Goal: Task Accomplishment & Management: Manage account settings

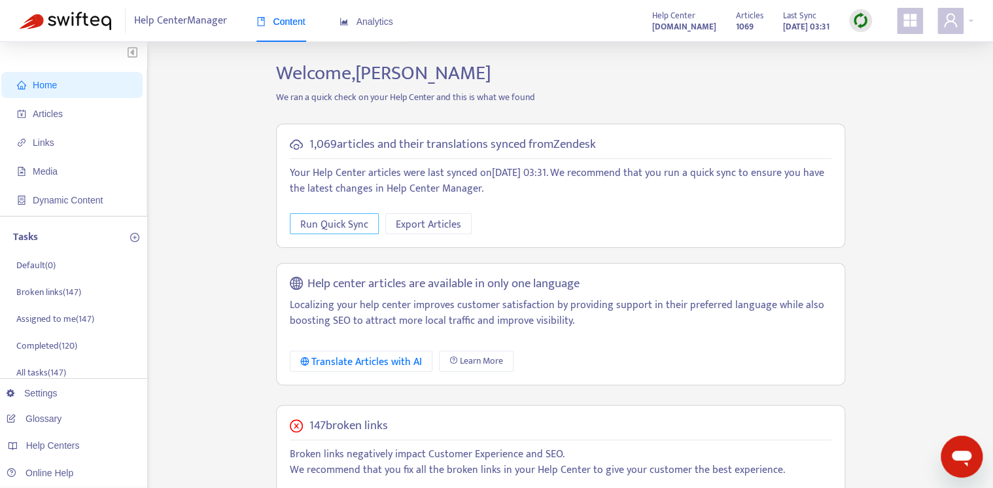
click at [351, 231] on span "Run Quick Sync" at bounding box center [334, 225] width 68 height 16
click at [60, 148] on span "Links" at bounding box center [74, 143] width 115 height 26
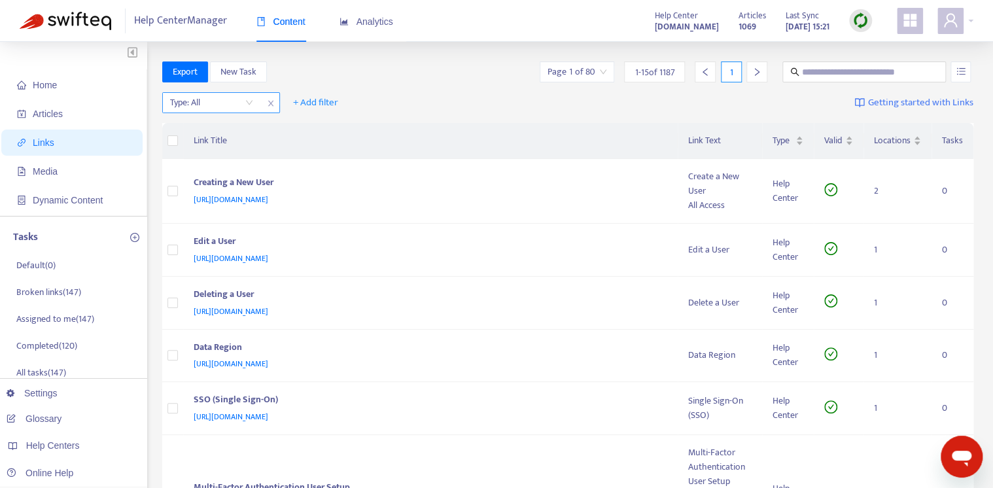
click at [238, 107] on input "search" at bounding box center [211, 103] width 83 height 20
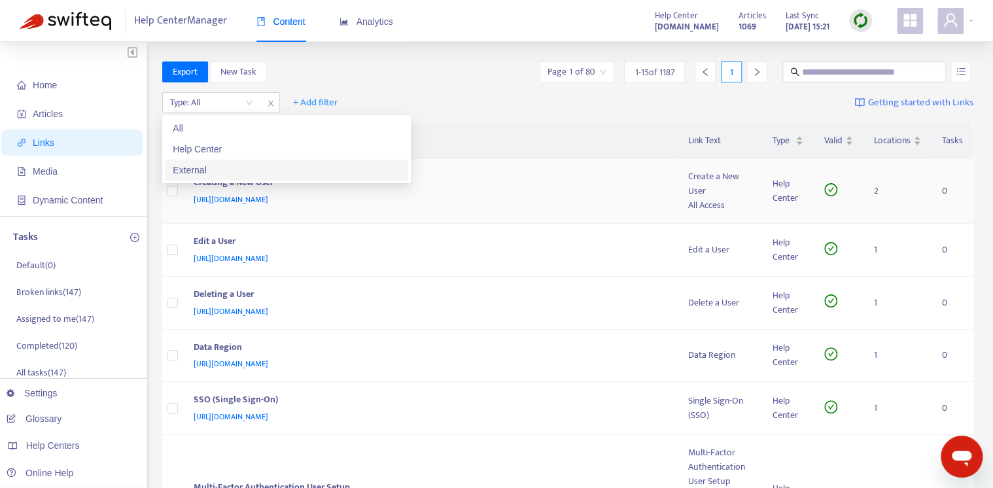
click at [230, 167] on div "External" at bounding box center [287, 170] width 228 height 14
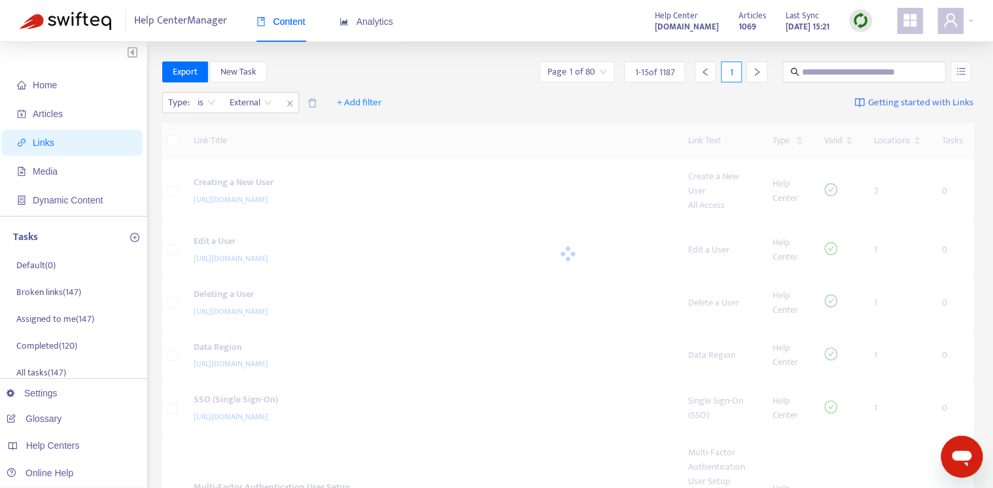
drag, startPoint x: 456, startPoint y: 122, endPoint x: 487, endPoint y: 121, distance: 30.8
click at [456, 121] on div "Type : is External External + Add filter Getting started with Links" at bounding box center [568, 106] width 812 height 36
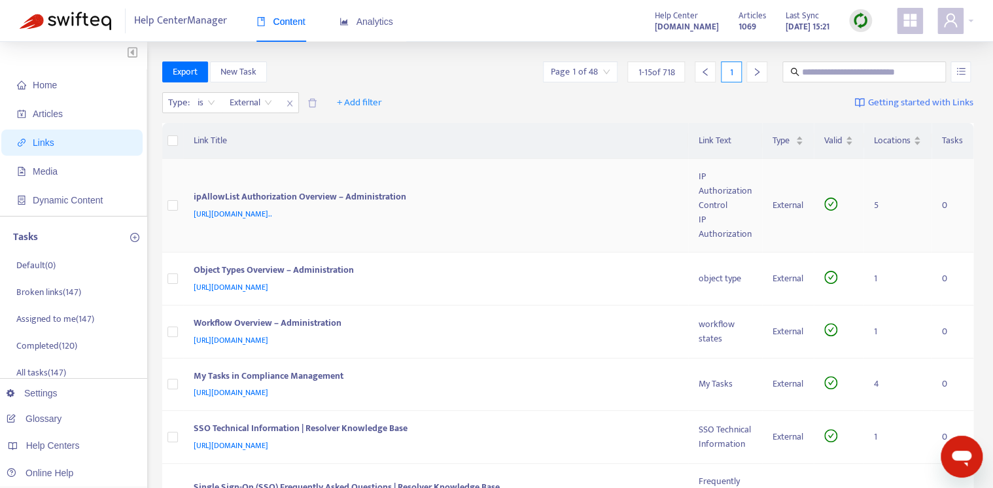
click at [547, 185] on td "ipAllowList Authorization Overview – Administration https://admin-support-resol…" at bounding box center [436, 206] width 506 height 94
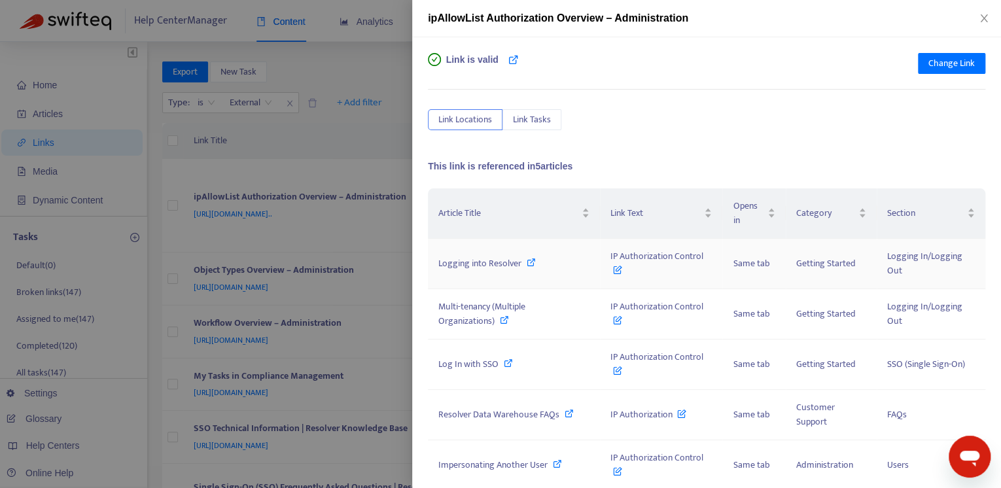
click at [533, 264] on icon at bounding box center [531, 262] width 9 height 9
click at [294, 113] on div at bounding box center [500, 244] width 1001 height 488
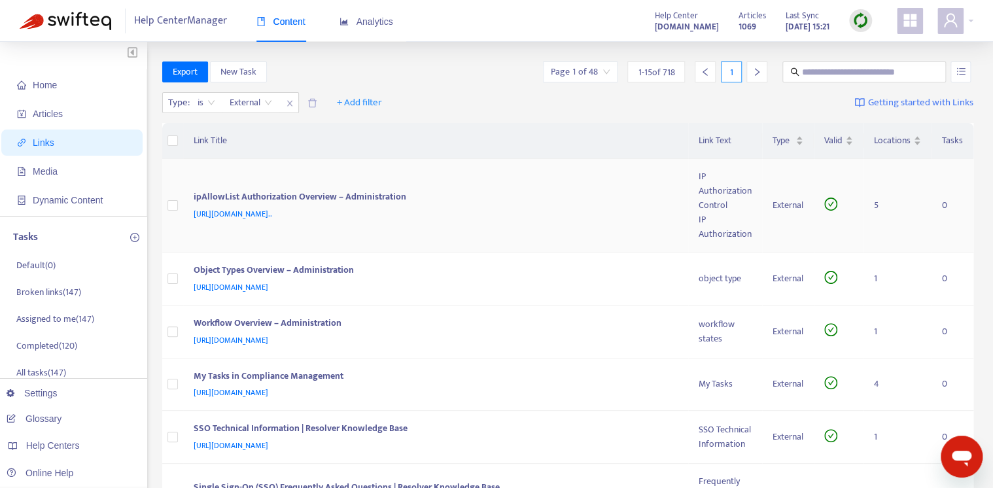
drag, startPoint x: 328, startPoint y: 217, endPoint x: 299, endPoint y: 213, distance: 29.7
click at [272, 213] on span "https://admin-support-resolver.zendesk.com/hc/en-ca/articles/35862693035156-ipA…" at bounding box center [233, 213] width 79 height 13
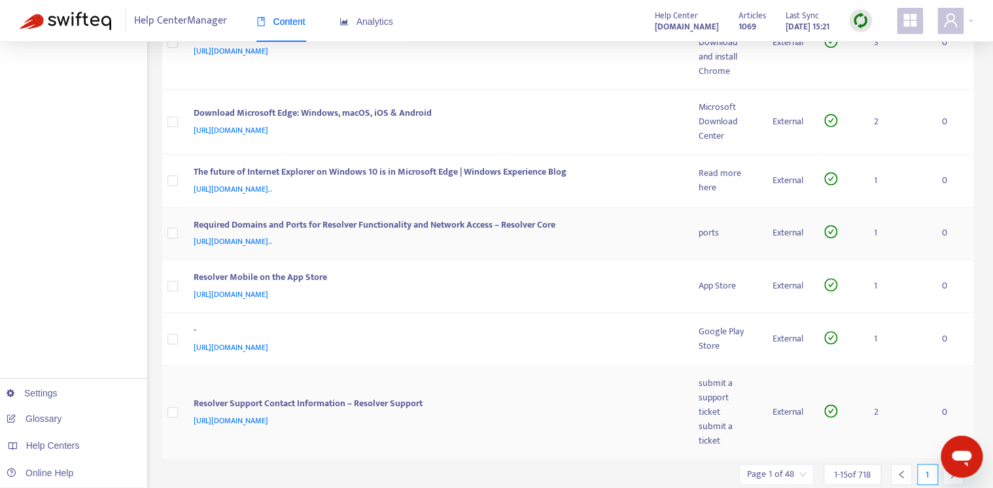
scroll to position [735, 0]
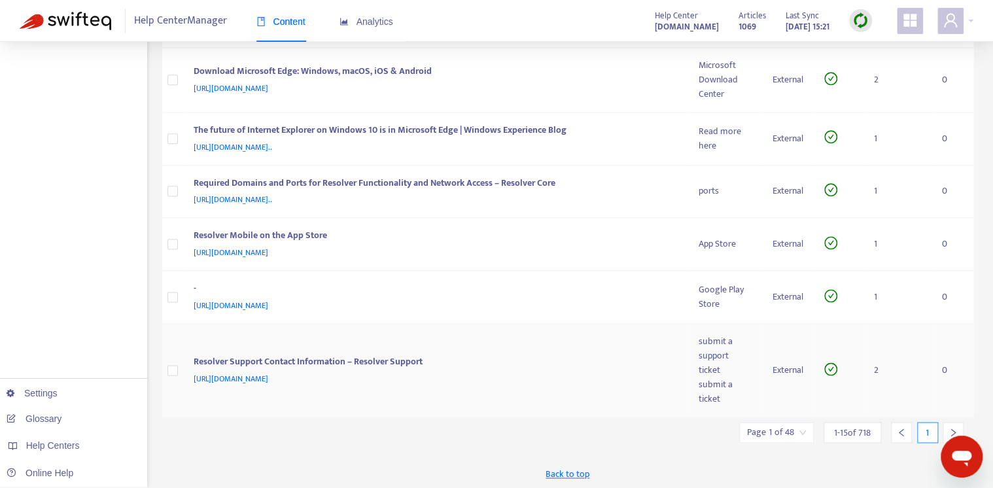
click at [571, 355] on div "Resolver Support Contact Information – Resolver Support" at bounding box center [434, 363] width 480 height 17
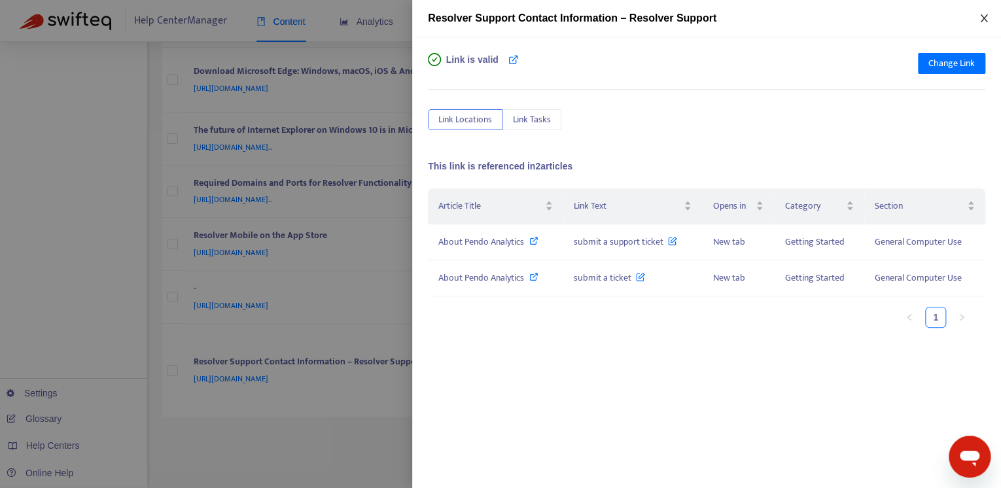
click at [981, 18] on icon "close" at bounding box center [984, 18] width 10 height 10
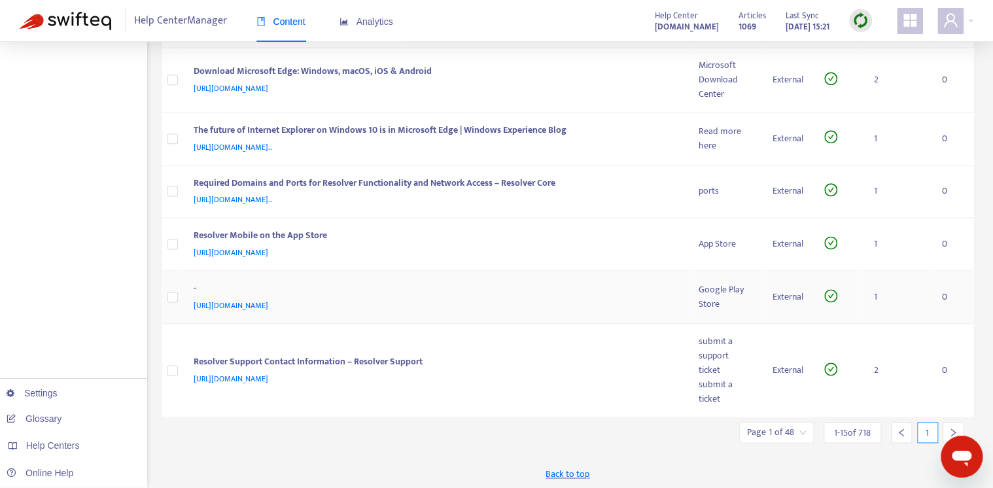
click at [546, 308] on div "https://play.google.com/store/apps/details?id=com.resolver.incidentsubmission&h…" at bounding box center [434, 305] width 480 height 14
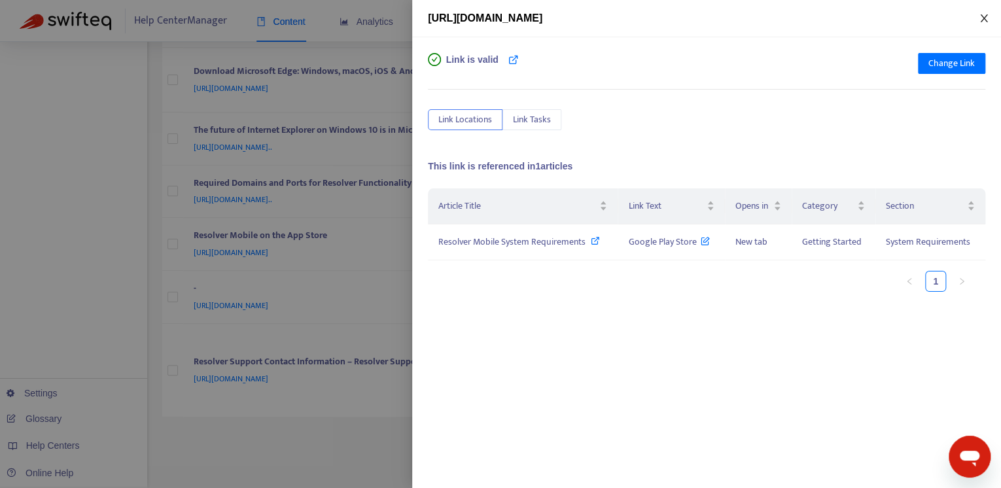
click at [985, 13] on icon "close" at bounding box center [984, 18] width 10 height 10
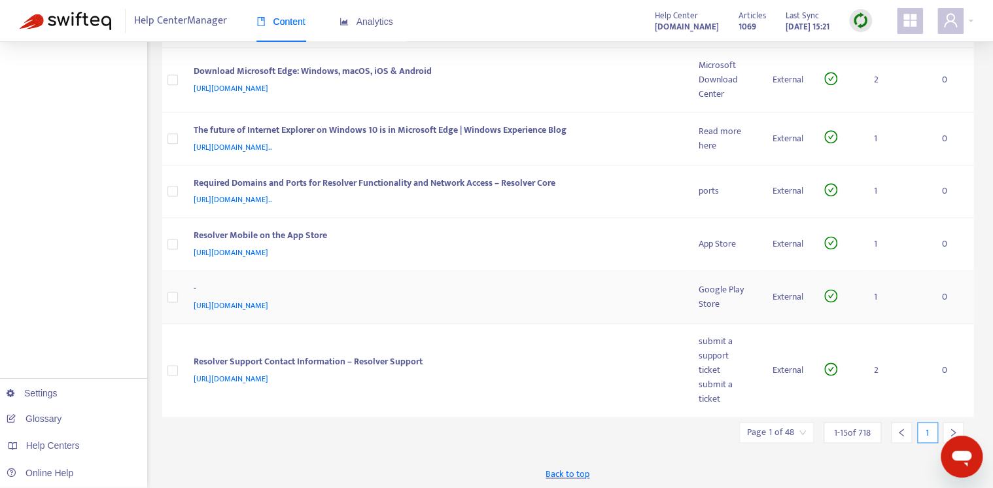
click at [573, 285] on div "-" at bounding box center [434, 289] width 480 height 17
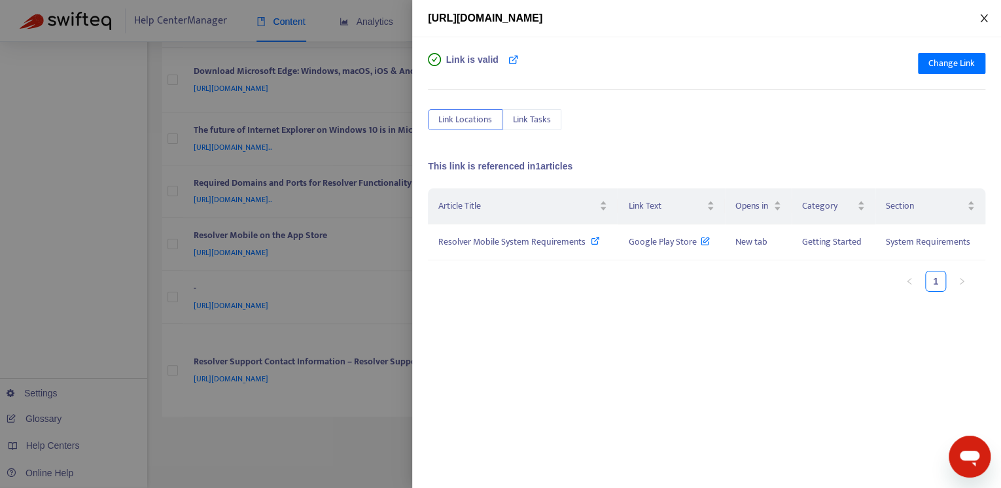
click at [986, 18] on icon "close" at bounding box center [984, 18] width 10 height 10
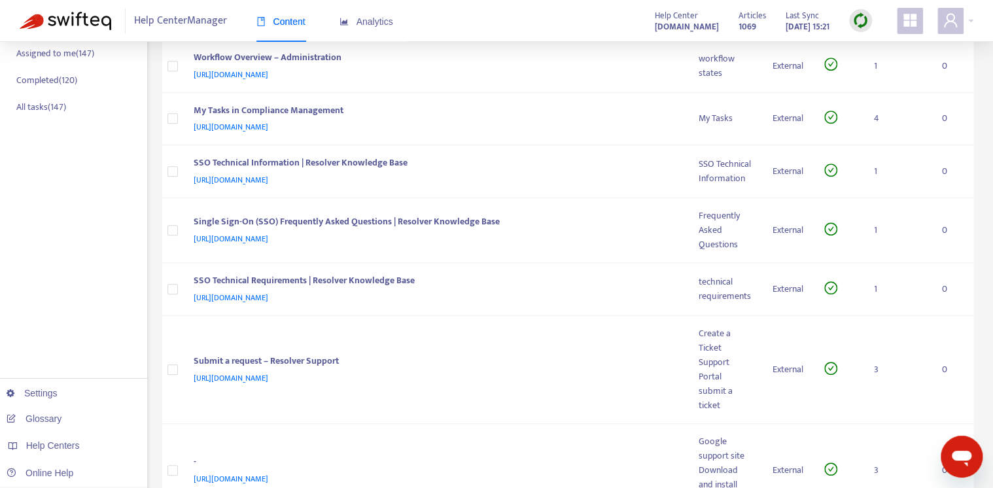
scroll to position [264, 0]
click at [495, 300] on div "https://resolver.knowledgeowl.com/help/sso-technical-requirements" at bounding box center [434, 299] width 480 height 14
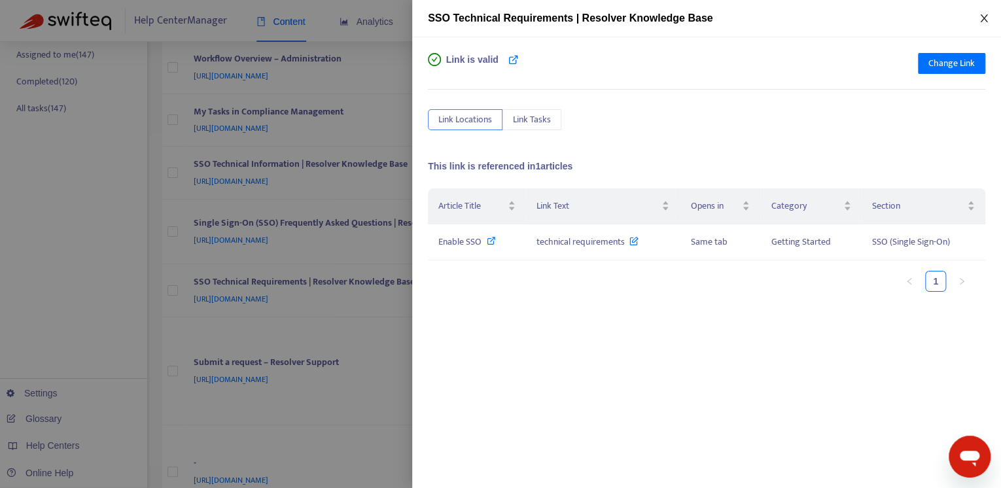
click at [986, 14] on icon "close" at bounding box center [984, 18] width 10 height 10
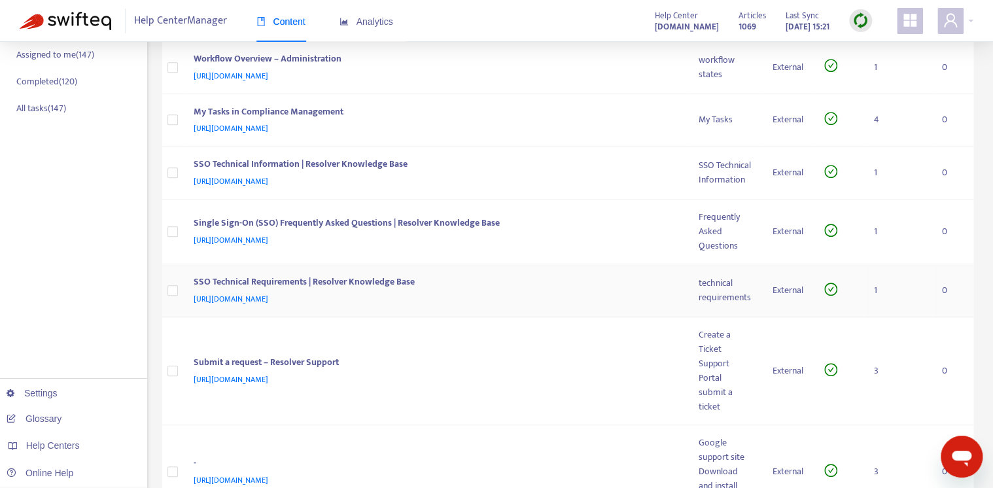
click at [473, 275] on div "SSO Technical Requirements | Resolver Knowledge Base" at bounding box center [434, 283] width 480 height 17
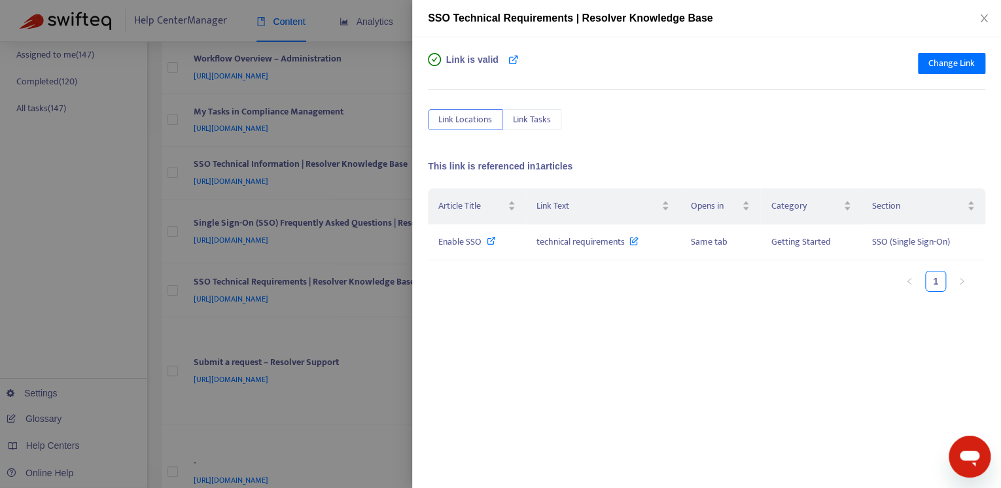
click at [576, 311] on div "Article Title Link Text Opens in Category Section Enable SSO technical requirem…" at bounding box center [706, 319] width 557 height 262
click at [991, 14] on button "Close" at bounding box center [984, 18] width 18 height 12
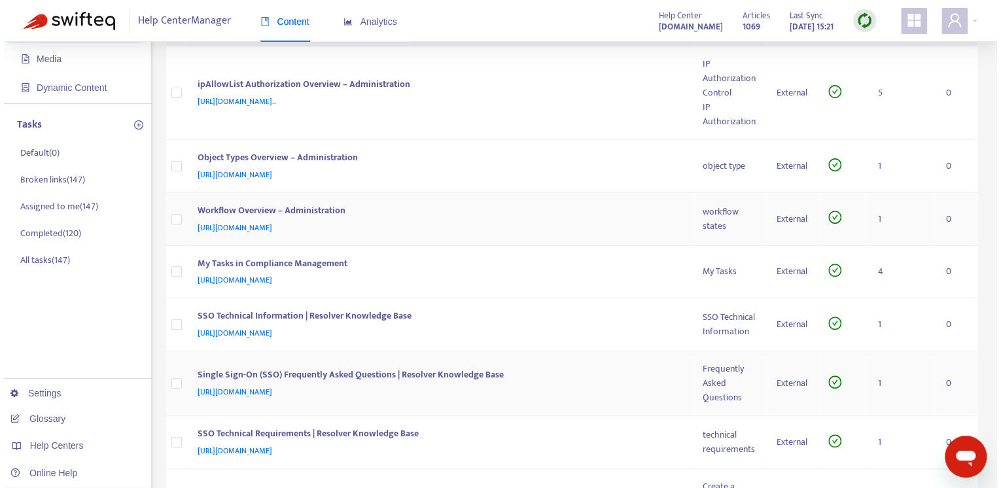
scroll to position [0, 0]
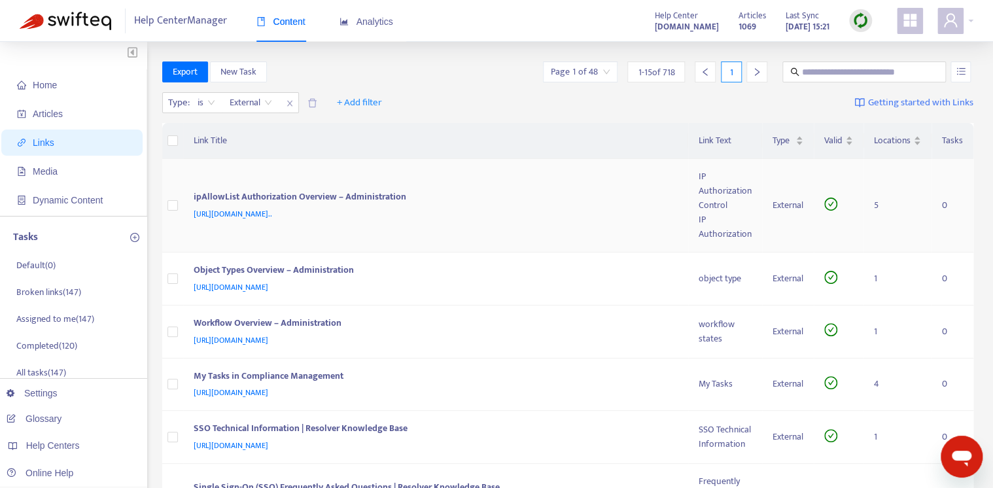
click at [422, 175] on td "ipAllowList Authorization Overview – Administration https://admin-support-resol…" at bounding box center [436, 206] width 506 height 94
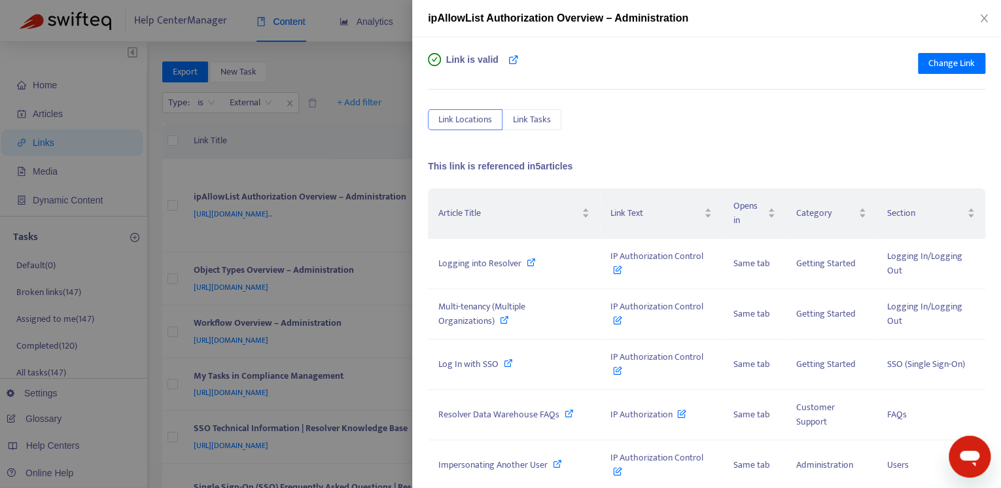
click at [290, 166] on div at bounding box center [500, 244] width 1001 height 488
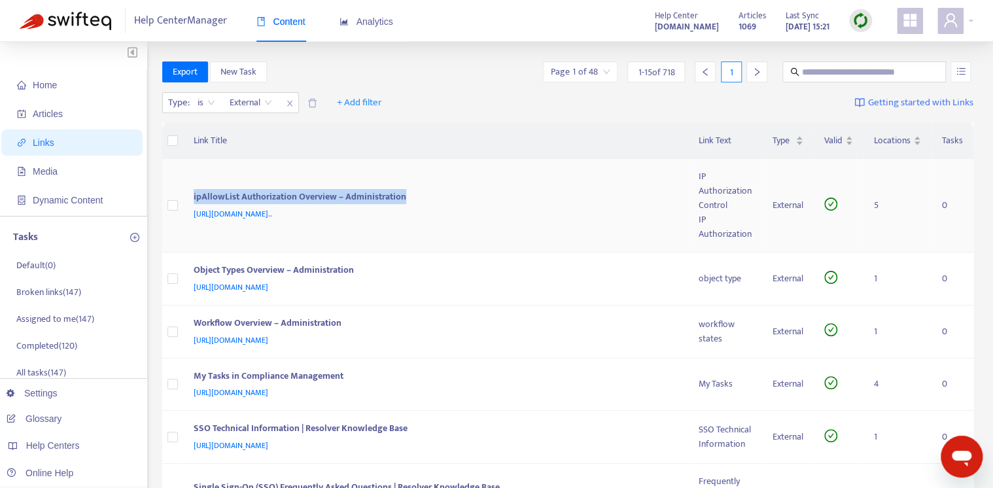
click at [171, 206] on tr "ipAllowList Authorization Overview – Administration https://admin-support-resol…" at bounding box center [568, 206] width 812 height 94
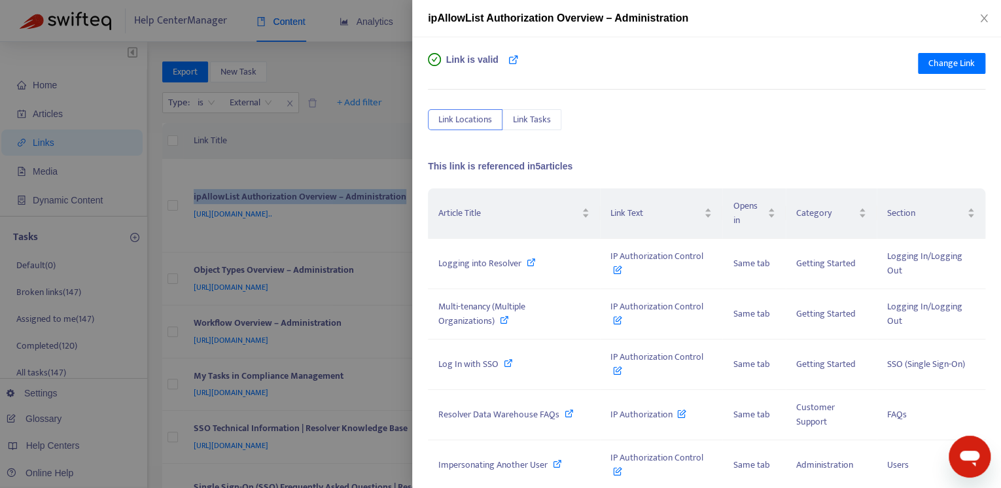
copy tr "ipAllowList Authorization Overview – Administration"
click at [983, 19] on icon "close" at bounding box center [983, 18] width 7 height 8
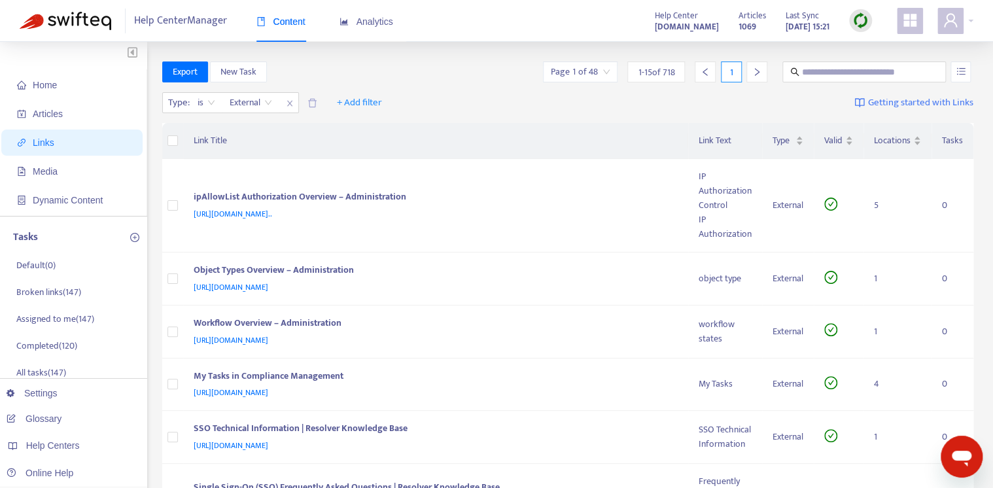
click at [415, 148] on th "Link Title" at bounding box center [436, 141] width 506 height 36
click at [272, 214] on span "https://admin-support-resolver.zendesk.com/hc/en-ca/articles/35862693035156-ipA…" at bounding box center [233, 213] width 79 height 13
click at [633, 212] on div "https://admin-support-resolver.zendesk.com/hc/en-ca/articles/35862693035156-ipA…" at bounding box center [434, 214] width 480 height 14
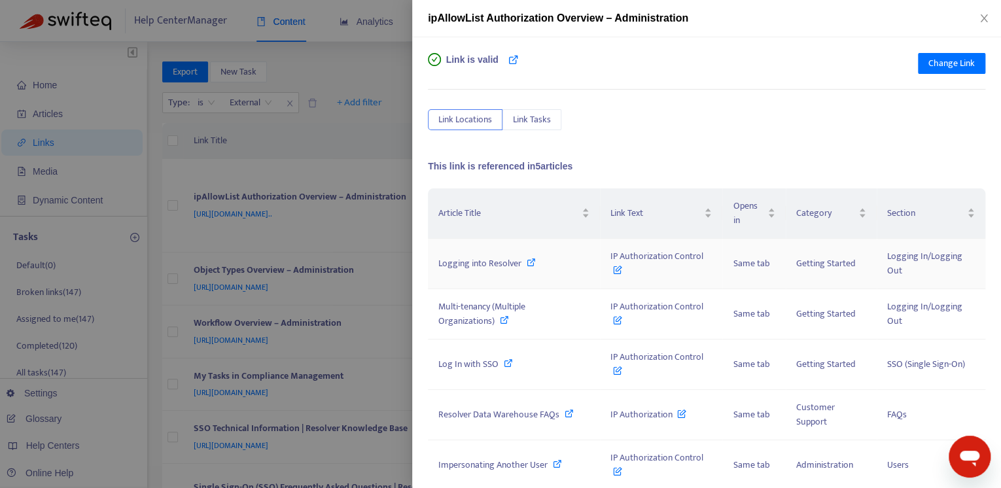
click at [530, 262] on icon at bounding box center [531, 262] width 9 height 9
click at [336, 135] on div at bounding box center [500, 244] width 1001 height 488
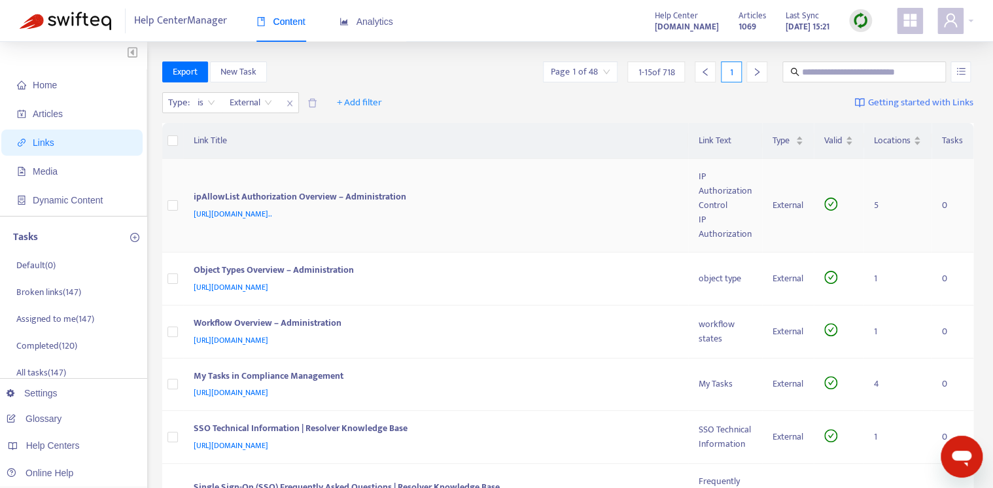
click at [465, 181] on td "ipAllowList Authorization Overview – Administration https://admin-support-resol…" at bounding box center [436, 206] width 506 height 94
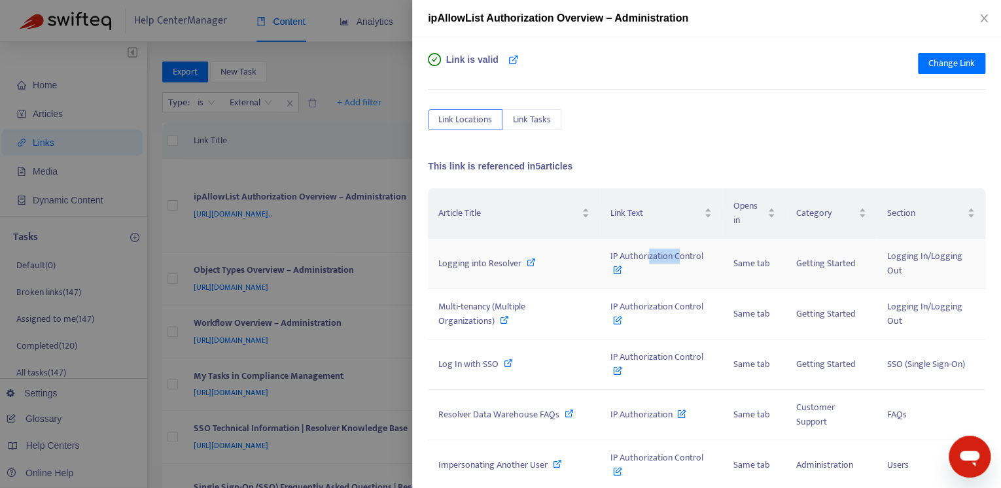
drag, startPoint x: 677, startPoint y: 256, endPoint x: 645, endPoint y: 260, distance: 31.6
click at [645, 260] on span "IP Authorization Control" at bounding box center [656, 263] width 93 height 29
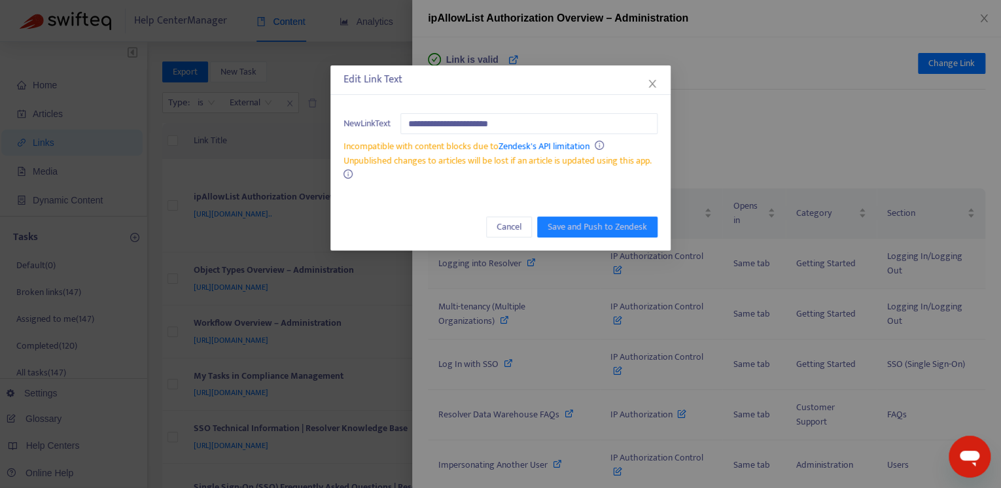
click at [658, 275] on div "**********" at bounding box center [500, 244] width 1001 height 488
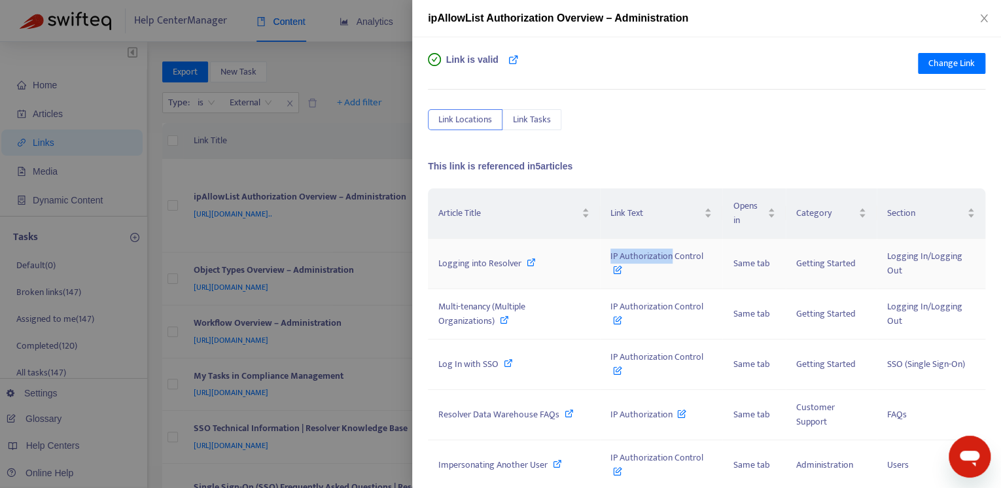
drag, startPoint x: 667, startPoint y: 258, endPoint x: 600, endPoint y: 264, distance: 67.6
click at [600, 264] on td "IP Authorization Control" at bounding box center [661, 264] width 122 height 50
copy span "IP Authorization"
click at [663, 79] on div "Link is valid Change Link Link Locations Link Tasks This link is referenced in …" at bounding box center [706, 254] width 557 height 402
click at [525, 264] on div "Logging into Resolver" at bounding box center [513, 263] width 151 height 14
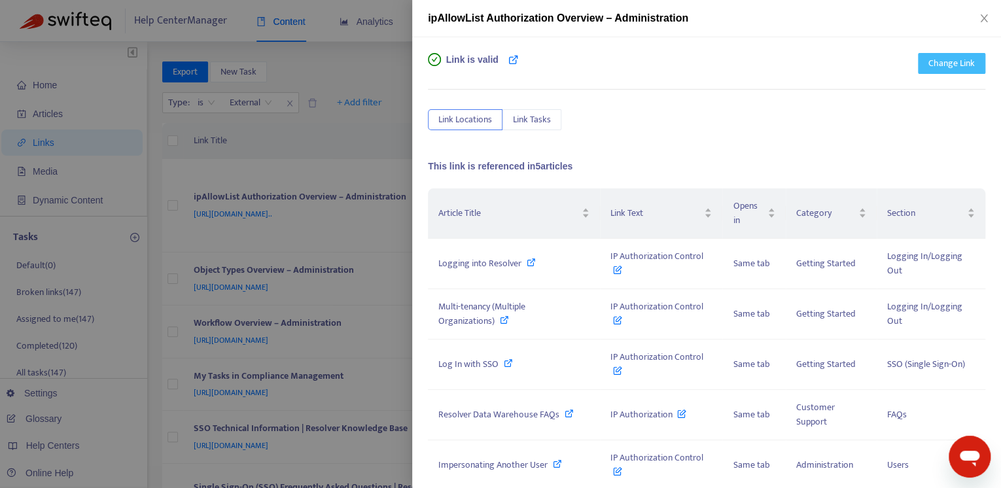
click at [945, 58] on span "Change Link" at bounding box center [951, 63] width 46 height 14
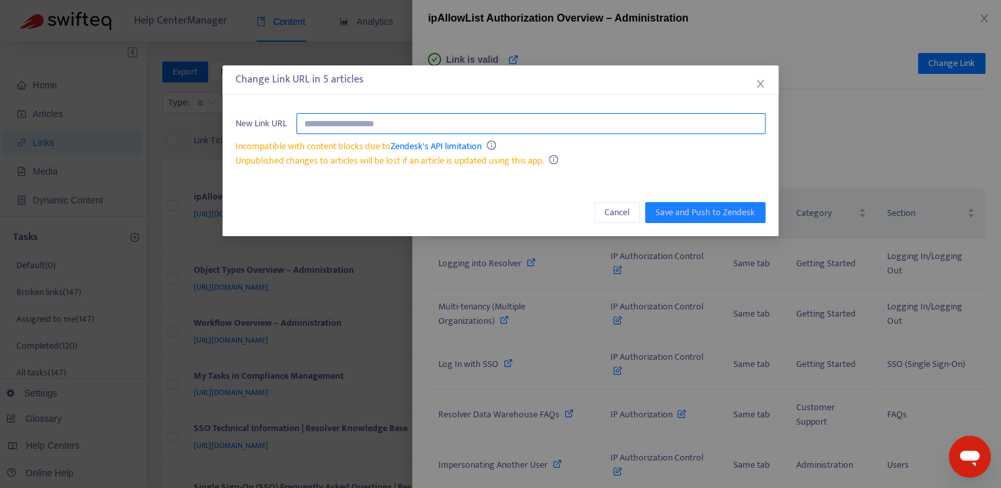
paste input "**********"
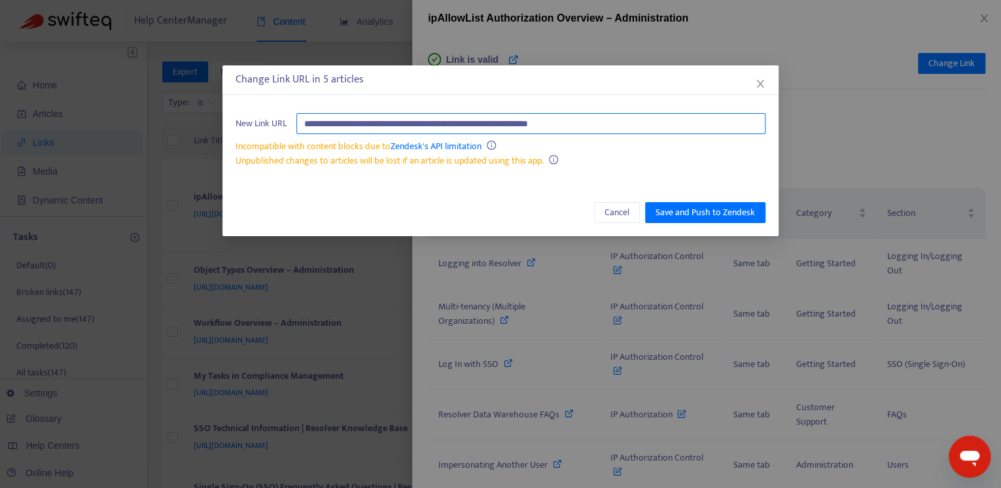
type input "**********"
click at [668, 161] on div "Unpublished changes to articles will be lost if an article is updated using thi…" at bounding box center [501, 161] width 530 height 14
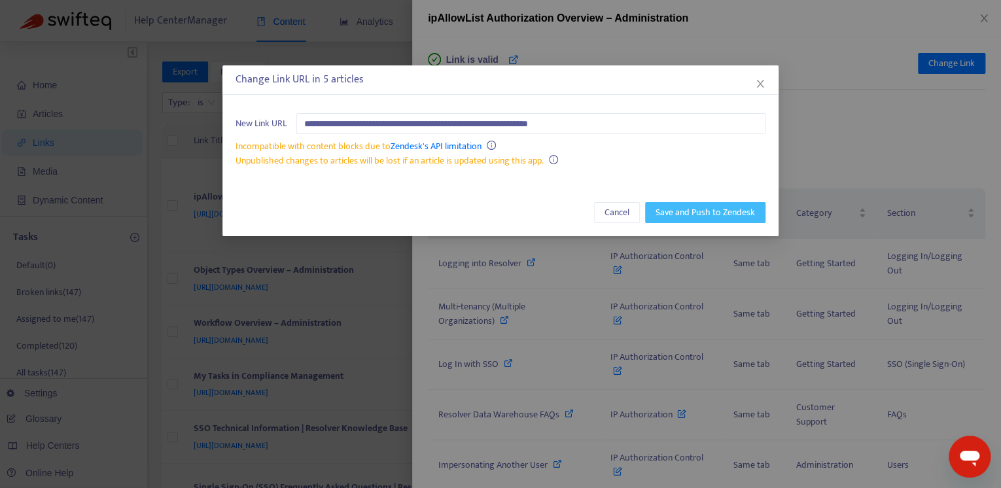
click at [683, 207] on span "Save and Push to Zendesk" at bounding box center [705, 212] width 99 height 14
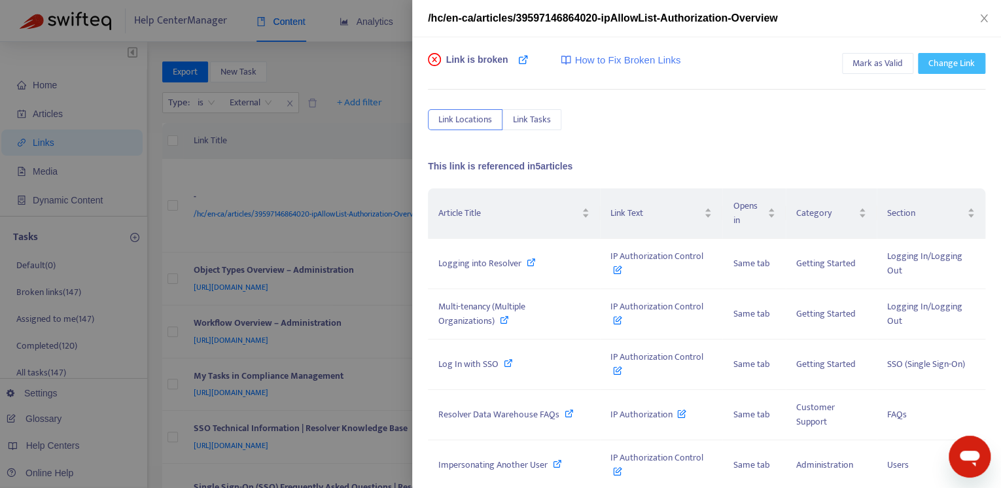
click at [944, 69] on span "Change Link" at bounding box center [951, 63] width 46 height 14
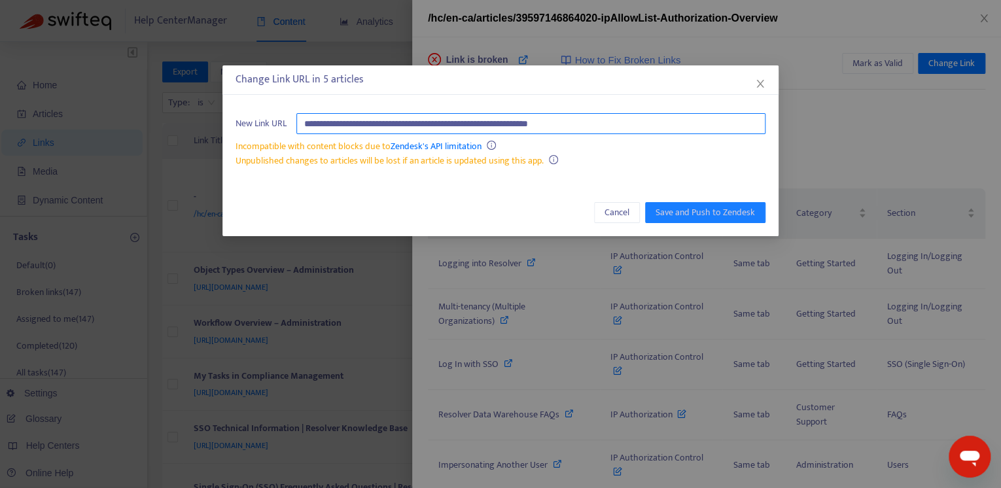
paste input "**********"
type input "**********"
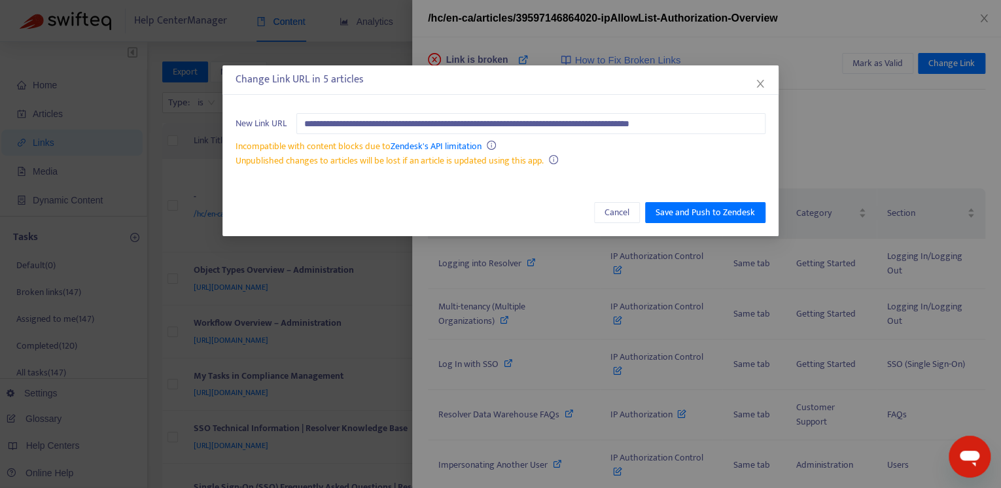
click at [637, 162] on div "Unpublished changes to articles will be lost if an article is updated using thi…" at bounding box center [501, 161] width 530 height 14
click at [714, 210] on span "Save and Push to Zendesk" at bounding box center [705, 212] width 99 height 14
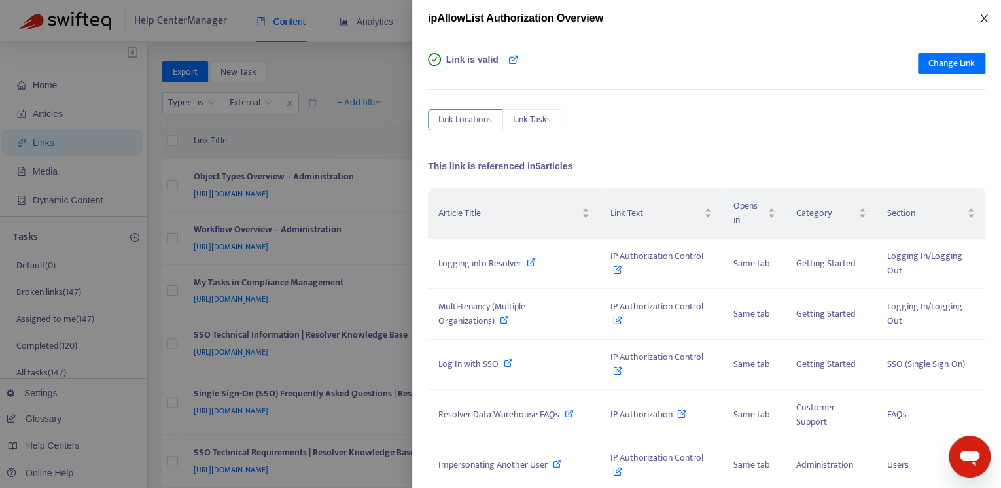
click at [984, 20] on icon "close" at bounding box center [984, 18] width 10 height 10
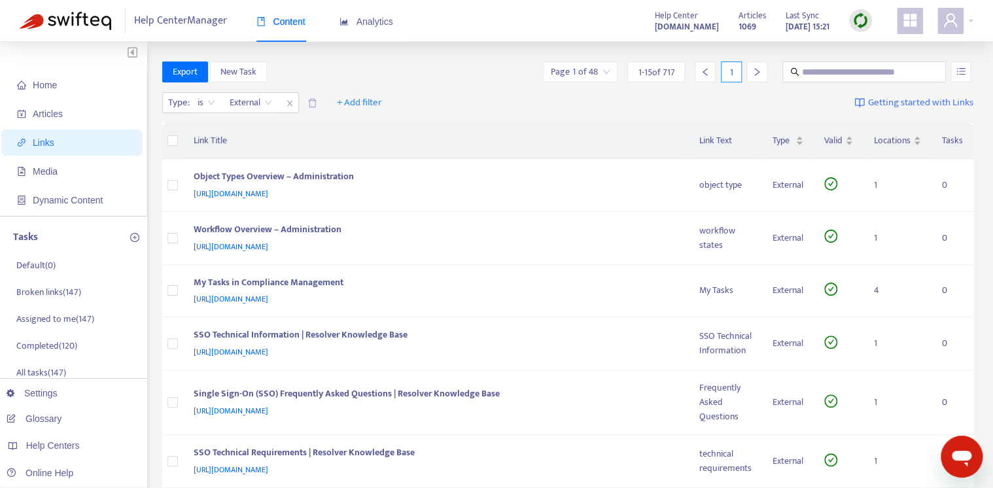
click at [289, 104] on icon "close" at bounding box center [290, 103] width 8 height 8
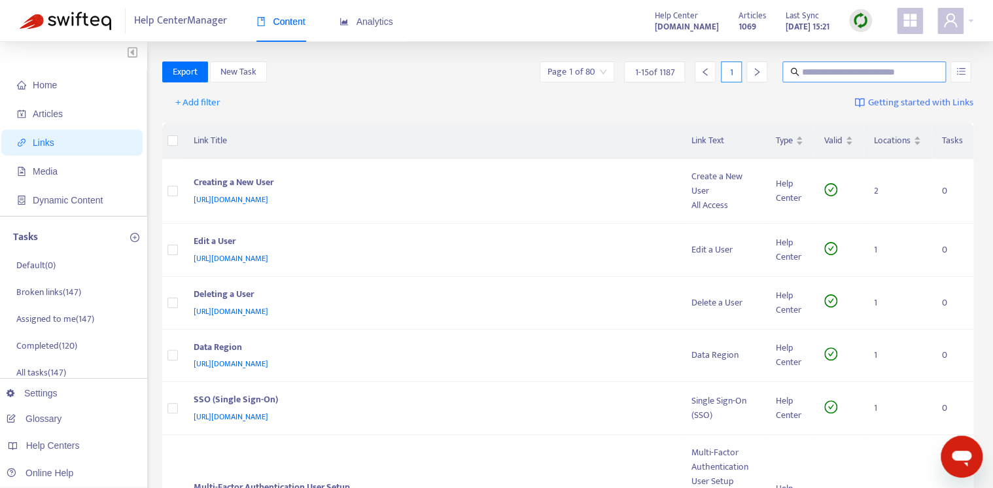
click at [814, 67] on input "text" at bounding box center [865, 72] width 126 height 14
type input "*******"
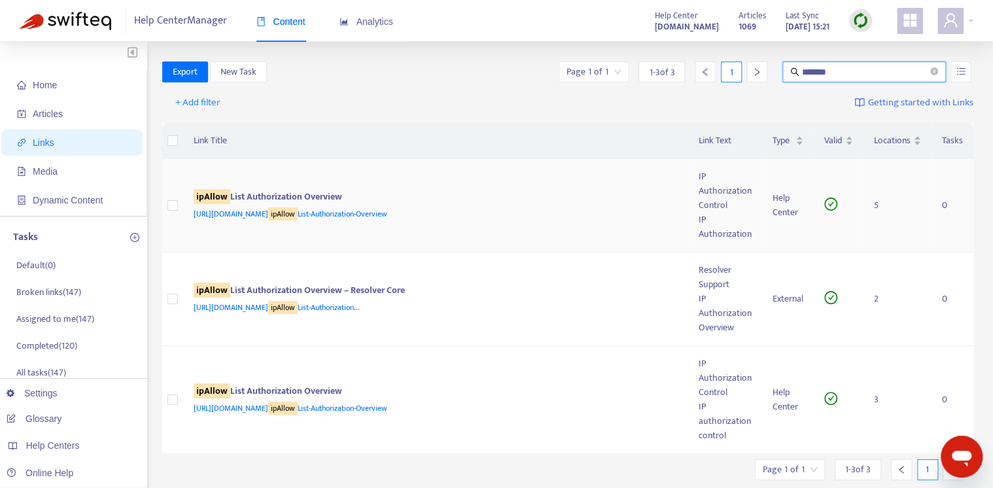
click at [295, 187] on td "ipAllow List Authorization Overview https://helpcenter.resolver.com/hc/en-ca/ar…" at bounding box center [436, 206] width 506 height 94
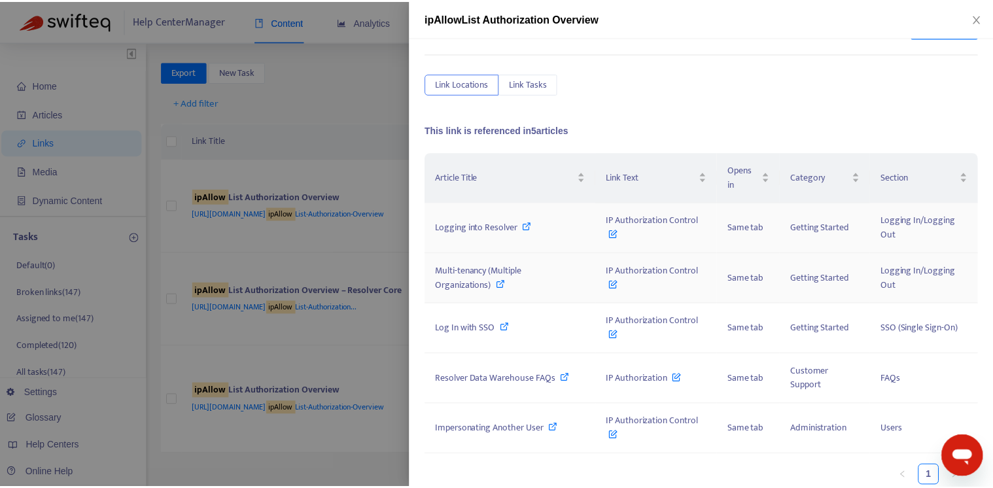
scroll to position [43, 0]
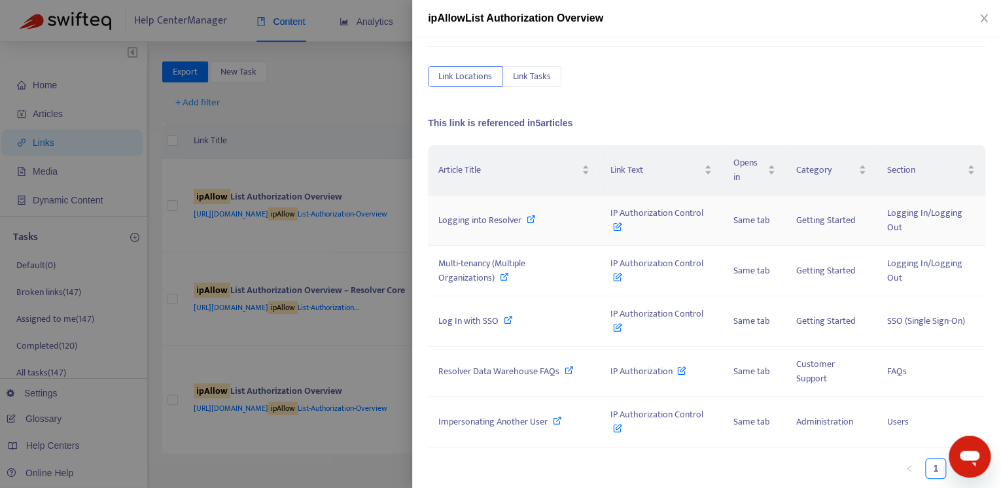
click at [532, 219] on icon at bounding box center [531, 219] width 9 height 9
click at [501, 277] on icon at bounding box center [504, 276] width 9 height 9
click at [508, 320] on icon at bounding box center [508, 319] width 9 height 9
click at [560, 419] on icon at bounding box center [557, 420] width 9 height 9
click at [328, 92] on div at bounding box center [500, 244] width 1001 height 488
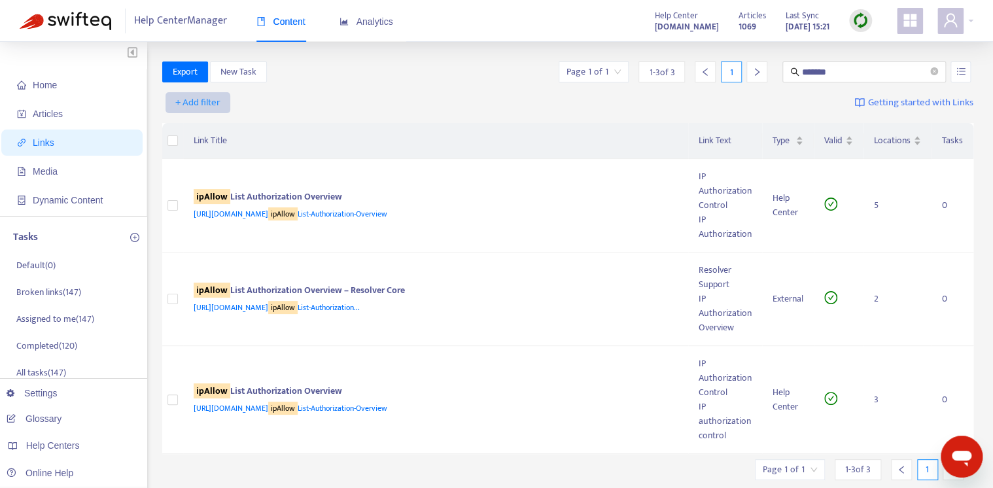
click at [193, 102] on span "+ Add filter" at bounding box center [197, 103] width 45 height 16
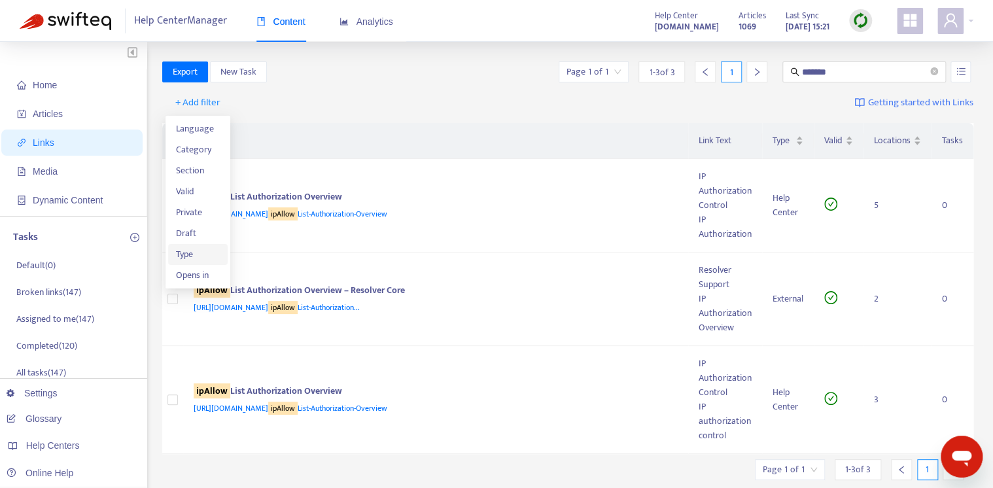
click at [188, 254] on span "Type" at bounding box center [198, 254] width 44 height 14
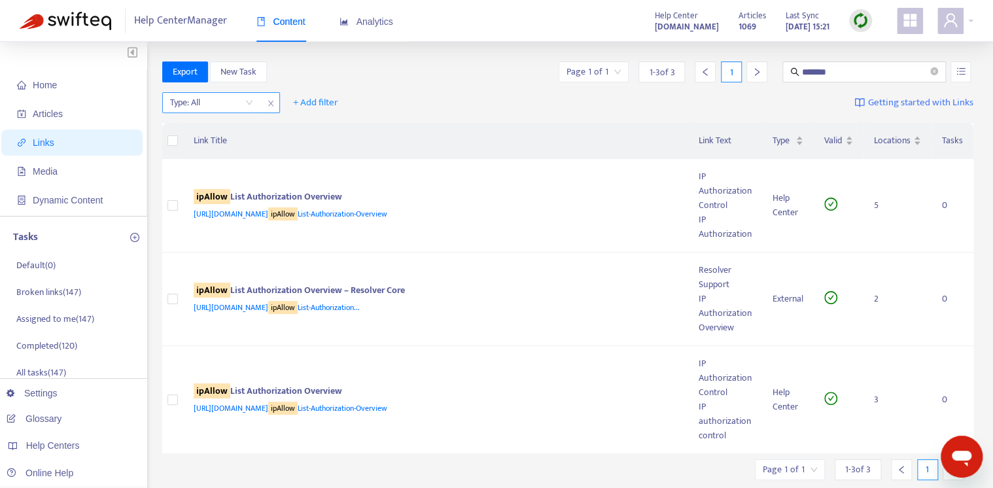
click at [205, 103] on input "search" at bounding box center [211, 103] width 83 height 20
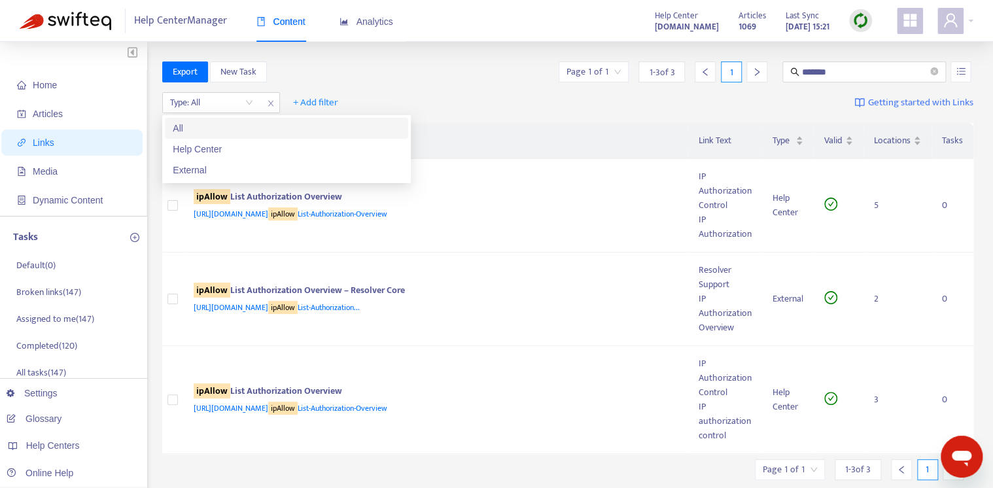
click at [385, 96] on div "Type: All + Add filter Getting started with Links" at bounding box center [568, 106] width 812 height 36
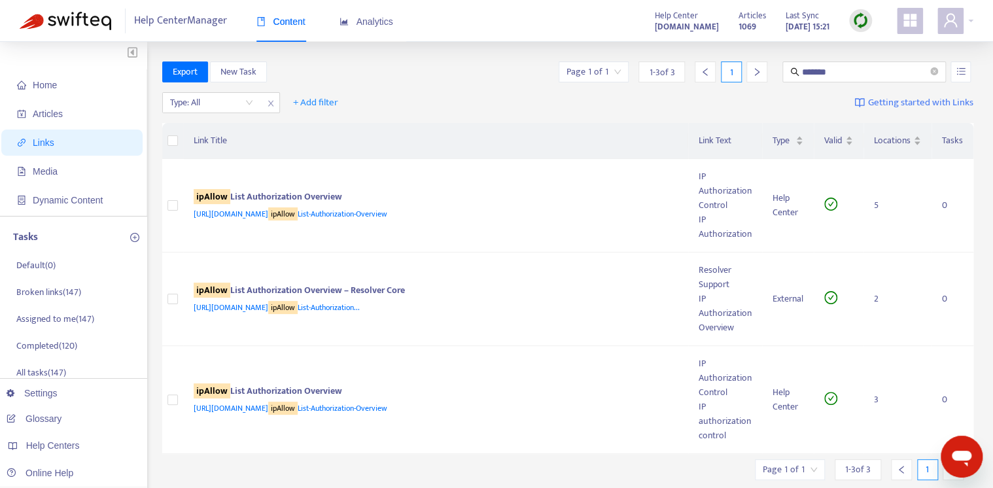
click at [495, 97] on div "Type: All + Add filter Getting started with Links" at bounding box center [568, 106] width 812 height 36
click at [196, 71] on span "Export" at bounding box center [185, 72] width 25 height 14
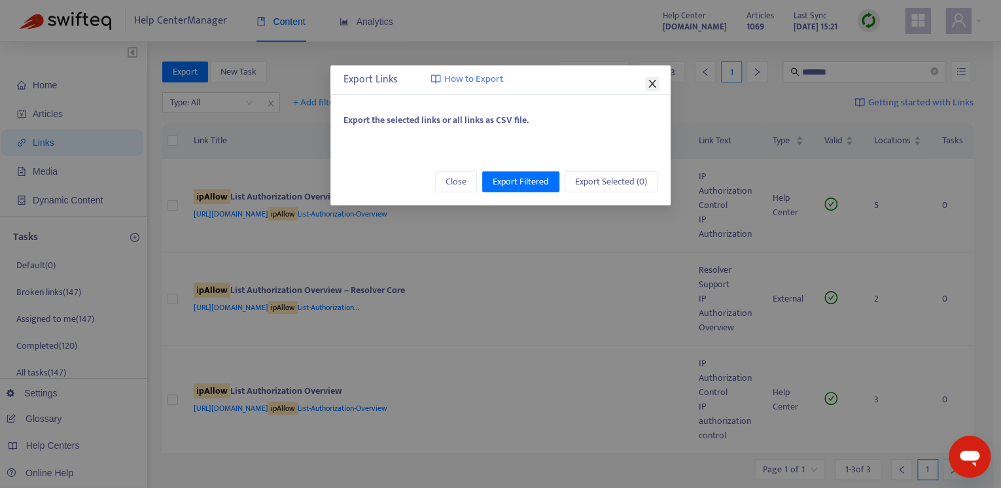
click at [649, 86] on icon "close" at bounding box center [651, 84] width 7 height 8
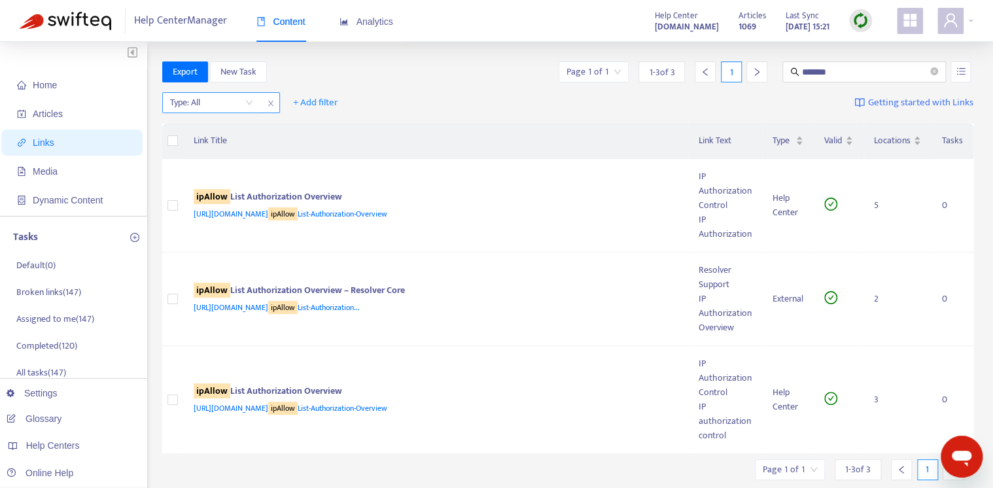
click at [238, 105] on input "search" at bounding box center [211, 103] width 83 height 20
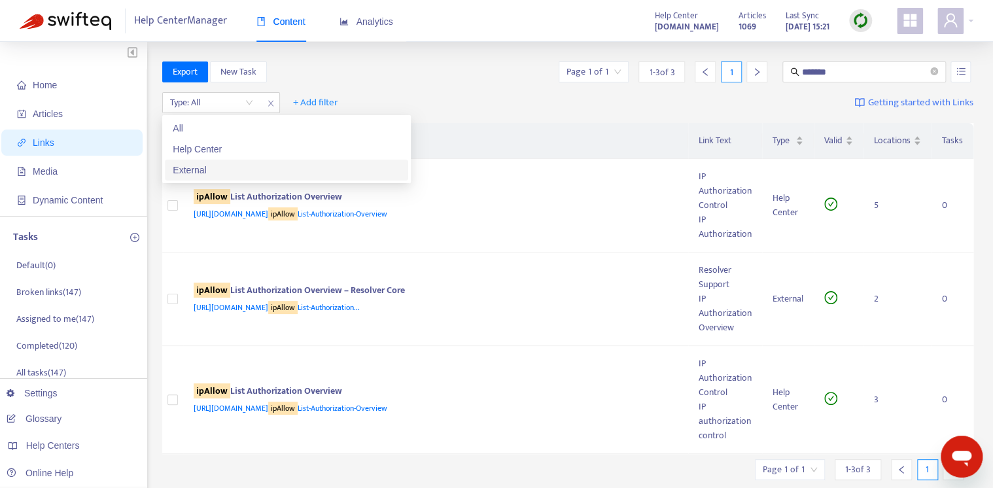
click at [226, 167] on div "External" at bounding box center [287, 170] width 228 height 14
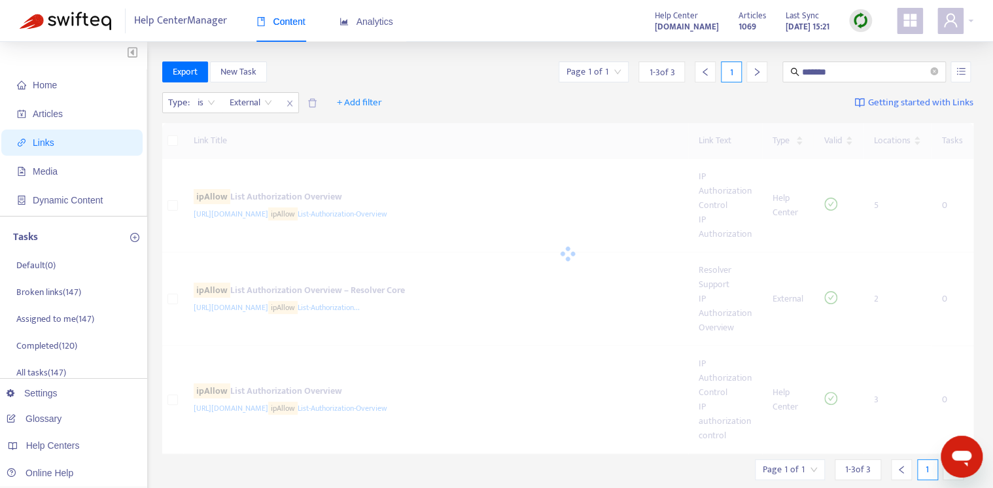
click at [510, 93] on div "Type : is External External + Add filter Getting started with Links" at bounding box center [568, 106] width 812 height 36
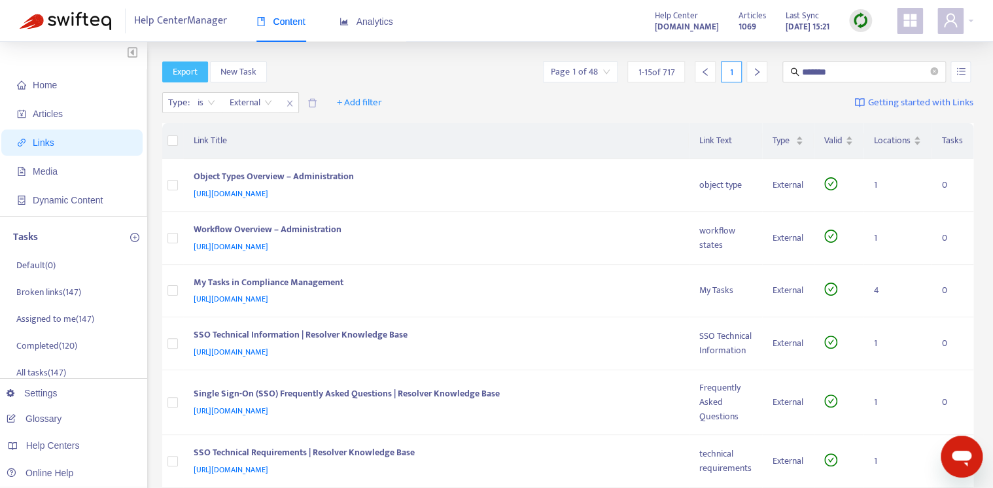
click at [191, 75] on span "Export" at bounding box center [185, 72] width 25 height 14
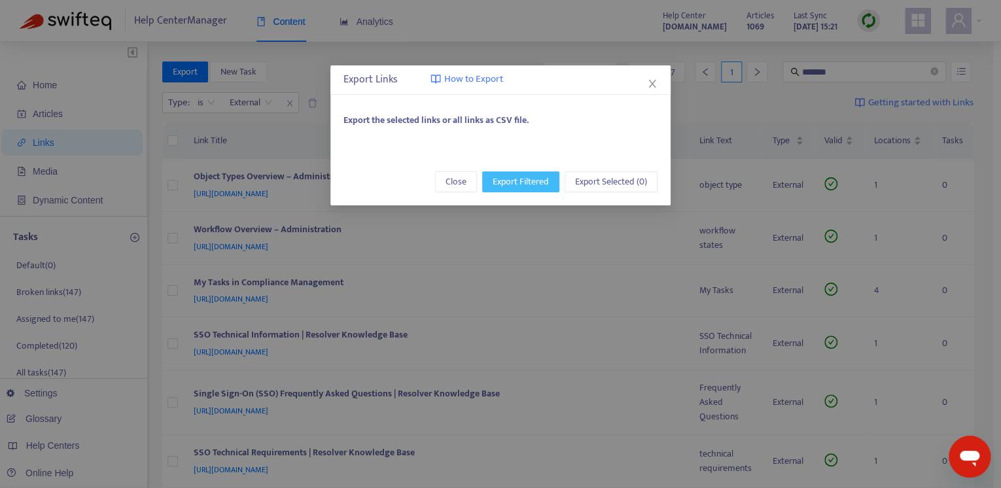
click at [518, 181] on span "Export Filtered" at bounding box center [521, 182] width 56 height 14
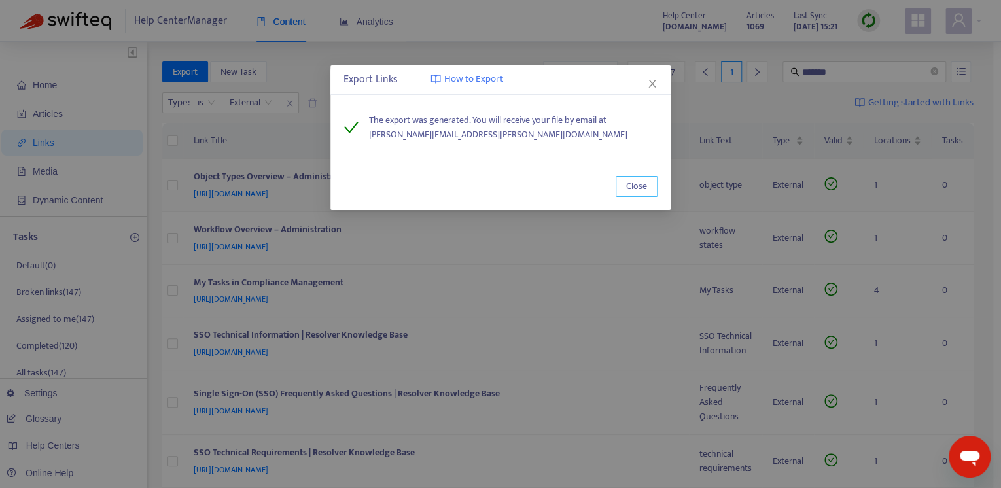
drag, startPoint x: 620, startPoint y: 191, endPoint x: 639, endPoint y: 188, distance: 18.5
click at [623, 191] on button "Close" at bounding box center [637, 186] width 42 height 21
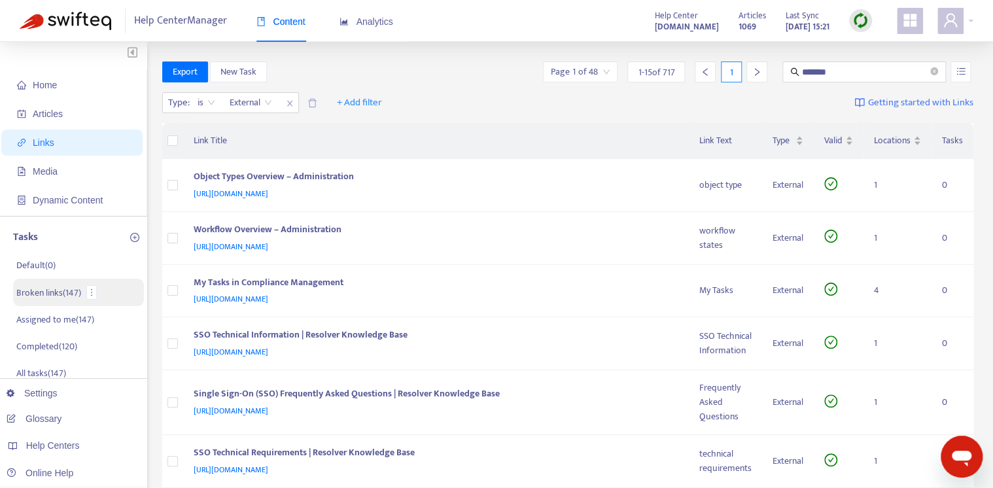
click at [41, 290] on p "Broken links ( 147 )" at bounding box center [48, 293] width 65 height 14
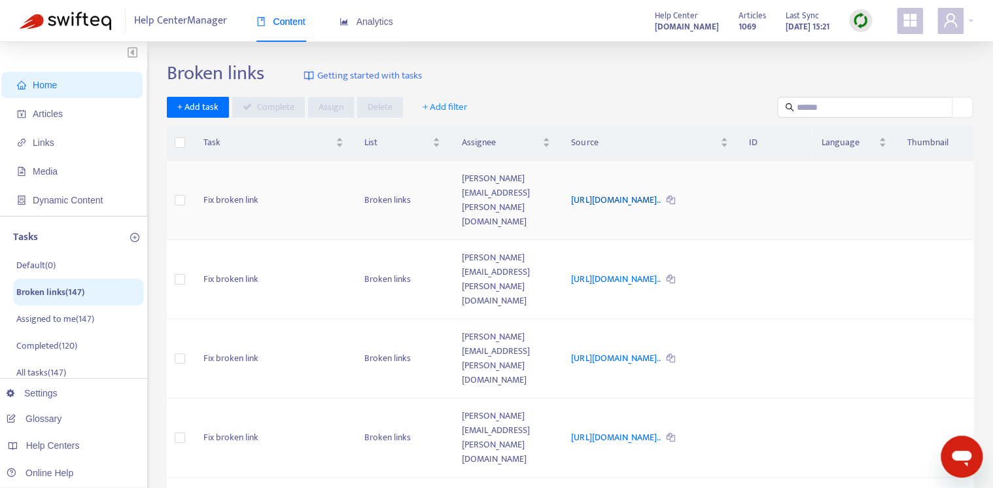
click at [661, 192] on link "https://admin-support-resolver.zendesk.com/hc/en-ca/articles/358..." at bounding box center [616, 199] width 90 height 15
click at [77, 139] on span "Links" at bounding box center [74, 143] width 115 height 26
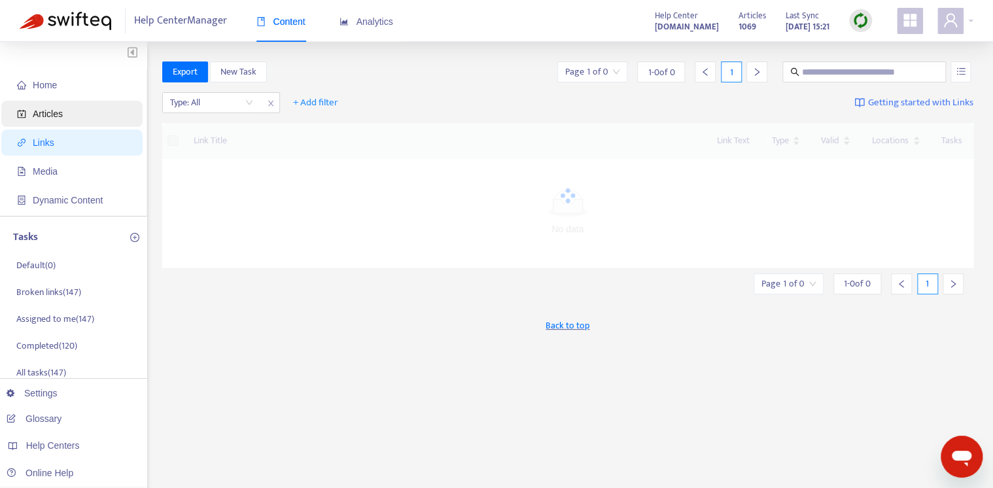
click at [71, 111] on span "Articles" at bounding box center [74, 114] width 115 height 26
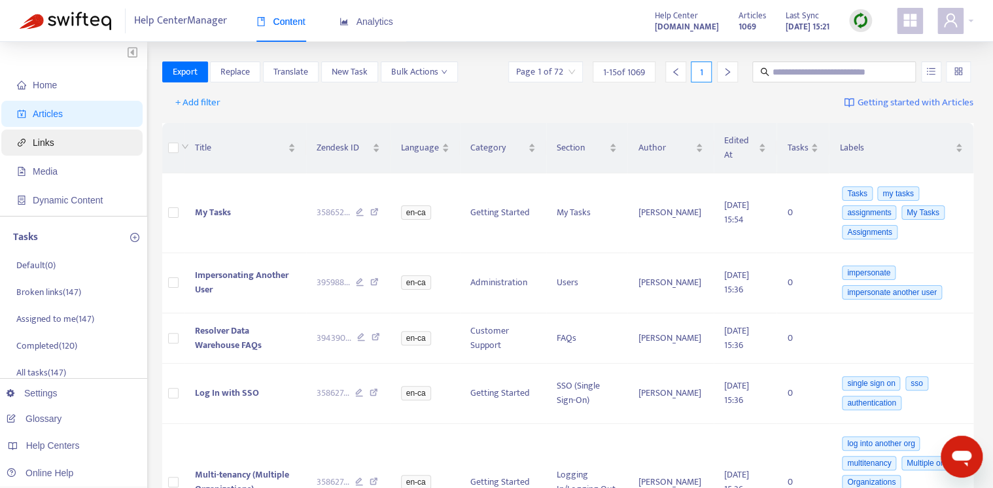
click at [56, 147] on span "Links" at bounding box center [74, 143] width 115 height 26
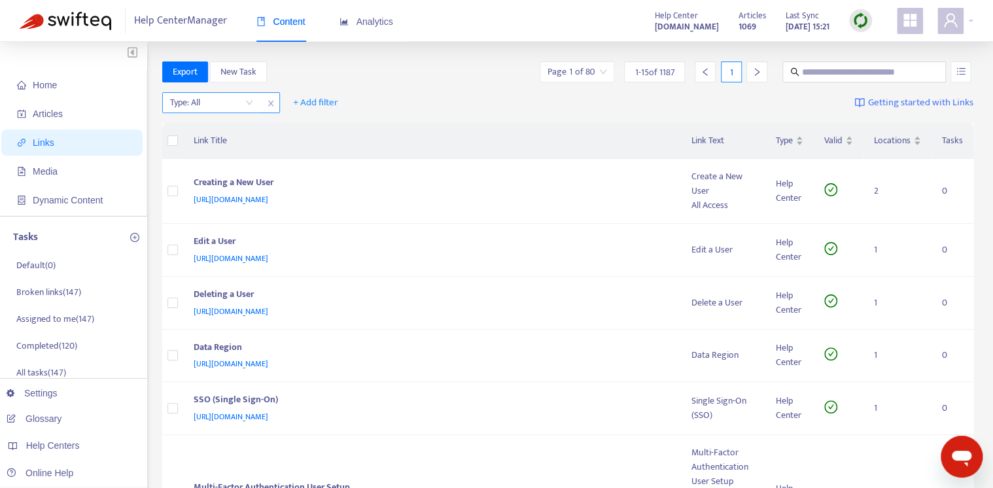
click at [203, 105] on input "search" at bounding box center [211, 103] width 83 height 20
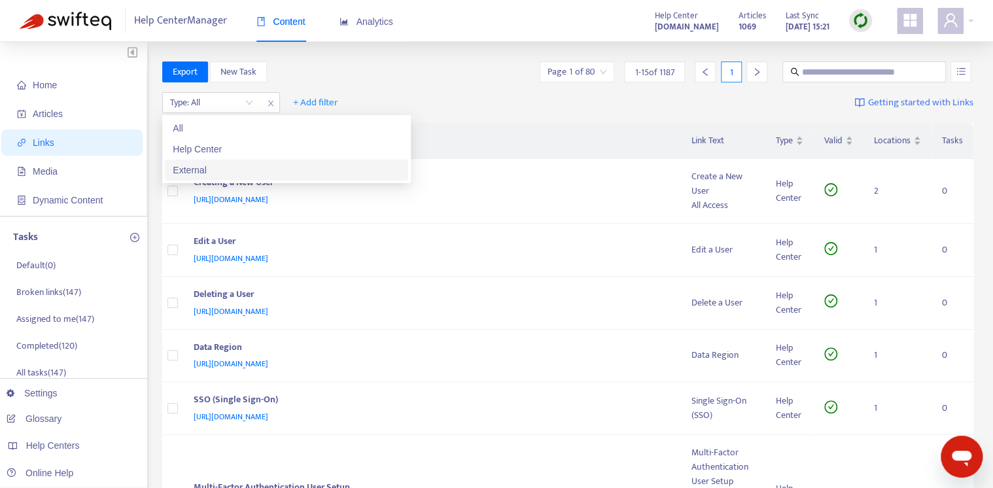
click at [219, 168] on div "External" at bounding box center [287, 170] width 228 height 14
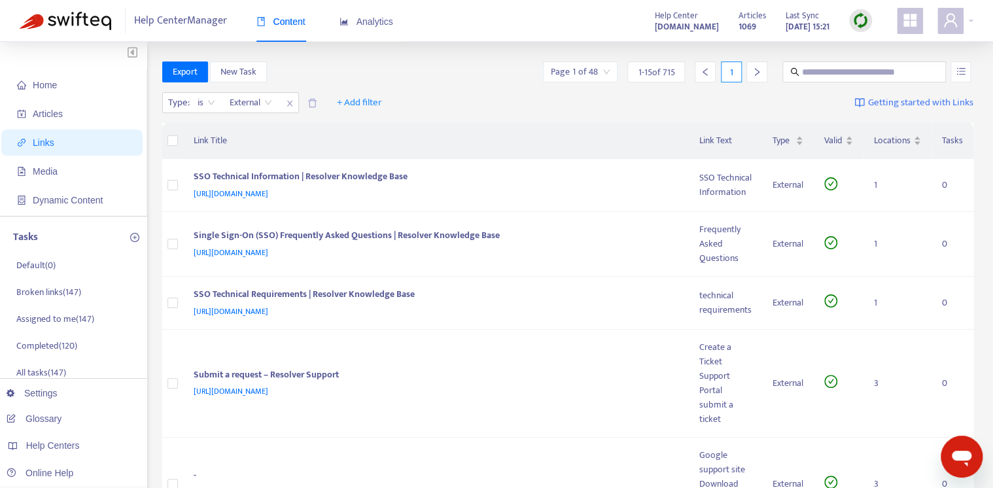
click at [480, 107] on div "Type : is External External + Add filter Getting started with Links" at bounding box center [568, 106] width 812 height 36
click at [502, 186] on div "SSO Technical Information | Resolver Knowledge Base" at bounding box center [434, 177] width 480 height 17
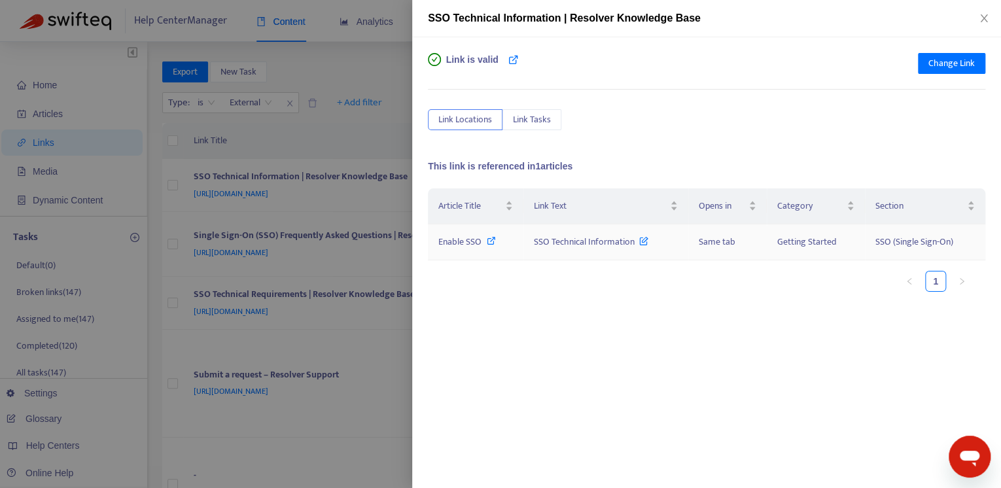
click at [490, 241] on icon at bounding box center [491, 240] width 9 height 9
click at [979, 13] on icon "close" at bounding box center [984, 18] width 10 height 10
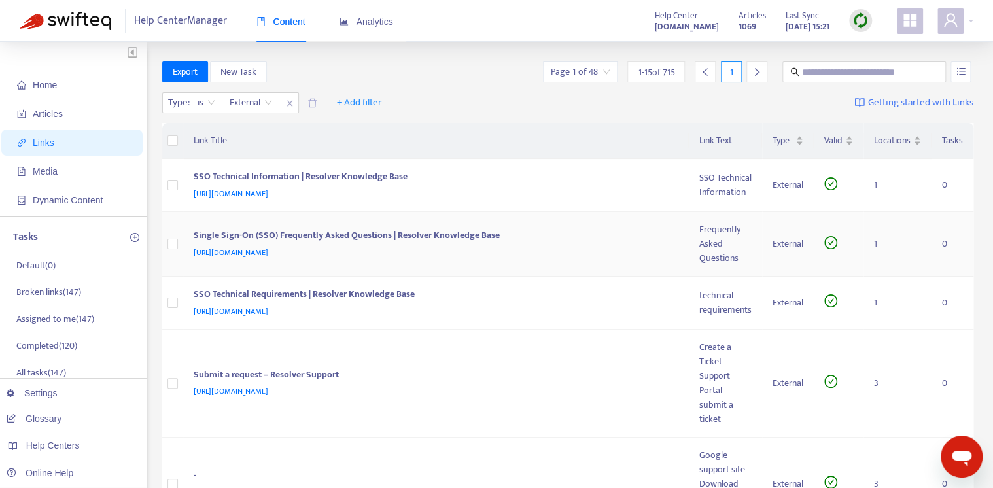
click at [549, 260] on div "https://resolver.knowledgeowl.com/help/sso-frequently-asked-questions" at bounding box center [434, 252] width 480 height 14
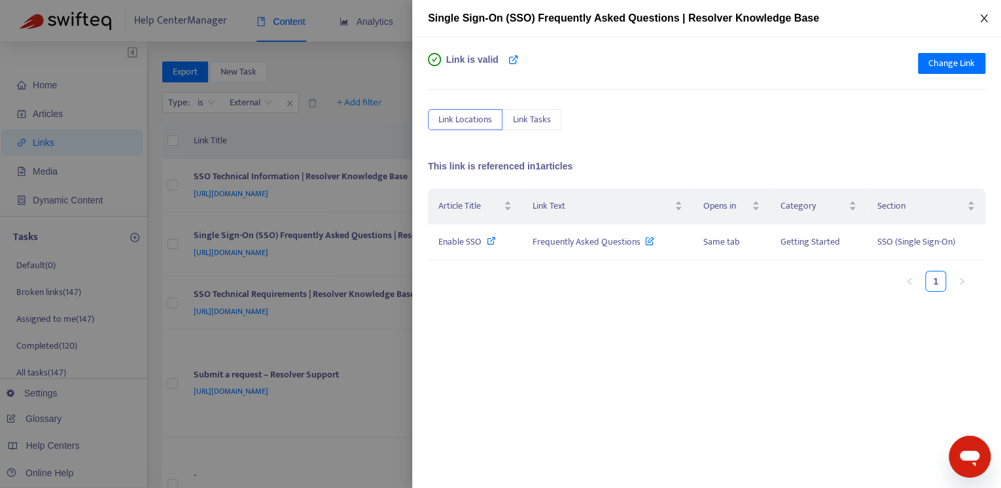
click at [983, 20] on icon "close" at bounding box center [984, 18] width 10 height 10
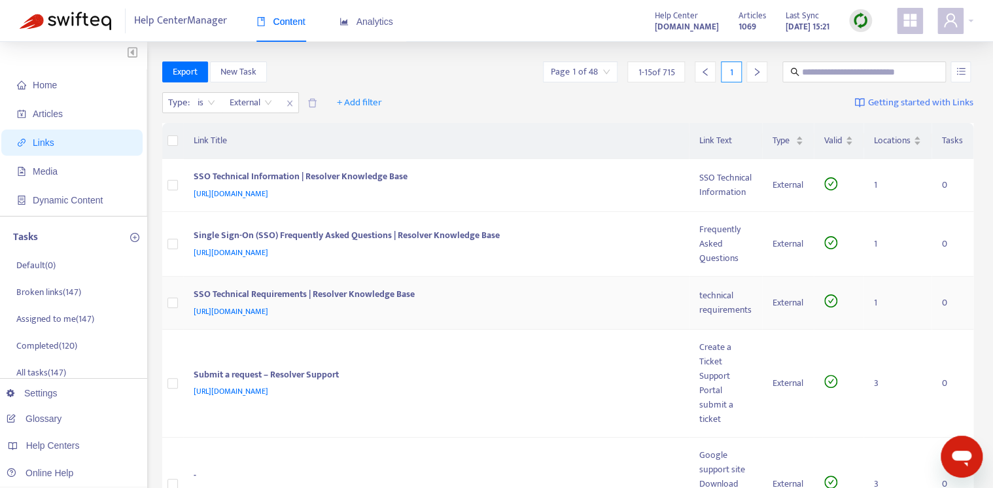
click at [484, 319] on div "https://resolver.knowledgeowl.com/help/sso-technical-requirements" at bounding box center [434, 311] width 480 height 14
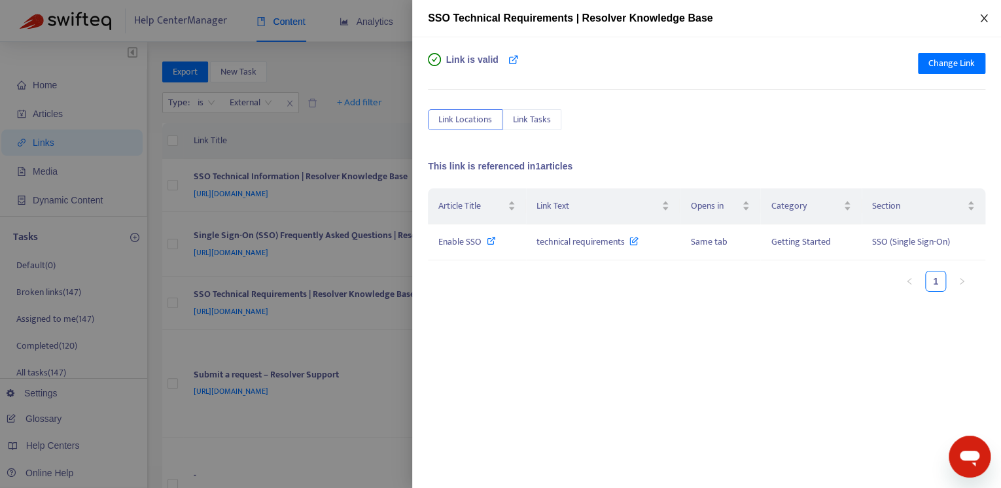
drag, startPoint x: 981, startPoint y: 16, endPoint x: 762, endPoint y: 71, distance: 226.0
click at [981, 16] on icon "close" at bounding box center [983, 18] width 7 height 8
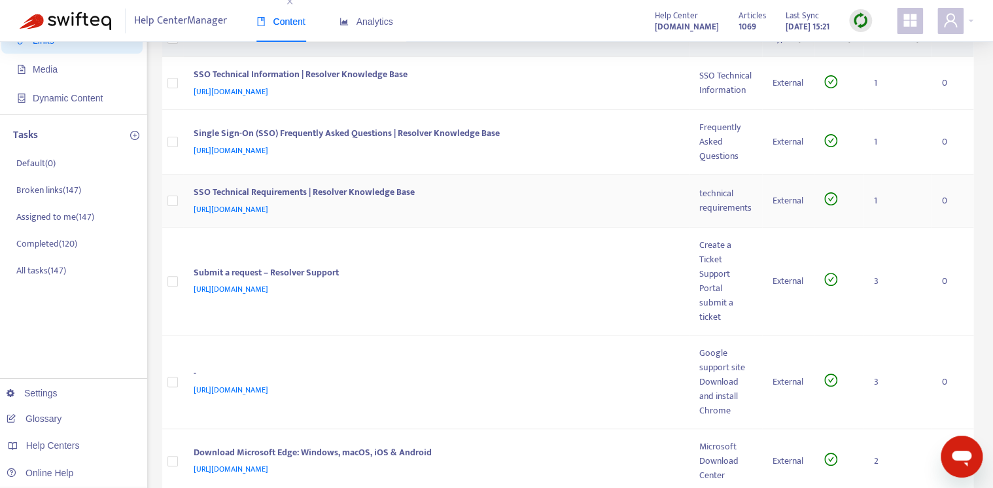
scroll to position [103, 0]
click at [521, 295] on div "https://support.resolver.com/hc/en-ca/requests/new" at bounding box center [434, 288] width 480 height 14
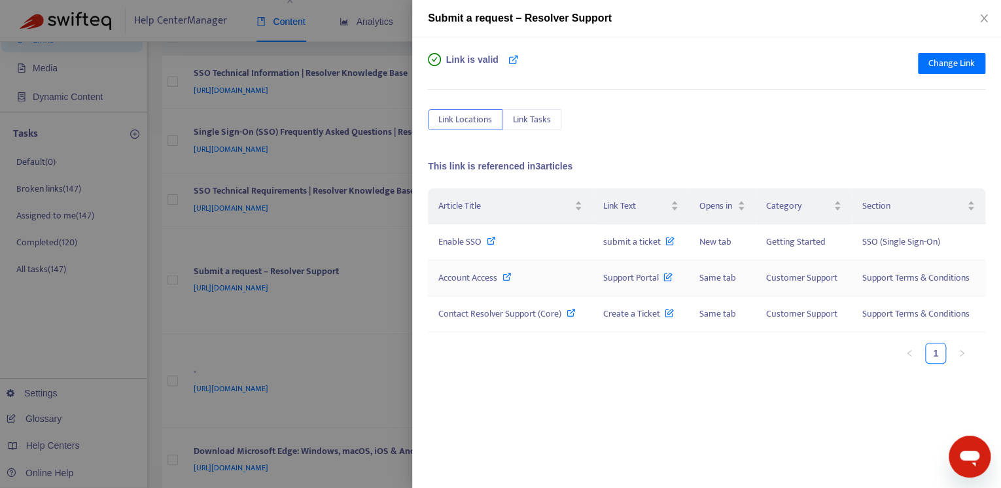
click at [506, 274] on icon at bounding box center [506, 276] width 9 height 9
click at [567, 311] on icon at bounding box center [571, 312] width 9 height 9
click at [981, 15] on icon "close" at bounding box center [983, 18] width 7 height 8
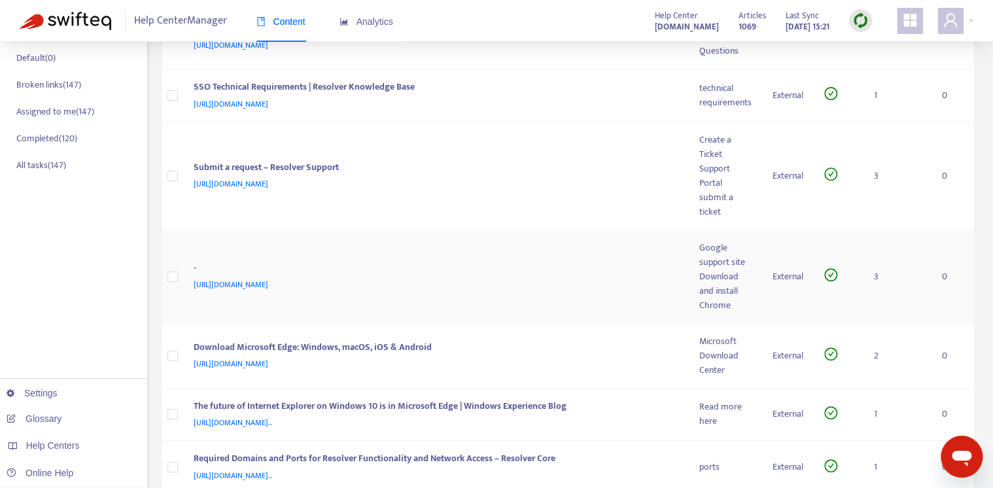
scroll to position [208, 0]
click at [563, 291] on div "https://support.google.com/chrome/answer/95346?hl=en&co=GENIE.Platform=Desktop" at bounding box center [434, 284] width 480 height 14
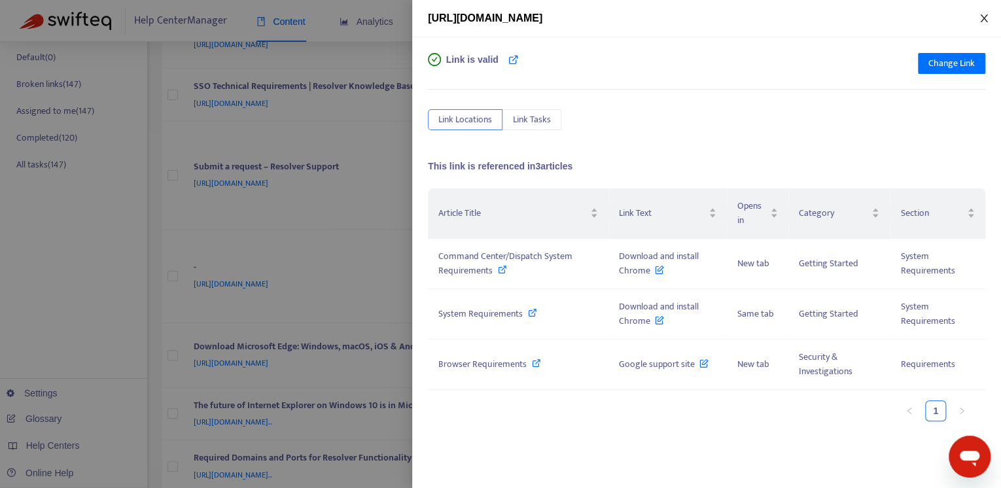
click at [981, 16] on icon "close" at bounding box center [983, 18] width 7 height 8
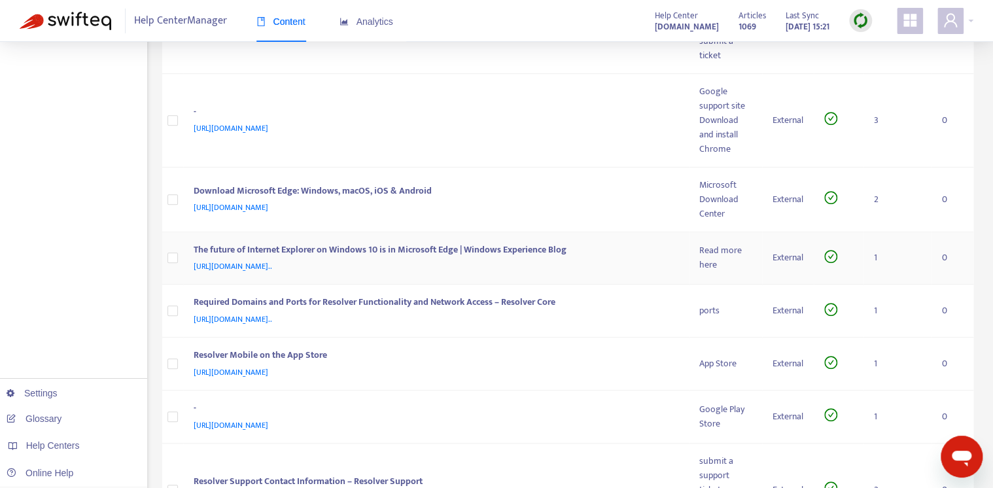
scroll to position [364, 0]
click at [632, 312] on div "Required Domains and Ports for Resolver Functionality and Network Access – Reso…" at bounding box center [434, 303] width 480 height 17
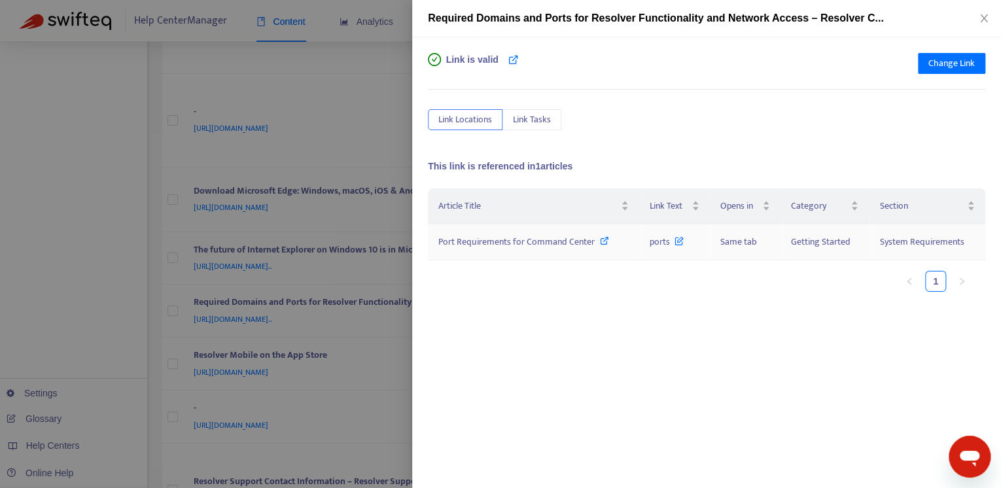
click at [600, 239] on icon at bounding box center [604, 240] width 9 height 9
click at [987, 22] on icon "close" at bounding box center [984, 18] width 10 height 10
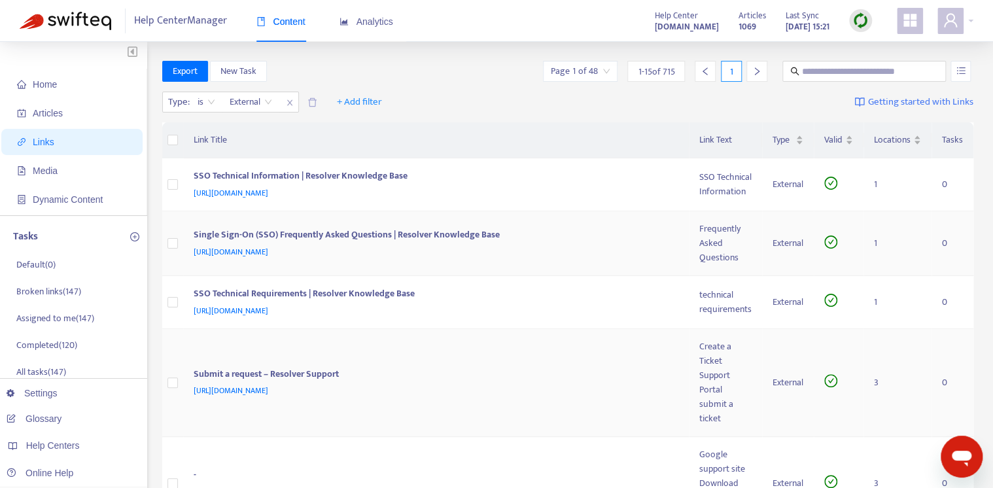
scroll to position [0, 0]
click at [353, 99] on span "+ Add filter" at bounding box center [359, 103] width 45 height 16
click at [374, 257] on span "Opens in" at bounding box center [360, 254] width 44 height 14
click at [356, 97] on input "search" at bounding box center [351, 103] width 83 height 20
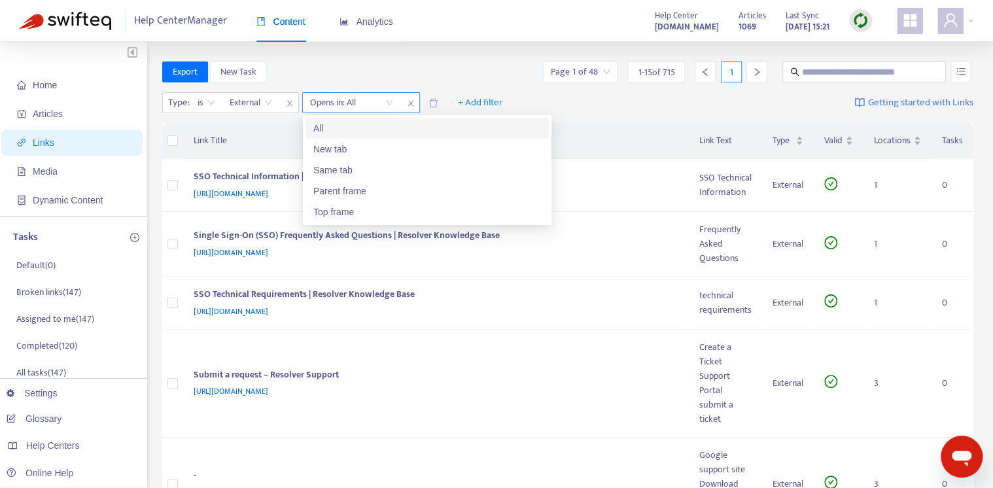
click at [414, 103] on icon "close" at bounding box center [411, 103] width 8 height 8
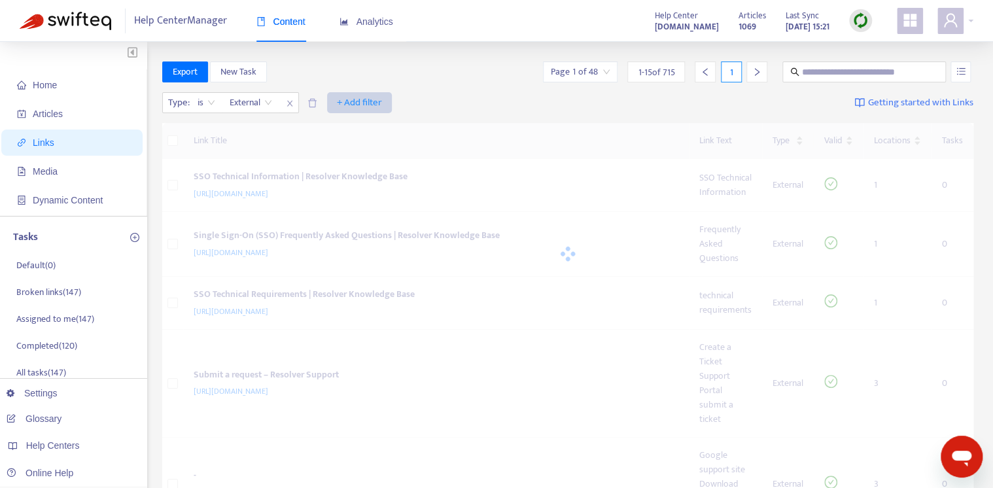
click at [377, 98] on span "+ Add filter" at bounding box center [359, 103] width 45 height 16
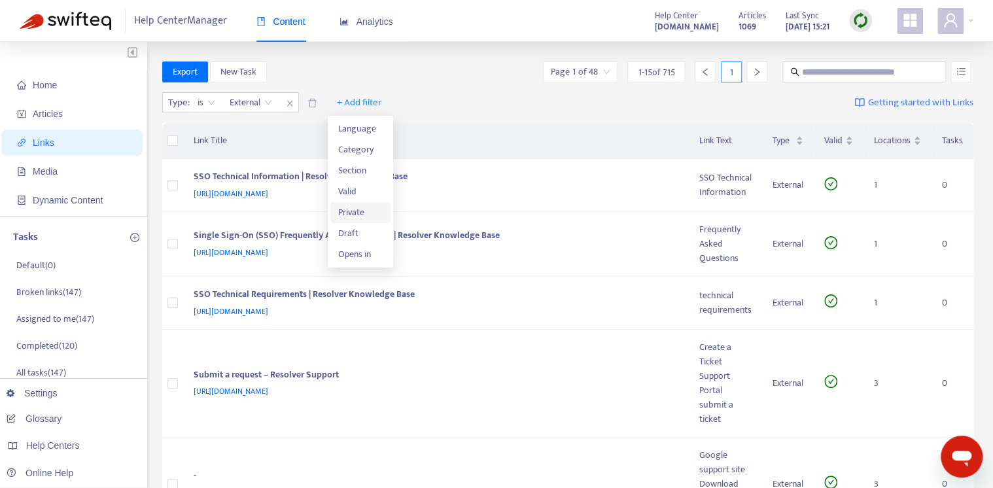
click at [365, 205] on span "Private" at bounding box center [360, 212] width 44 height 14
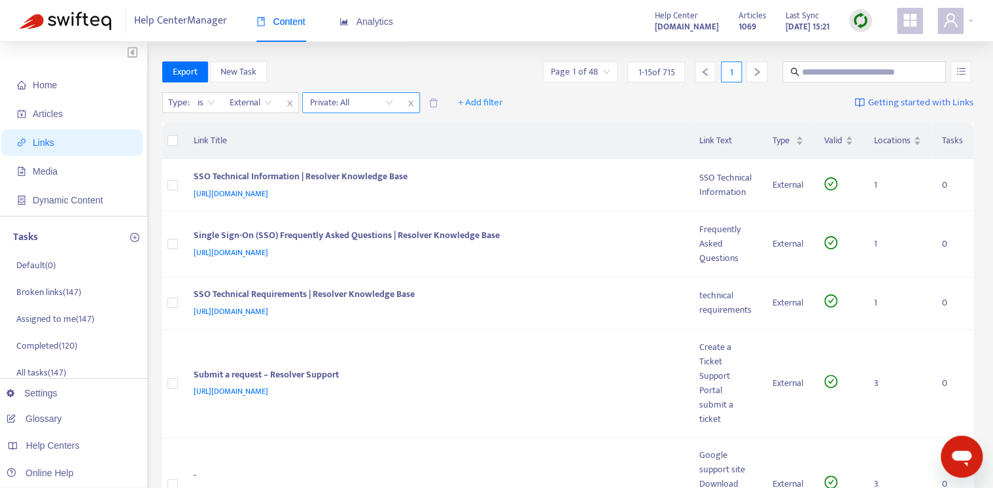
click at [359, 97] on input "search" at bounding box center [351, 103] width 83 height 20
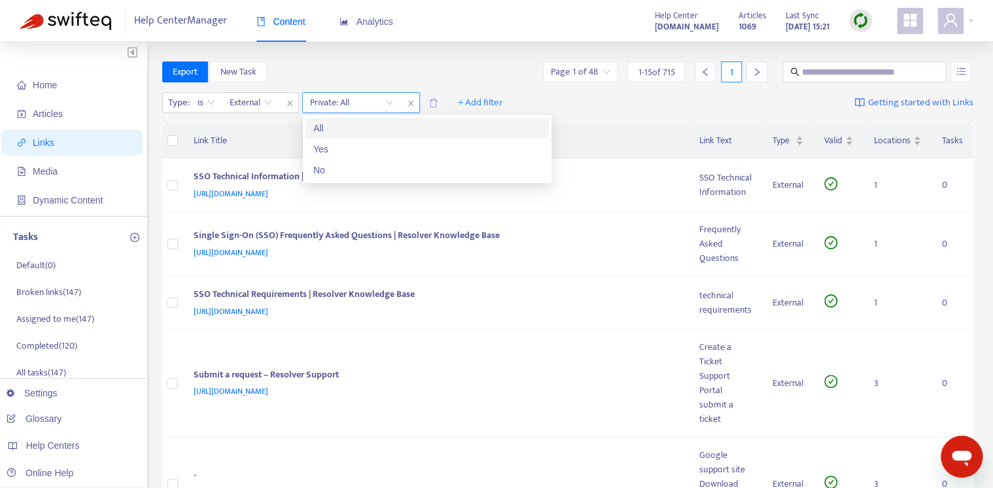
click at [415, 102] on span "close" at bounding box center [410, 104] width 17 height 16
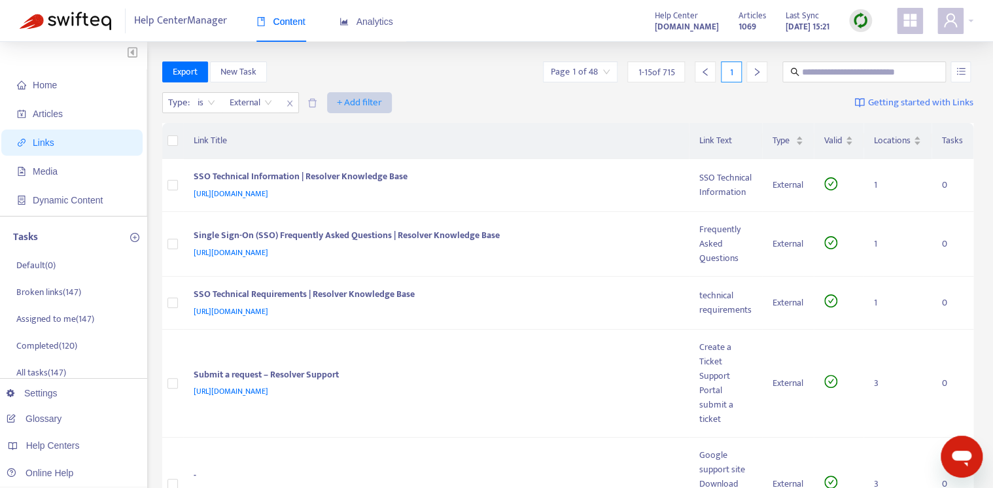
click at [364, 104] on span "+ Add filter" at bounding box center [359, 103] width 45 height 16
click at [434, 113] on div "Type : is External + Add filter Getting started with Links" at bounding box center [568, 106] width 812 height 36
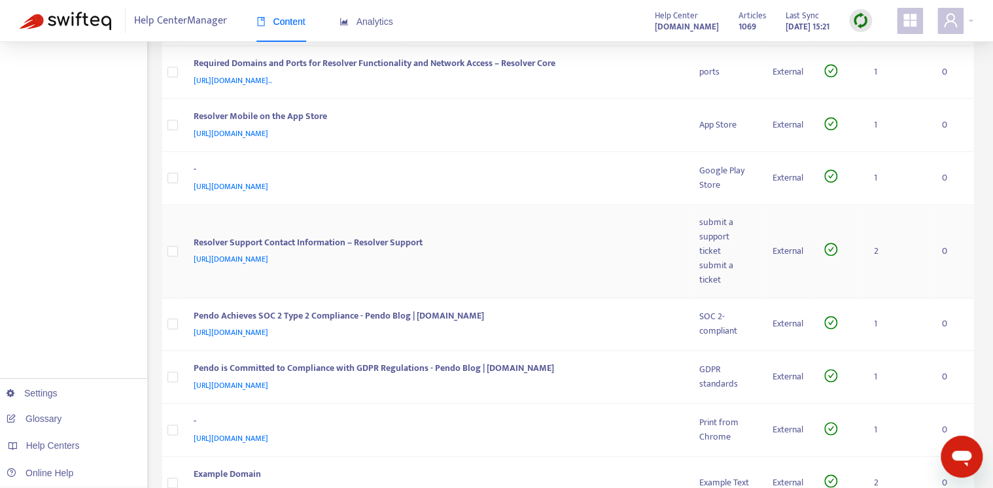
scroll to position [603, 0]
click at [268, 265] on span "https://support.resolver.com/hc/en-ca/articles/207930206-Resolver-Support-Conta…" at bounding box center [231, 258] width 75 height 13
click at [591, 243] on td "Resolver Support Contact Information – Resolver Support https://support.resolve…" at bounding box center [436, 251] width 506 height 94
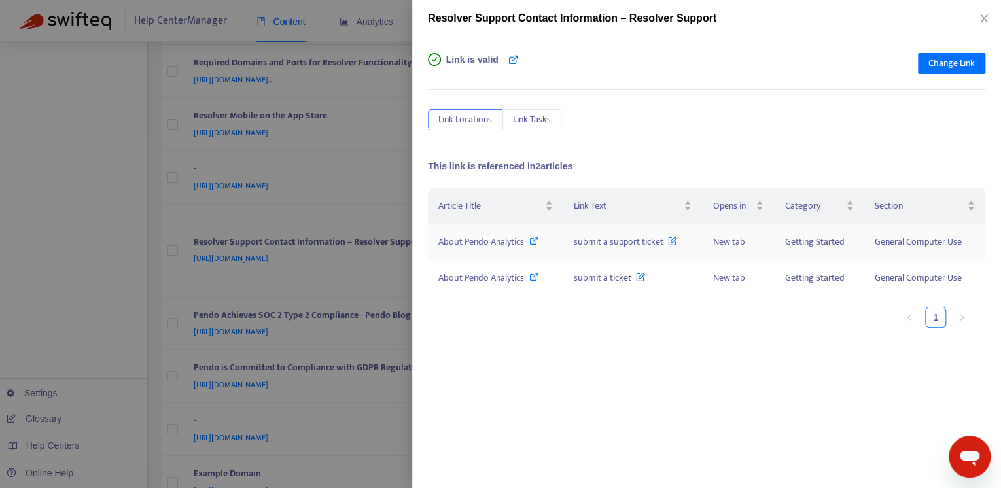
click at [533, 241] on icon at bounding box center [533, 240] width 9 height 9
drag, startPoint x: 984, startPoint y: 21, endPoint x: 961, endPoint y: 52, distance: 38.3
click at [984, 20] on icon "close" at bounding box center [984, 18] width 10 height 10
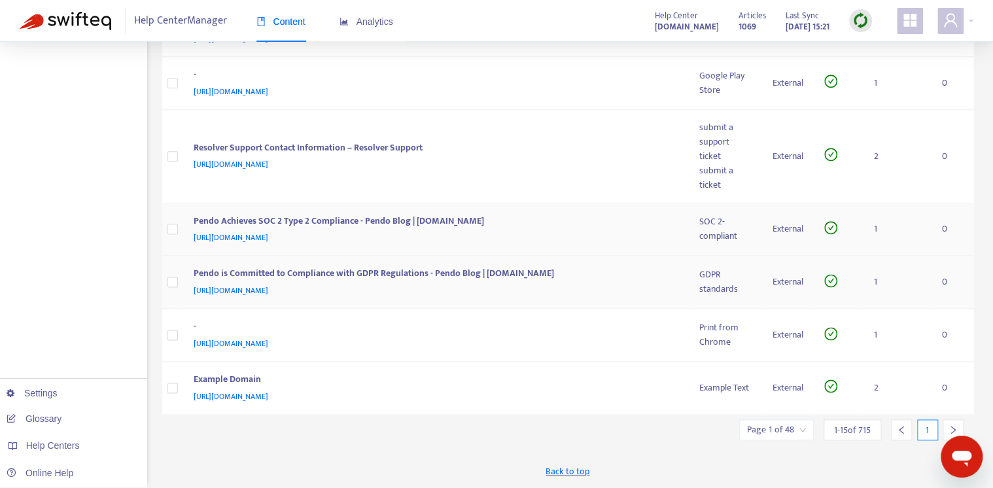
scroll to position [707, 0]
click at [307, 385] on div "Example Domain" at bounding box center [434, 380] width 480 height 17
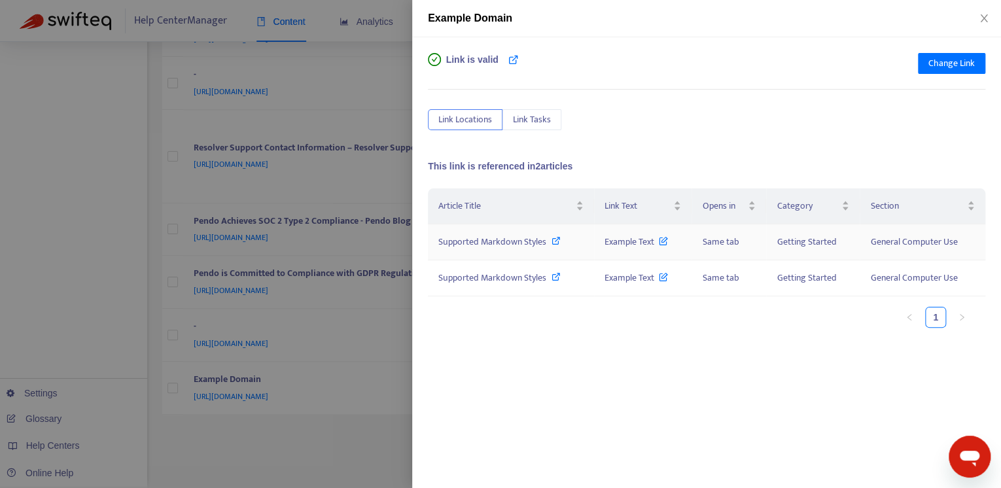
click at [552, 243] on icon at bounding box center [556, 240] width 9 height 9
click at [987, 12] on button "Close" at bounding box center [984, 18] width 18 height 12
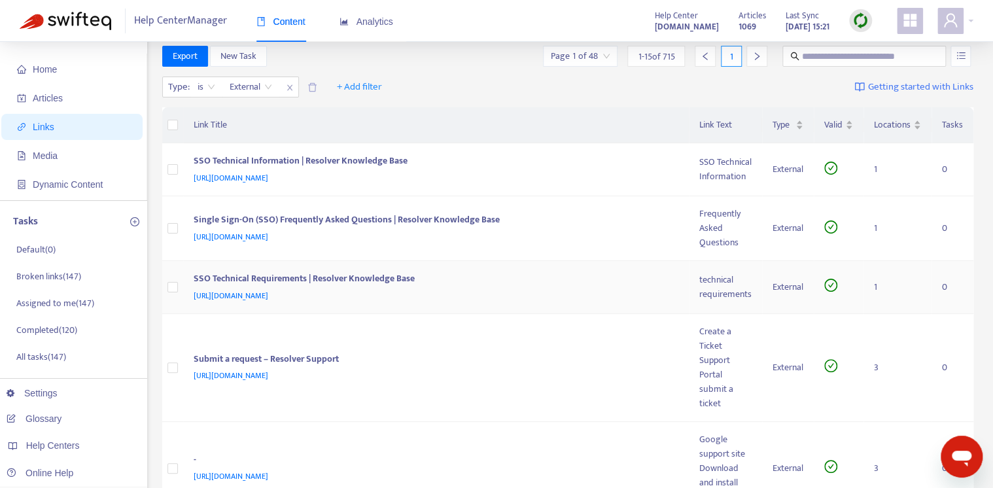
scroll to position [0, 0]
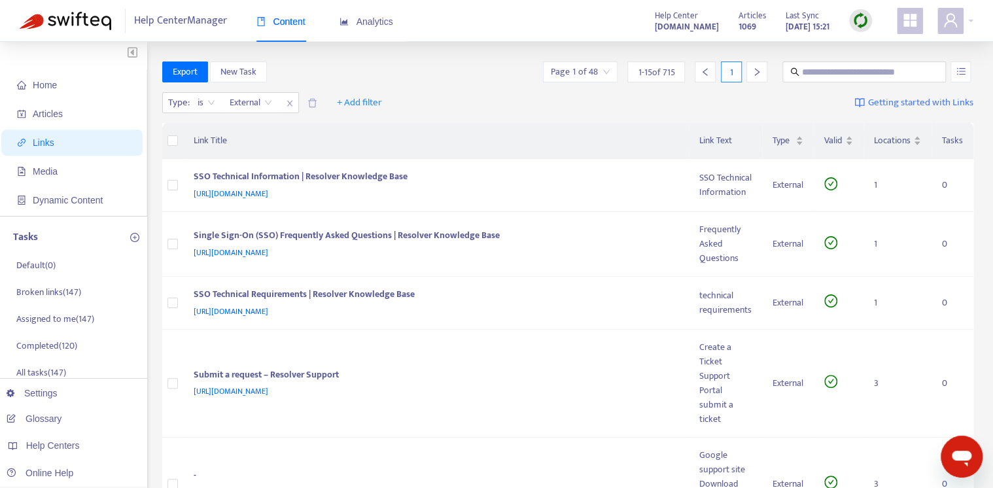
click at [757, 70] on icon "right" at bounding box center [757, 72] width 5 height 8
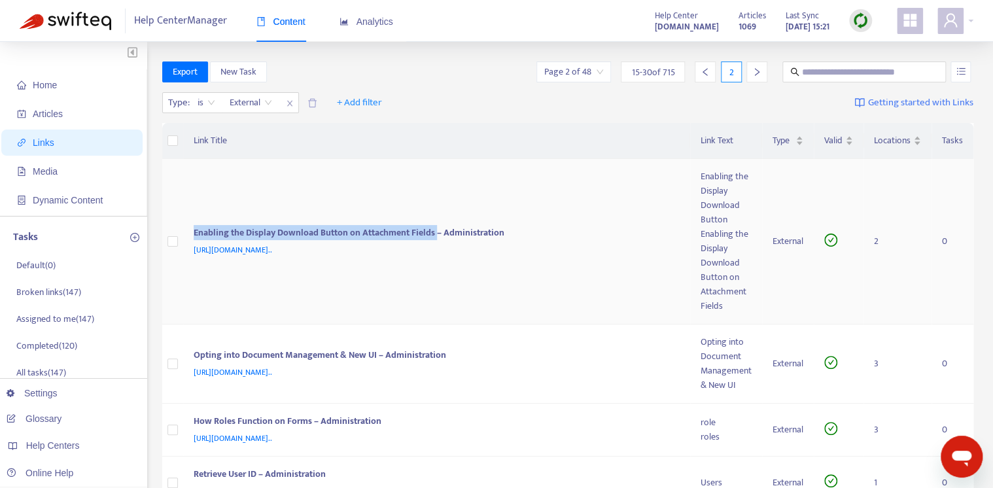
drag, startPoint x: 403, startPoint y: 234, endPoint x: 192, endPoint y: 240, distance: 210.8
click at [192, 240] on td "Enabling the Display Download Button on Attachment Fields – Administration http…" at bounding box center [437, 242] width 508 height 166
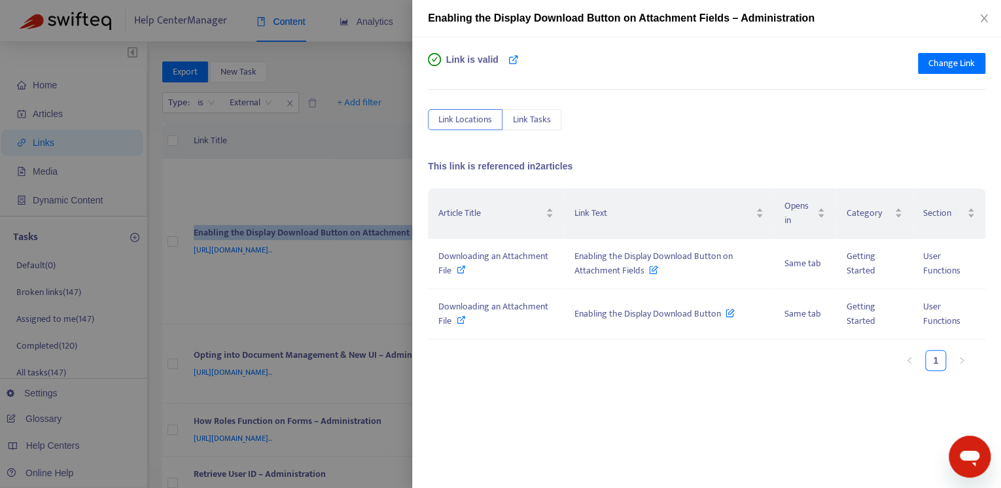
copy div "Enabling the Display Download Button on Attachment Fields"
click at [318, 191] on div at bounding box center [500, 244] width 1001 height 488
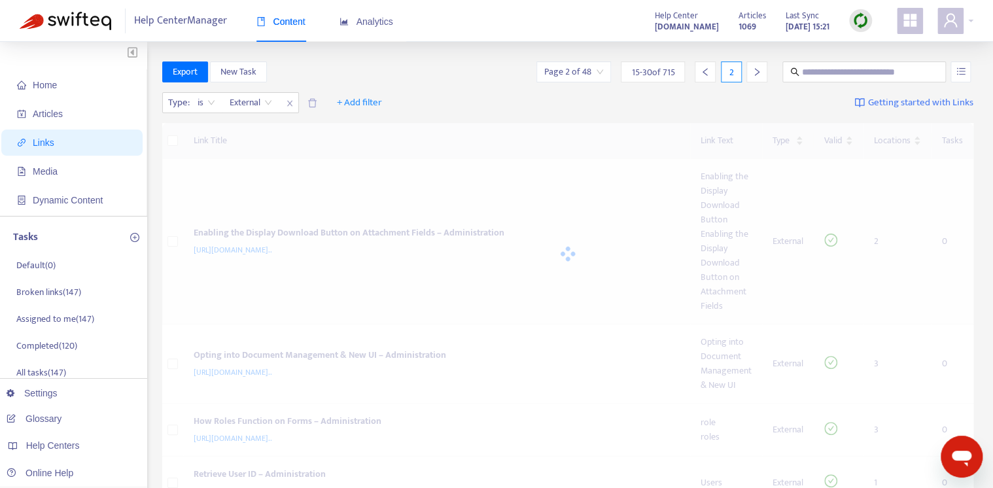
click at [318, 191] on div at bounding box center [568, 254] width 812 height 262
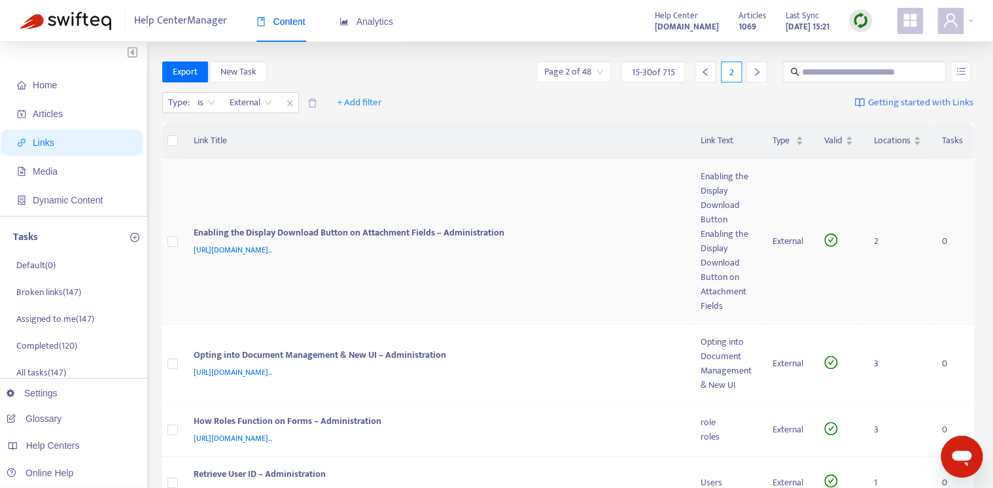
click at [318, 191] on td "Enabling the Display Download Button on Attachment Fields – Administration http…" at bounding box center [437, 242] width 508 height 166
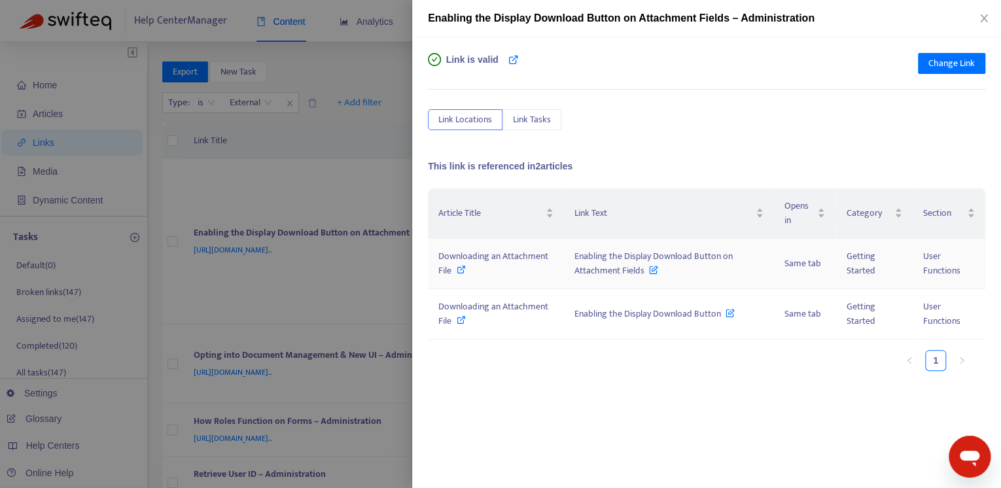
click at [462, 269] on icon at bounding box center [461, 269] width 9 height 9
click at [461, 319] on icon at bounding box center [461, 319] width 9 height 9
click at [977, 14] on button "Close" at bounding box center [984, 18] width 18 height 12
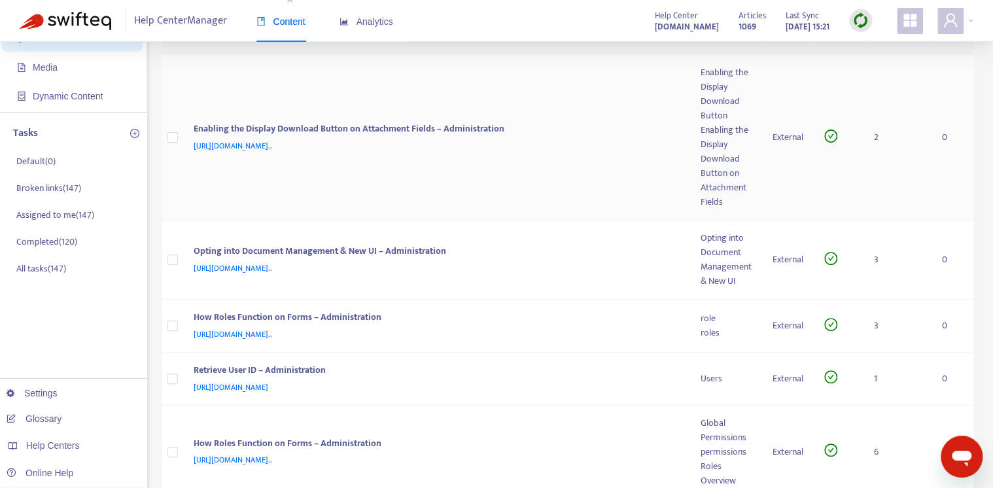
scroll to position [105, 0]
click at [619, 268] on div "https://admin-support-resolver.zendesk.com/hc/en-ca/articles/35862712764948-Opt…" at bounding box center [435, 267] width 482 height 14
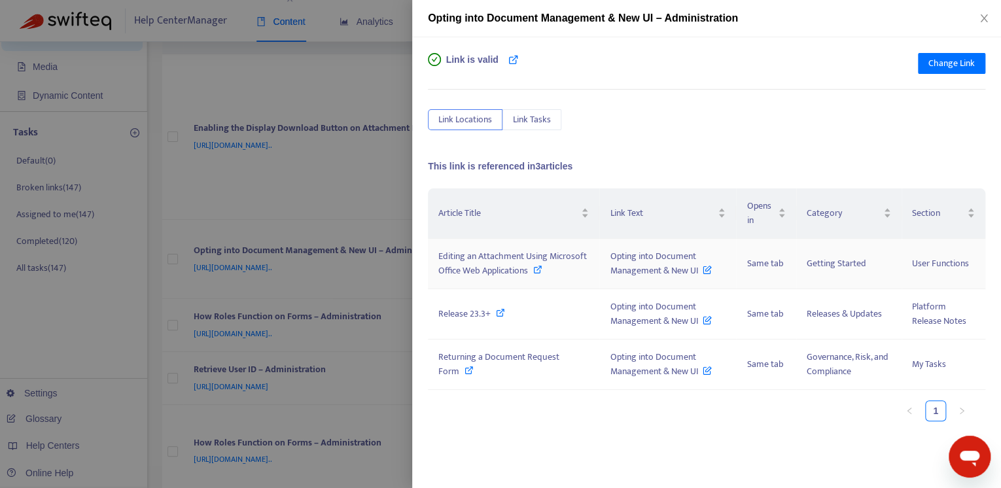
click at [539, 268] on icon at bounding box center [537, 269] width 9 height 9
click at [496, 316] on icon at bounding box center [500, 312] width 9 height 9
click at [467, 369] on icon at bounding box center [469, 370] width 9 height 9
drag, startPoint x: 750, startPoint y: 17, endPoint x: 539, endPoint y: 18, distance: 210.7
click at [539, 18] on div "Opting into Document Management & New UI – Administration" at bounding box center [706, 18] width 557 height 16
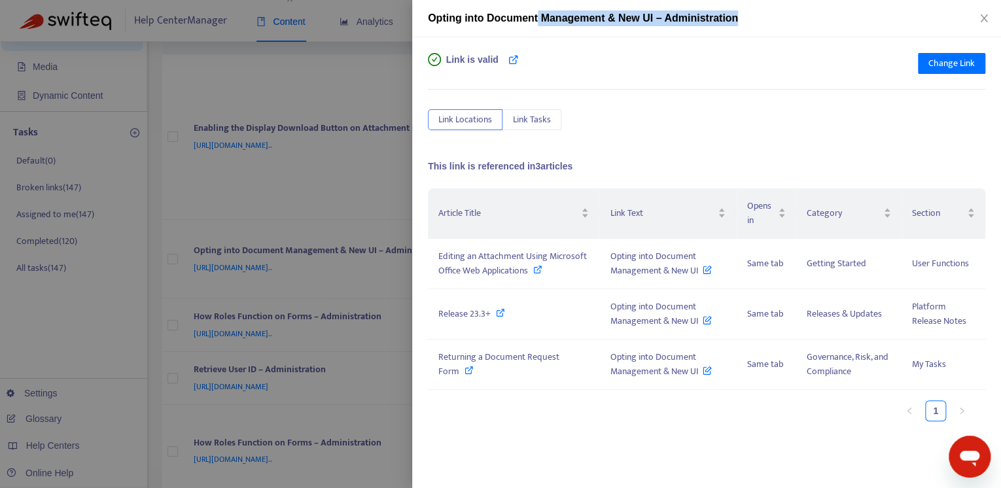
drag, startPoint x: 539, startPoint y: 18, endPoint x: 643, endPoint y: 14, distance: 103.5
click at [572, 31] on div "Opting into Document Management & New UI – Administration" at bounding box center [706, 18] width 589 height 37
drag, startPoint x: 665, startPoint y: 18, endPoint x: 386, endPoint y: 24, distance: 279.4
click at [386, 24] on div "Opting into Document Management & New UI – Administration Link is valid Change …" at bounding box center [500, 244] width 1001 height 488
drag, startPoint x: 386, startPoint y: 24, endPoint x: 576, endPoint y: 27, distance: 189.8
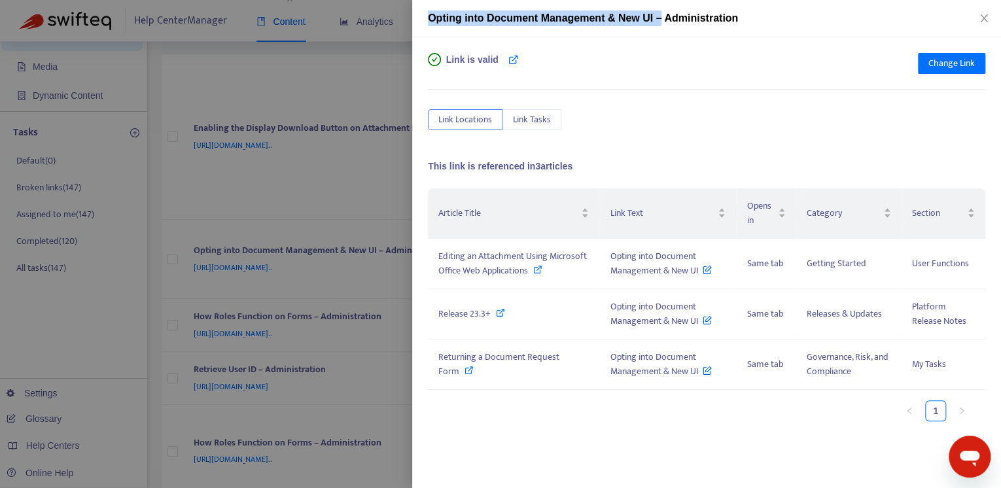
click at [576, 27] on div "Opting into Document Management & New UI – Administration" at bounding box center [706, 18] width 589 height 37
click at [666, 8] on div "Opting into Document Management & New UI – Administration" at bounding box center [706, 18] width 589 height 37
click at [660, 19] on span "Opting into Document Management & New UI – Administration" at bounding box center [583, 17] width 310 height 11
drag, startPoint x: 655, startPoint y: 16, endPoint x: 416, endPoint y: 26, distance: 239.0
click at [416, 26] on div "Opting into Document Management & New UI – Administration" at bounding box center [706, 18] width 589 height 37
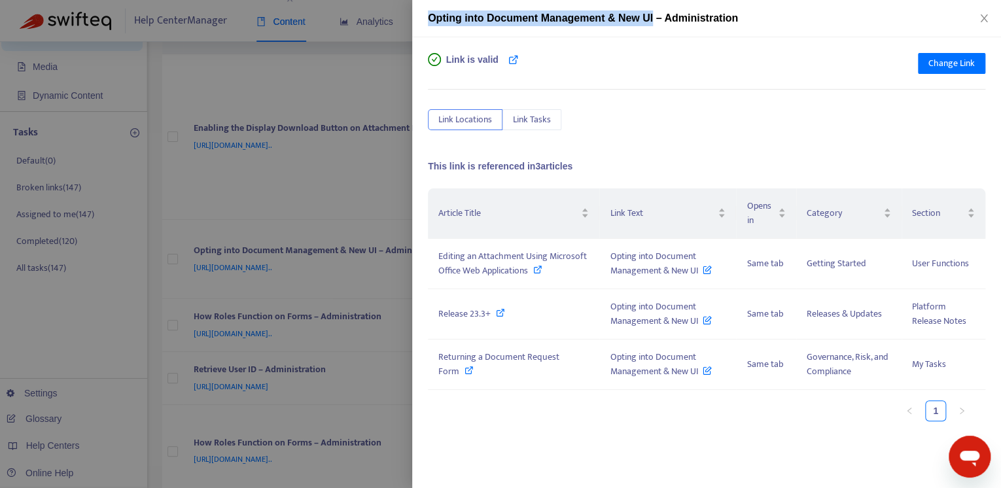
copy span "Opting into Document Management & New UI"
click at [986, 18] on icon "close" at bounding box center [984, 18] width 10 height 10
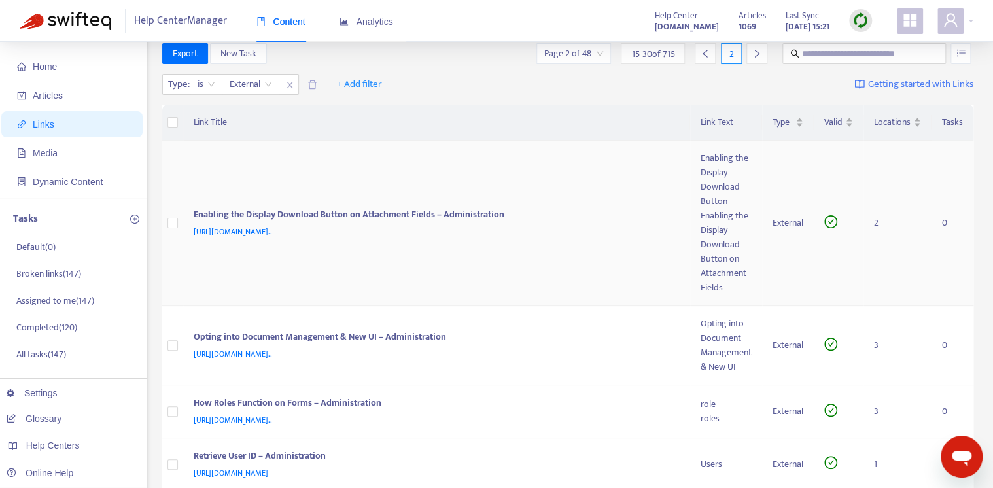
scroll to position [0, 0]
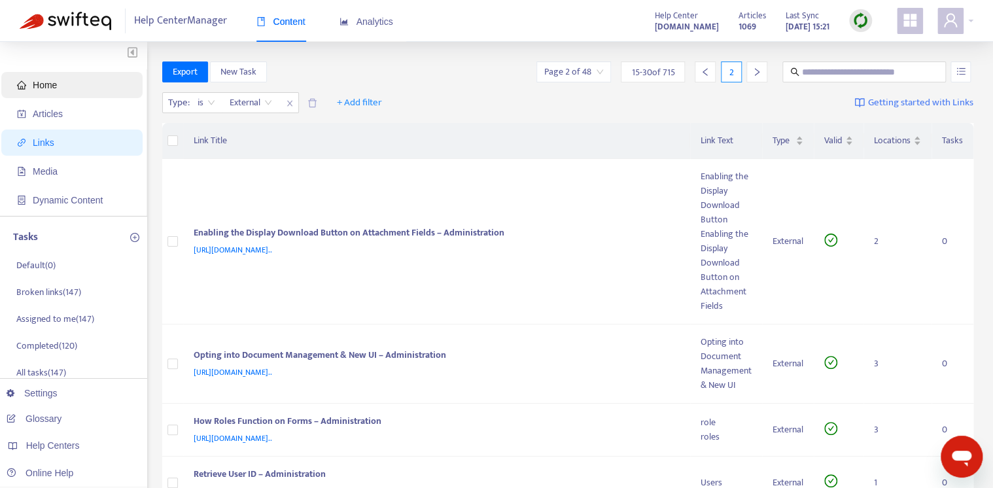
drag, startPoint x: 86, startPoint y: 88, endPoint x: 93, endPoint y: 90, distance: 6.8
click at [86, 88] on span "Home" at bounding box center [74, 85] width 115 height 26
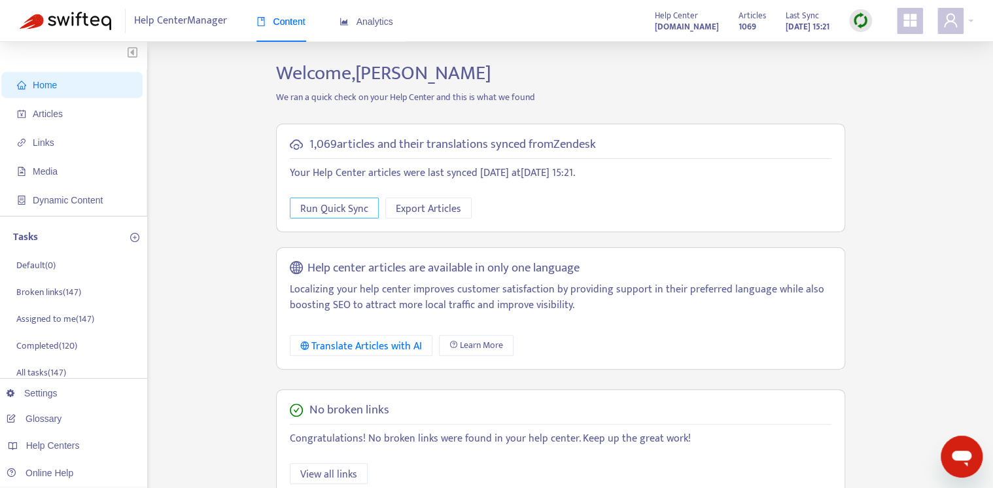
click at [321, 198] on button "Run Quick Sync" at bounding box center [334, 208] width 89 height 21
click at [335, 206] on span "Run Quick Sync" at bounding box center [334, 209] width 68 height 16
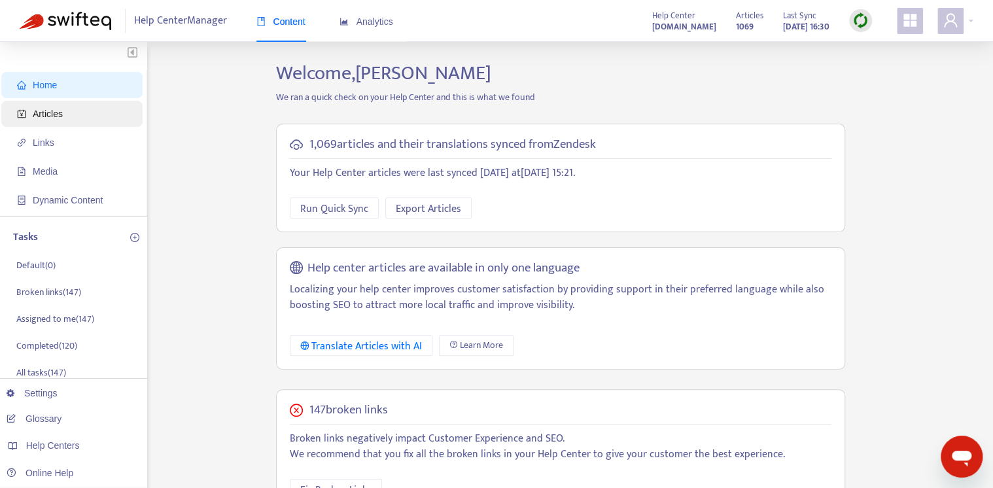
click at [69, 113] on span "Articles" at bounding box center [74, 114] width 115 height 26
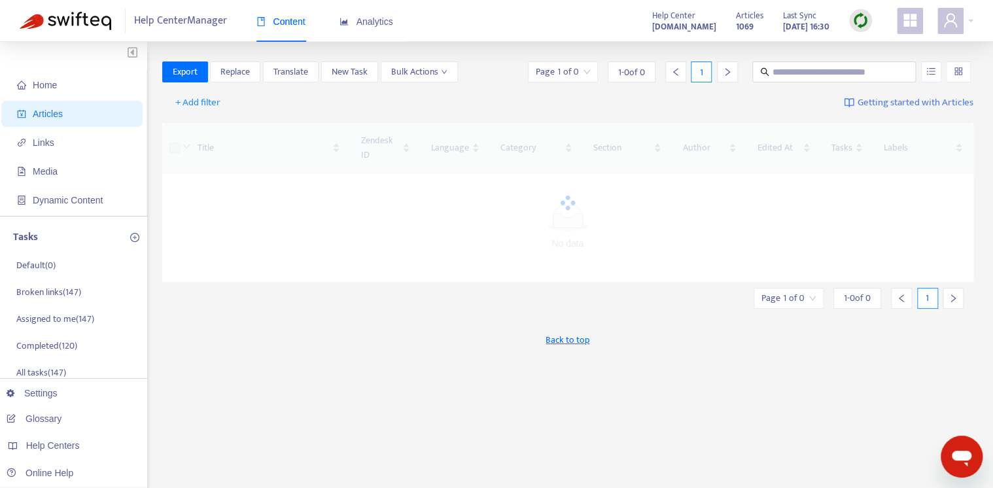
click at [56, 157] on ul "Home Articles Links Media Dynamic Content" at bounding box center [73, 142] width 147 height 147
click at [62, 144] on span "Links" at bounding box center [74, 143] width 115 height 26
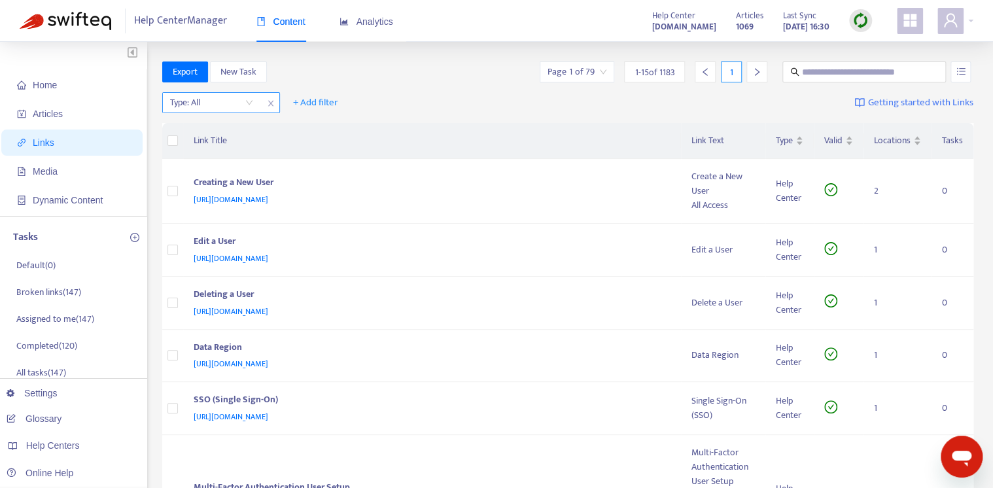
click at [226, 100] on input "search" at bounding box center [211, 103] width 83 height 20
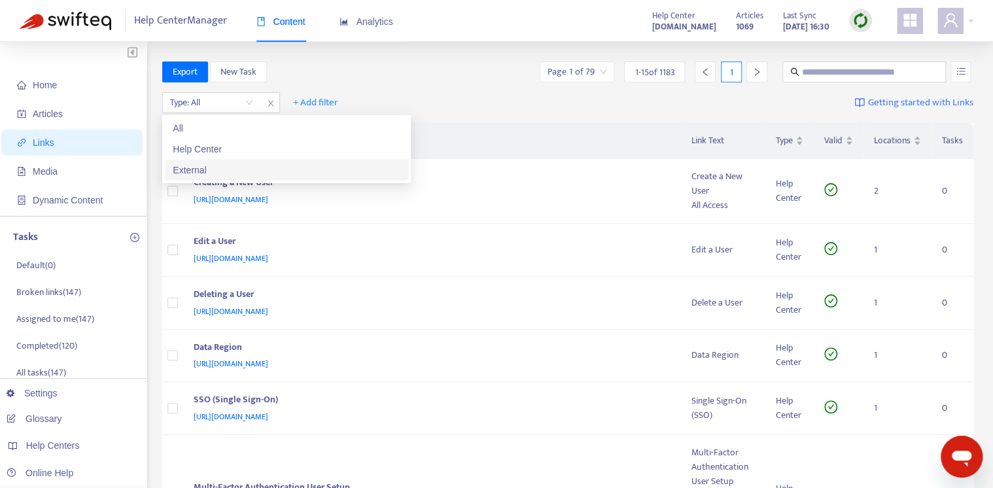
click at [241, 167] on div "External" at bounding box center [287, 170] width 228 height 14
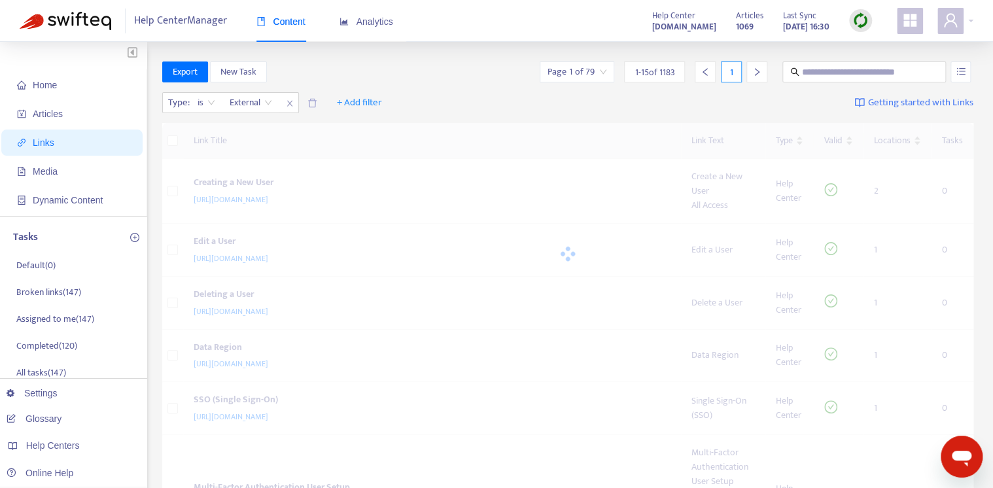
click at [491, 94] on div "Type : is External External + Add filter Getting started with Links" at bounding box center [568, 106] width 812 height 36
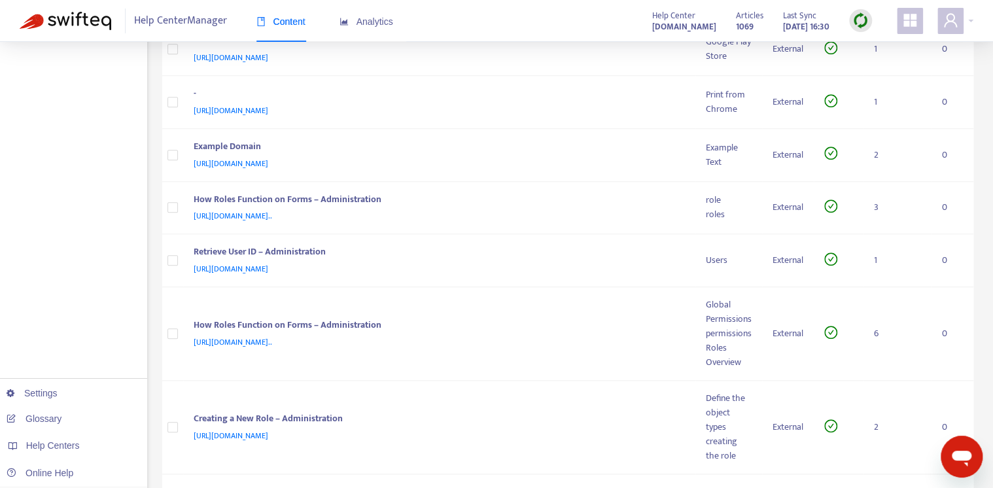
scroll to position [471, 0]
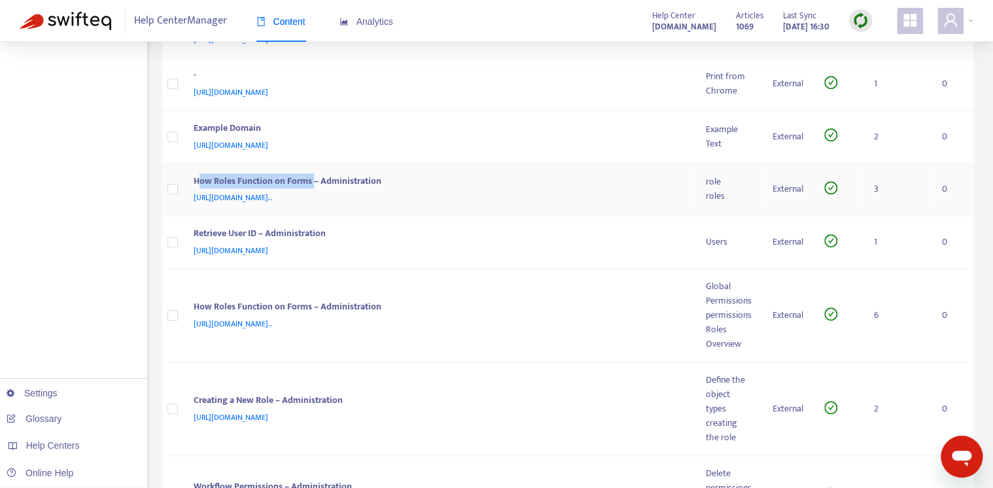
drag, startPoint x: 315, startPoint y: 193, endPoint x: 196, endPoint y: 195, distance: 119.1
click at [196, 191] on div "How Roles Function on Forms – Administration" at bounding box center [437, 182] width 487 height 17
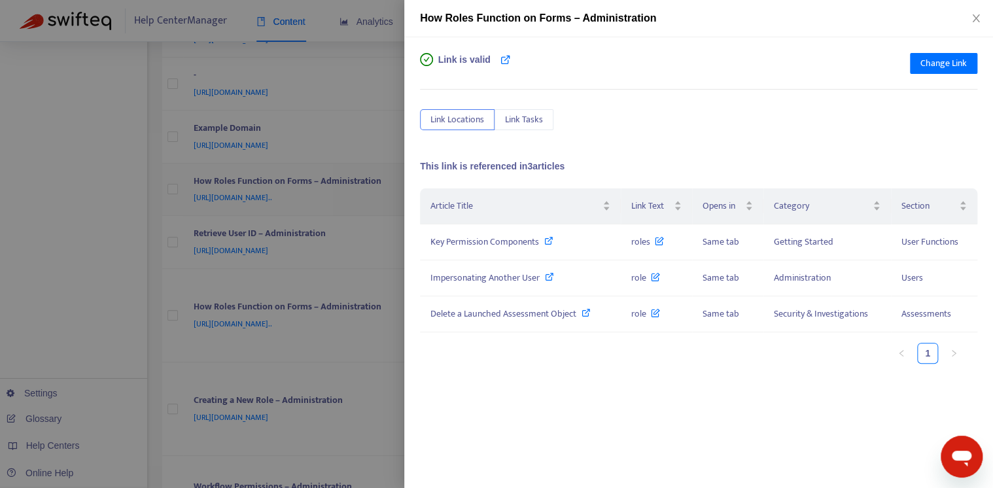
click at [196, 202] on div at bounding box center [496, 244] width 993 height 488
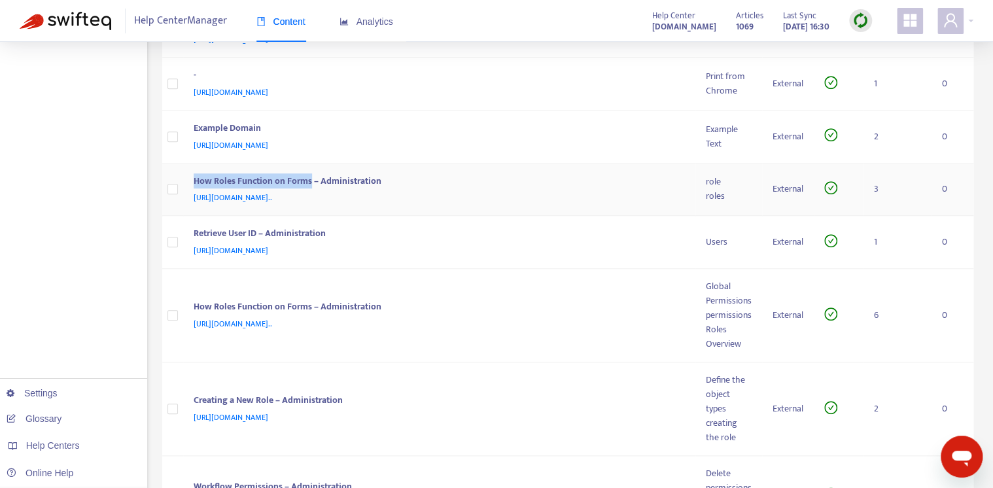
drag, startPoint x: 195, startPoint y: 195, endPoint x: 311, endPoint y: 198, distance: 115.8
click at [311, 191] on div "How Roles Function on Forms – Administration" at bounding box center [437, 182] width 487 height 17
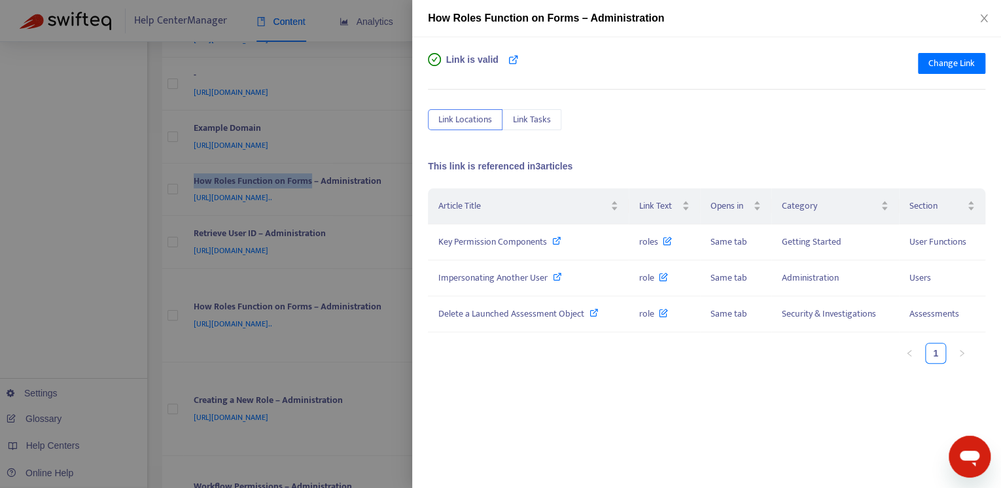
copy div "How Roles Function on Forms"
click at [985, 16] on icon "close" at bounding box center [983, 18] width 7 height 8
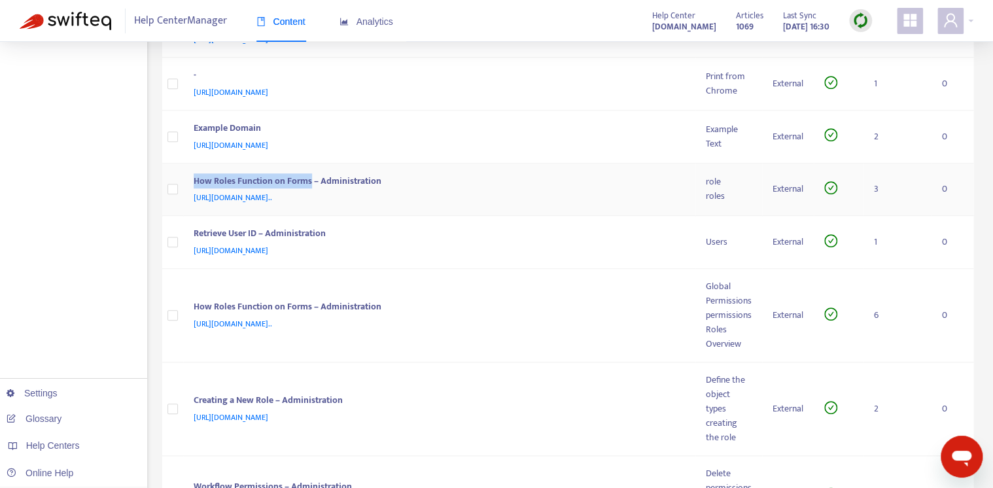
click at [599, 190] on div "How Roles Function on Forms – Administration" at bounding box center [437, 182] width 487 height 17
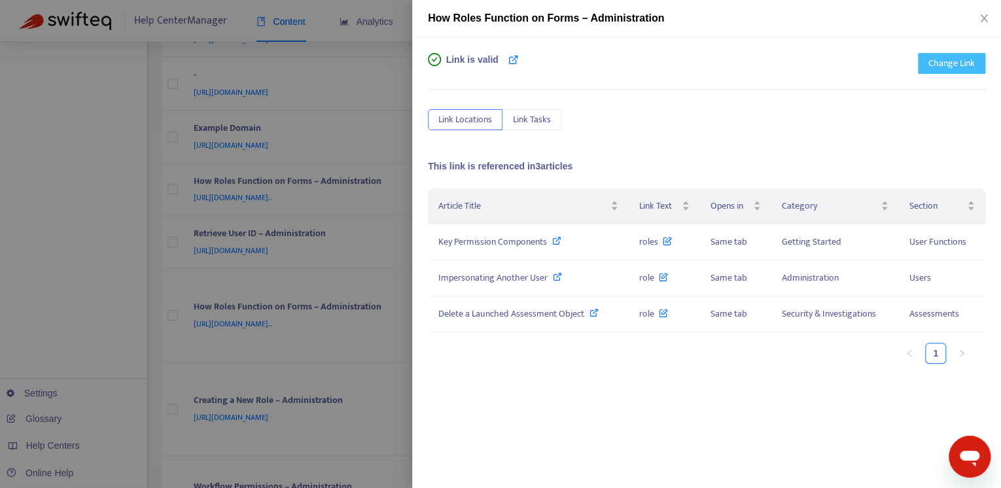
click at [958, 62] on span "Change Link" at bounding box center [951, 63] width 46 height 14
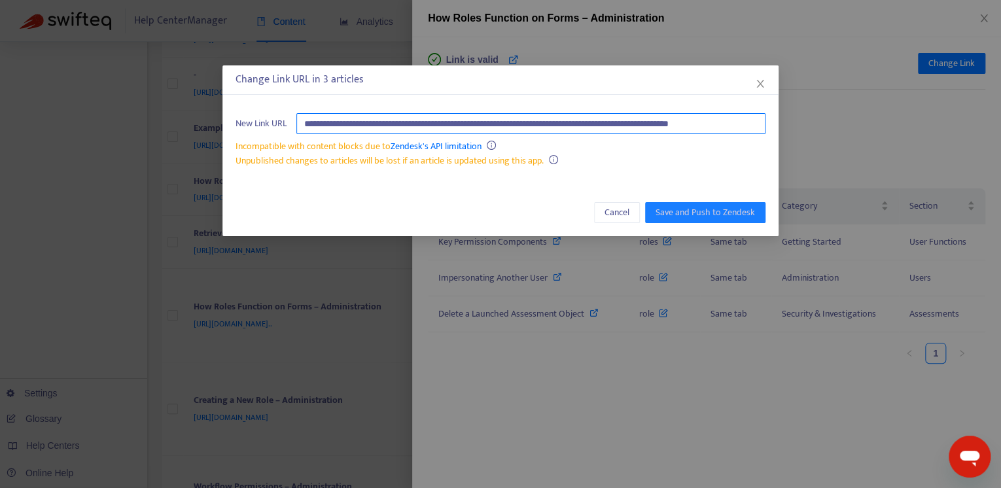
click at [572, 118] on input "**********" at bounding box center [530, 123] width 469 height 21
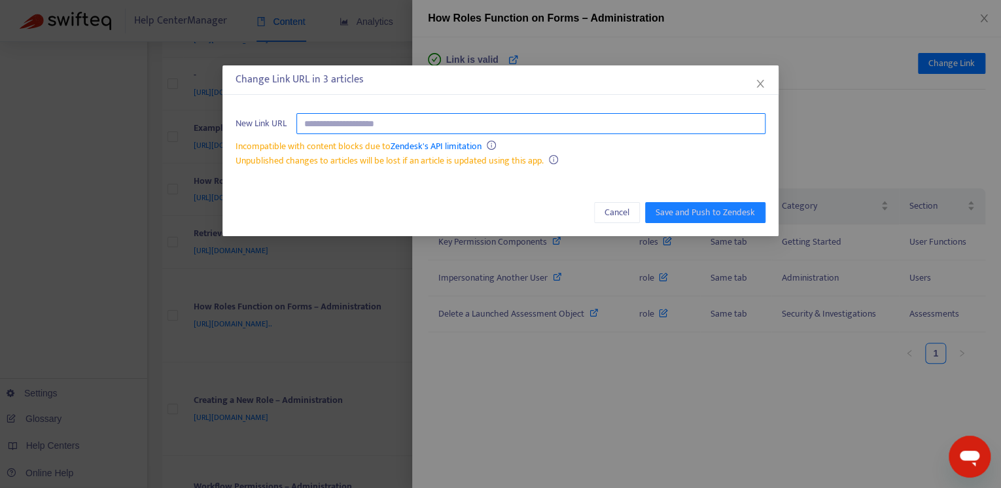
paste input "**********"
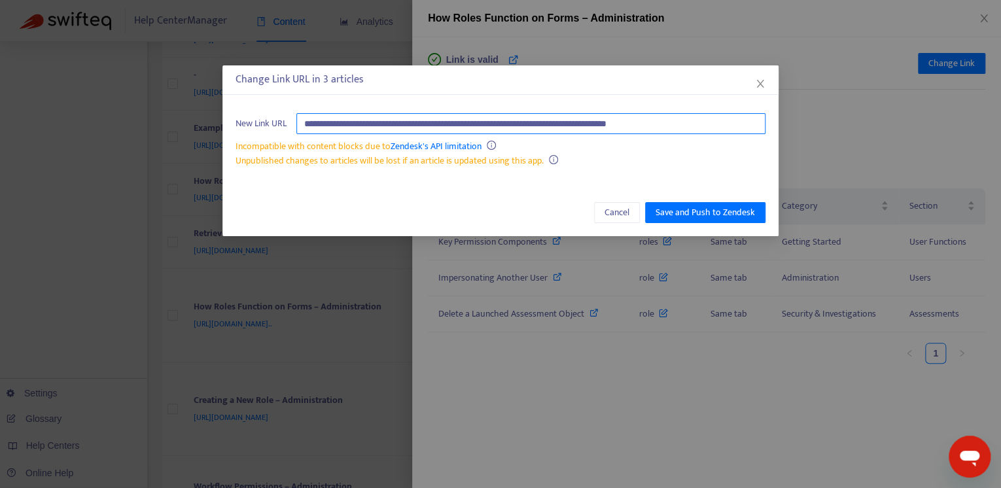
type input "**********"
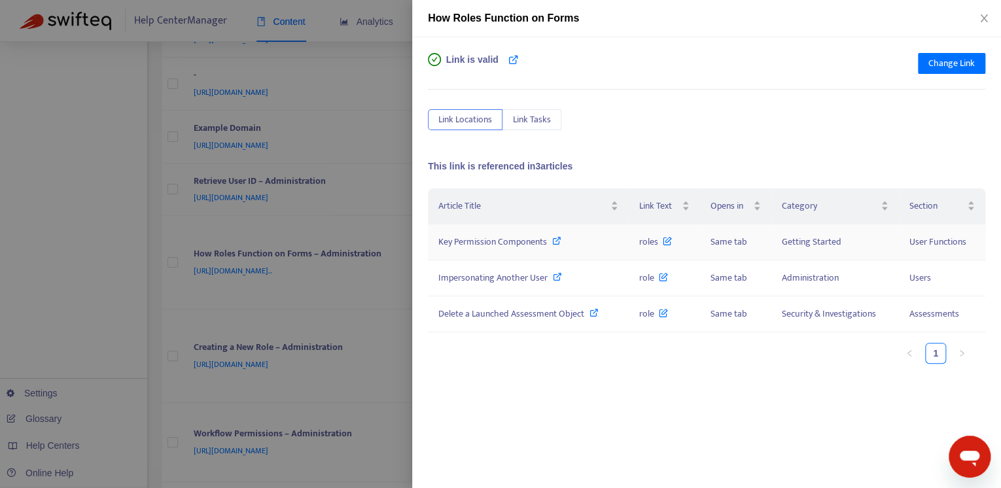
click at [555, 241] on icon at bounding box center [556, 240] width 9 height 9
click at [986, 14] on icon "close" at bounding box center [984, 18] width 10 height 10
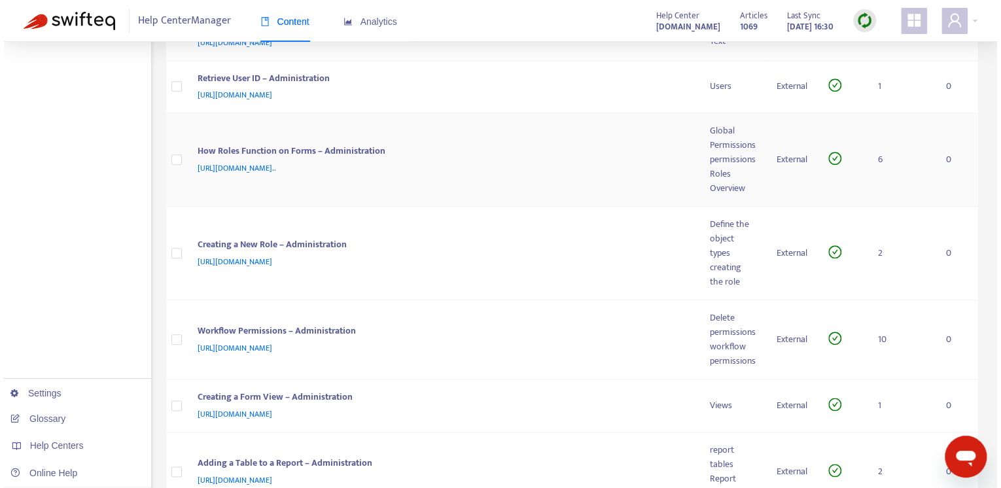
scroll to position [574, 0]
click at [584, 246] on td "Creating a New Role – Administration https://admin-support-resolver.zendesk.com…" at bounding box center [439, 253] width 513 height 94
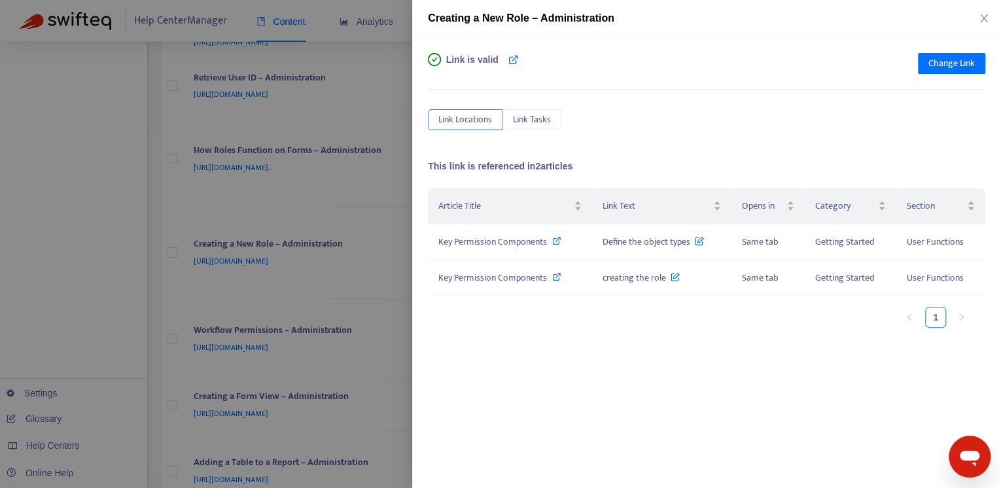
drag, startPoint x: 225, startPoint y: 239, endPoint x: 233, endPoint y: 241, distance: 8.0
click at [225, 239] on div at bounding box center [500, 244] width 1001 height 488
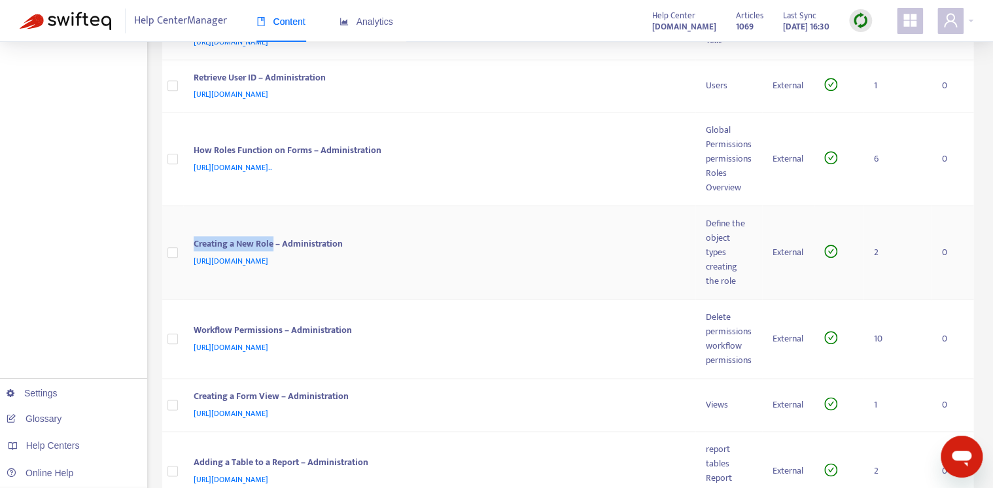
drag, startPoint x: 273, startPoint y: 260, endPoint x: 192, endPoint y: 262, distance: 81.8
click at [192, 262] on td "Creating a New Role – Administration https://admin-support-resolver.zendesk.com…" at bounding box center [439, 253] width 513 height 94
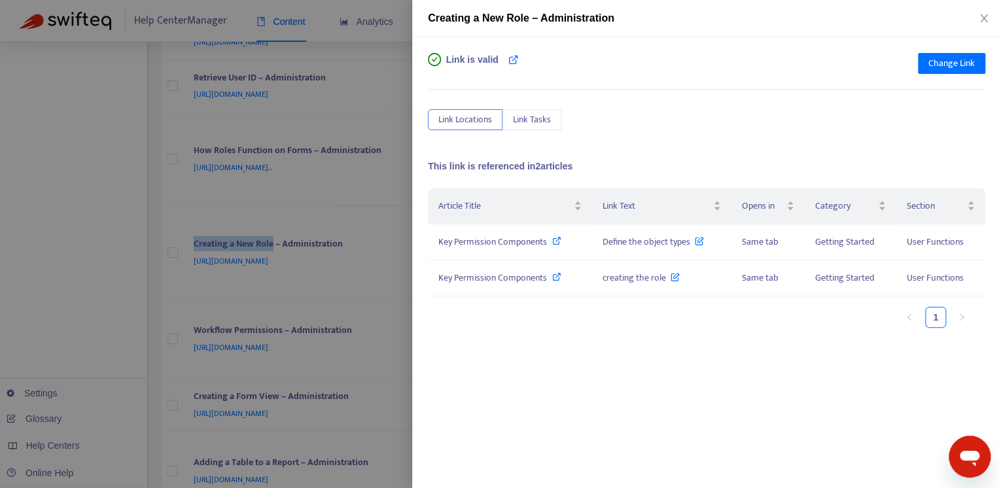
copy div "Creating a New Role"
click at [930, 64] on span "Change Link" at bounding box center [951, 63] width 46 height 14
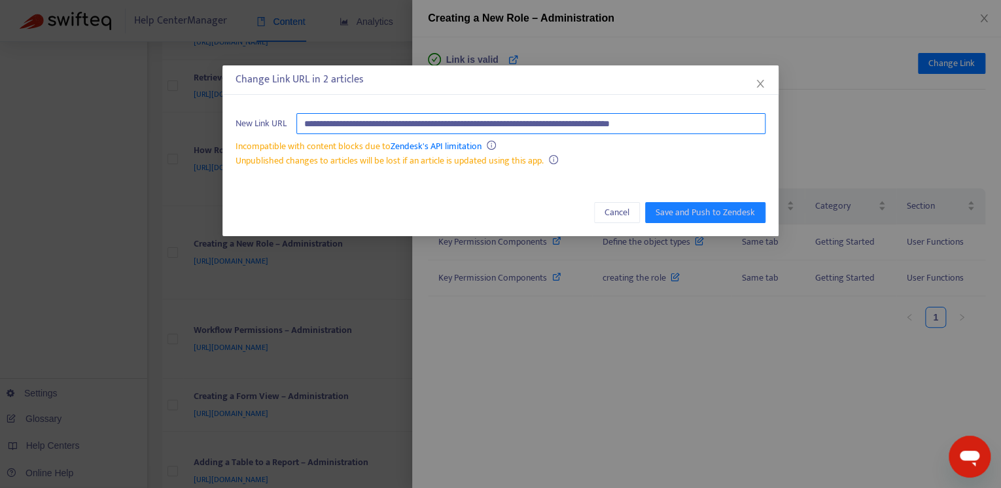
paste input "text"
type input "**********"
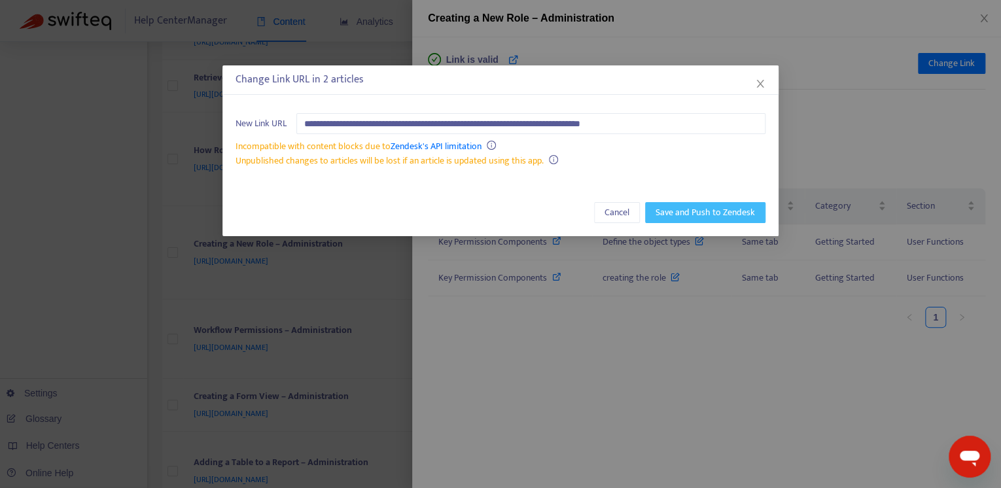
click at [695, 205] on span "Save and Push to Zendesk" at bounding box center [705, 212] width 99 height 14
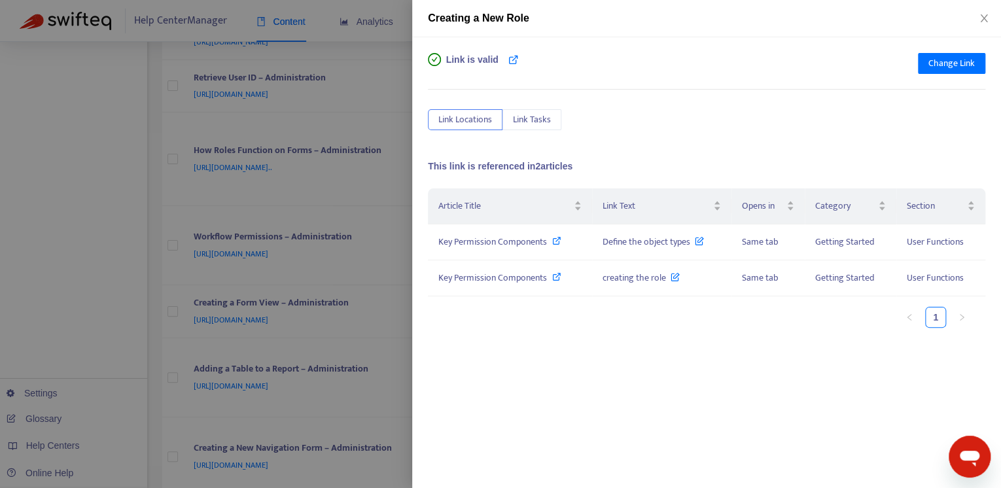
click at [995, 12] on div "Creating a New Role" at bounding box center [706, 18] width 589 height 37
click at [985, 15] on icon "close" at bounding box center [984, 18] width 10 height 10
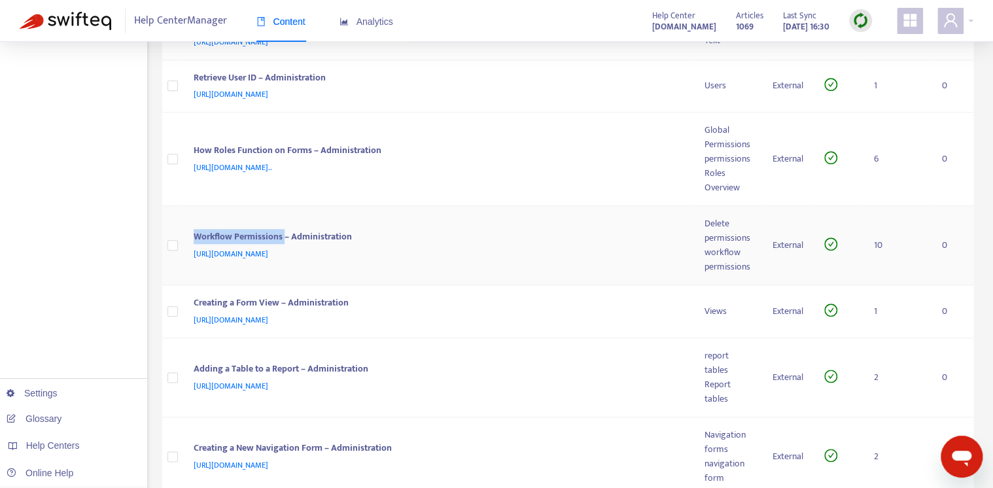
drag, startPoint x: 284, startPoint y: 237, endPoint x: 190, endPoint y: 234, distance: 94.3
click at [190, 234] on td "Workflow Permissions – Administration https://admin-support-resolver.zendesk.co…" at bounding box center [439, 245] width 512 height 79
copy div "Workflow Permissions"
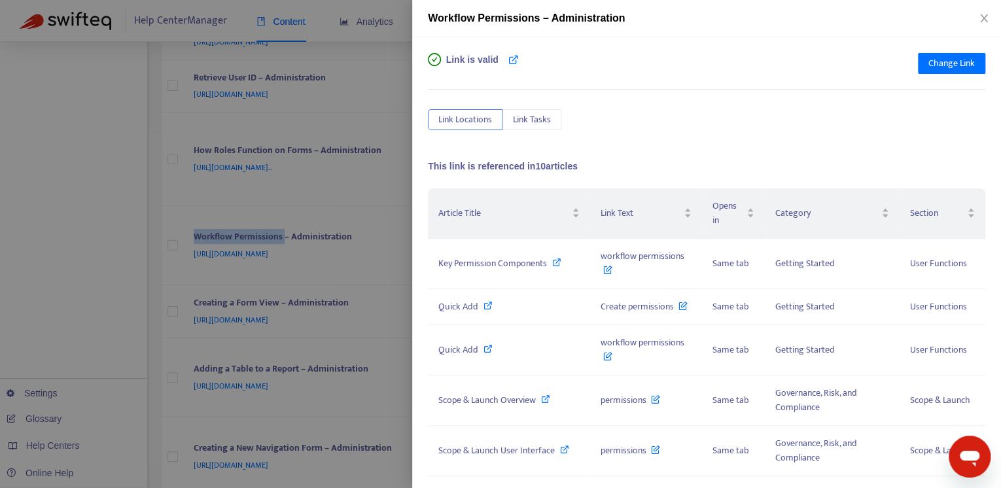
click at [682, 133] on div "Link is valid Change Link Link Locations Link Tasks This link is referenced in …" at bounding box center [706, 254] width 557 height 402
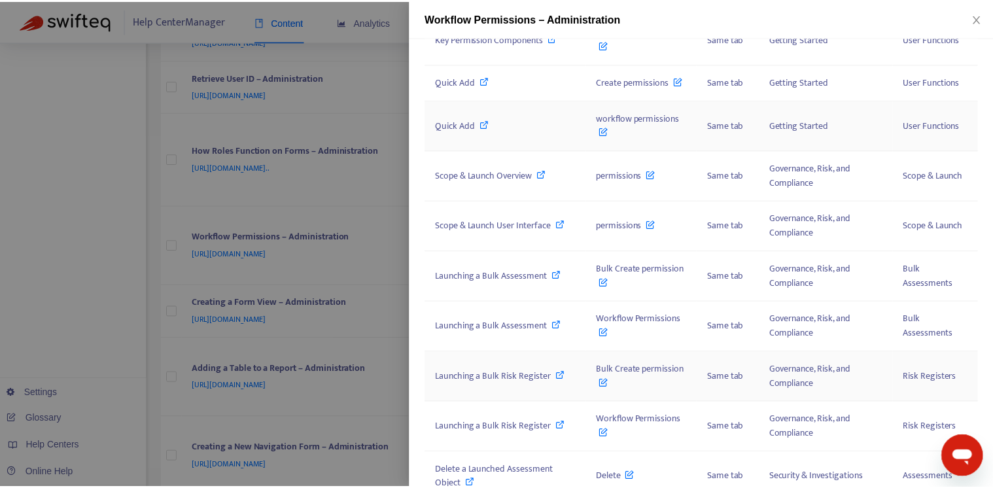
scroll to position [0, 0]
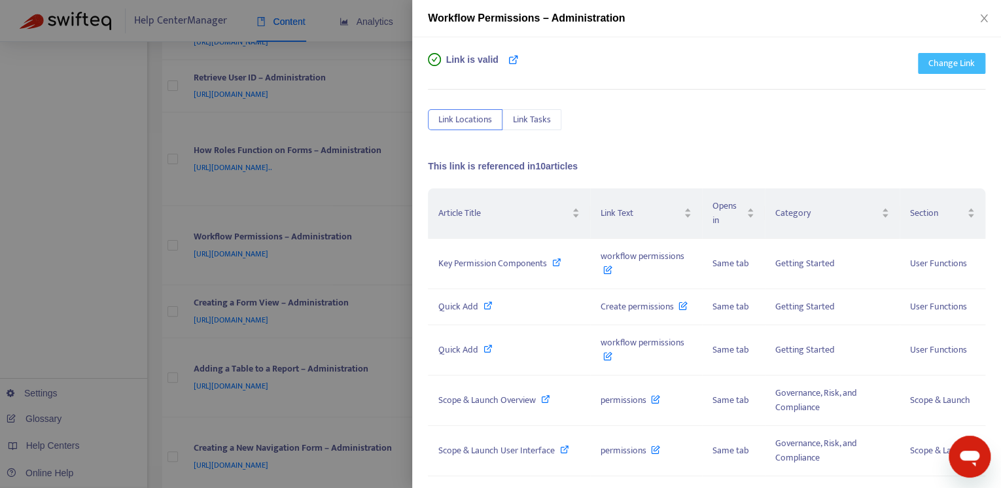
click at [947, 66] on span "Change Link" at bounding box center [951, 63] width 46 height 14
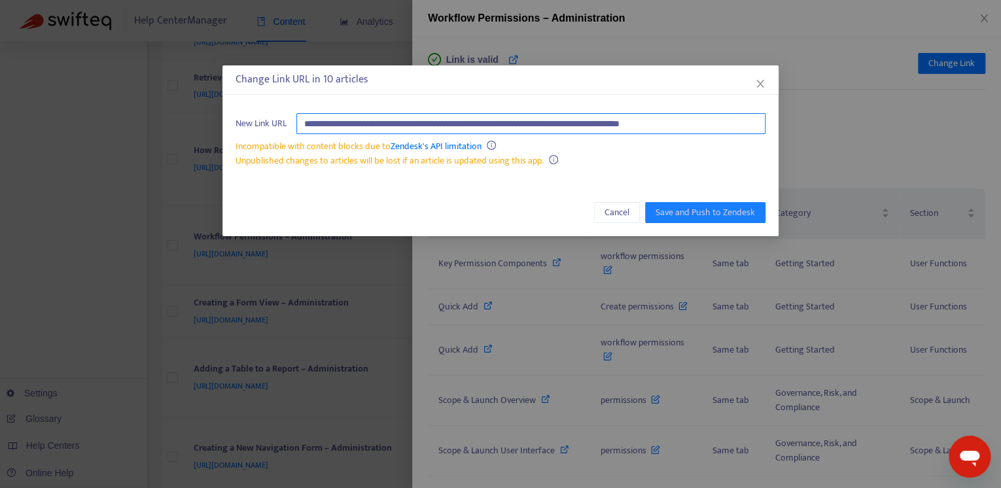
paste input "text"
type input "**********"
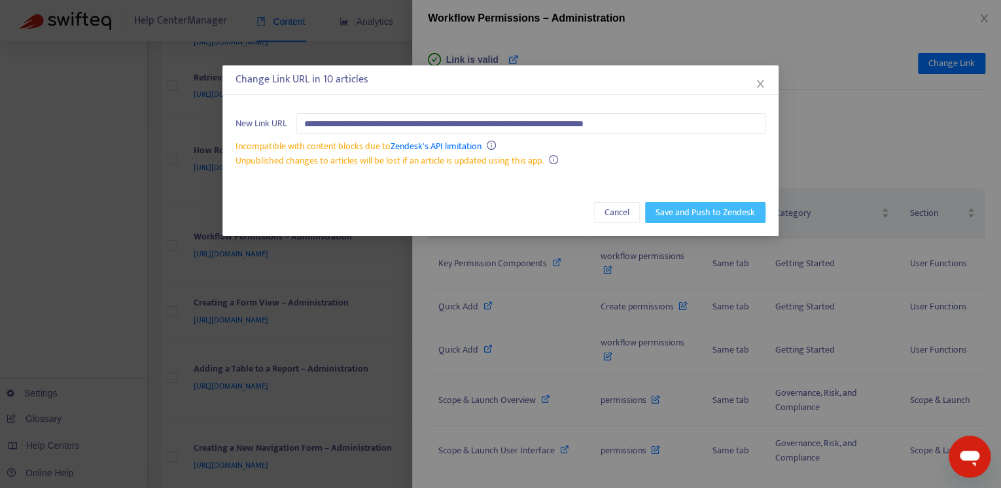
click at [696, 214] on span "Save and Push to Zendesk" at bounding box center [705, 212] width 99 height 14
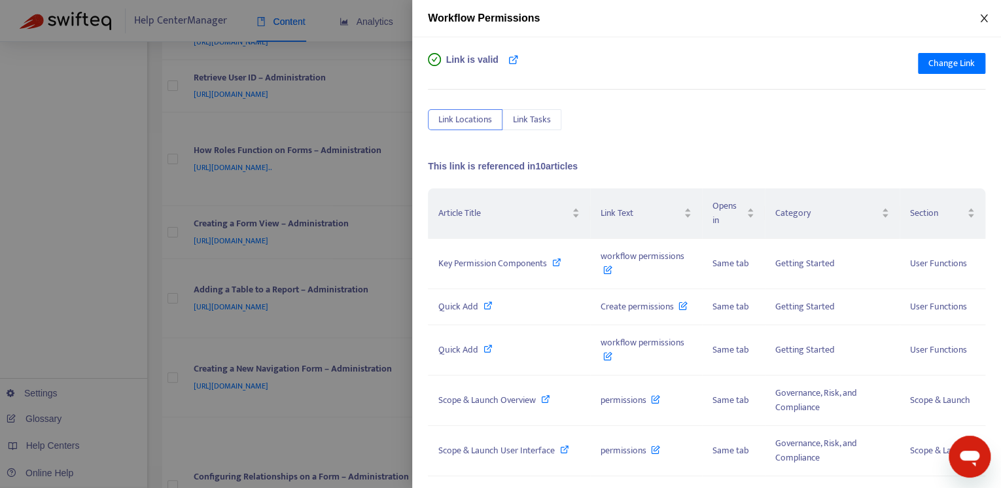
click at [988, 14] on icon "close" at bounding box center [984, 18] width 10 height 10
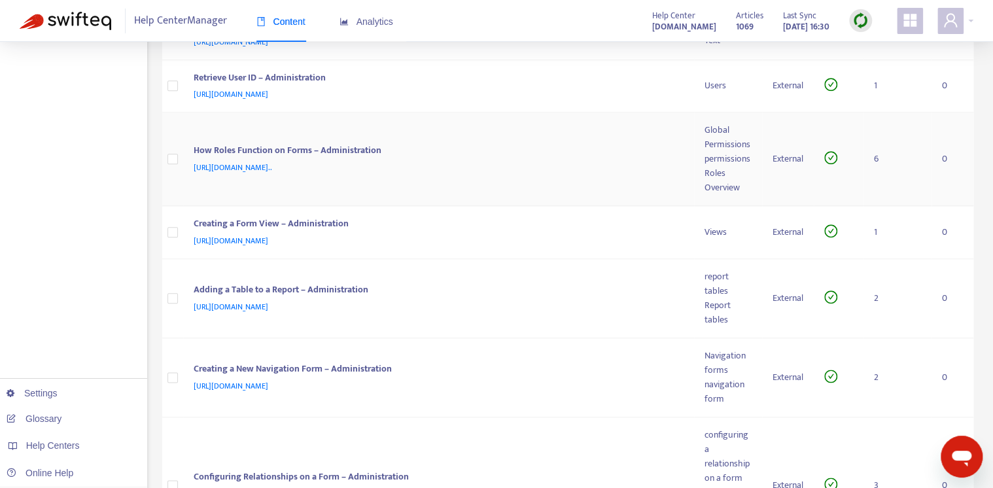
click at [616, 141] on td "How Roles Function on Forms – Administration https://admin-support-resolver.zen…" at bounding box center [439, 160] width 512 height 94
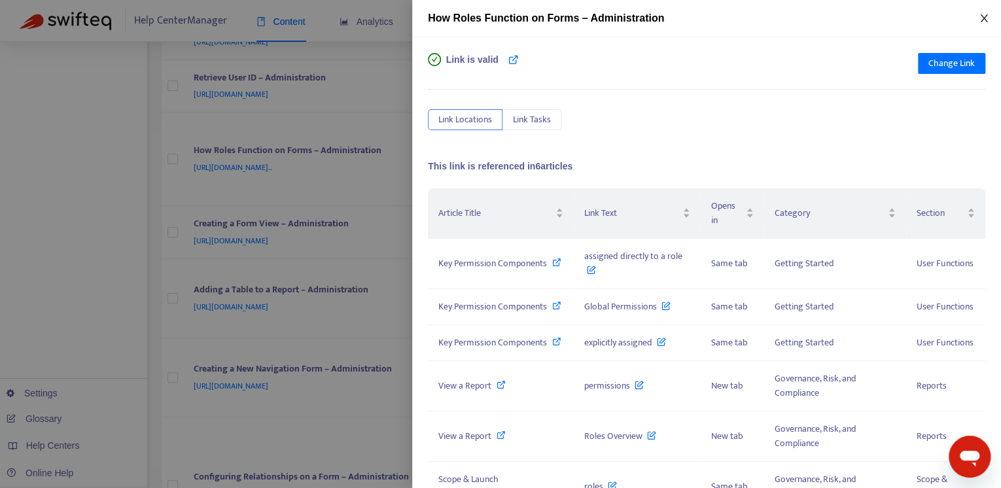
click at [979, 22] on icon "close" at bounding box center [984, 18] width 10 height 10
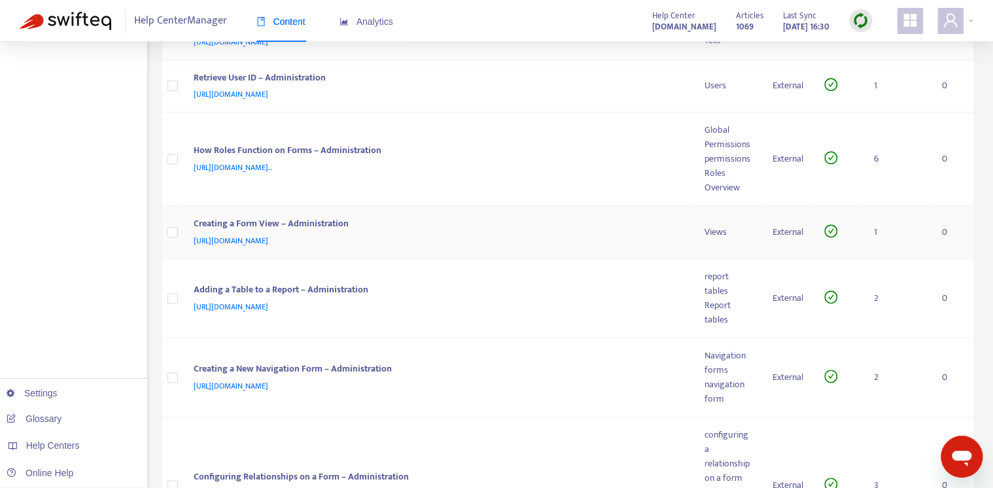
click at [586, 234] on div "https://admin-support-resolver.zendesk.com/hc/en-ca/articles/35862708946452-Cre…" at bounding box center [436, 241] width 485 height 14
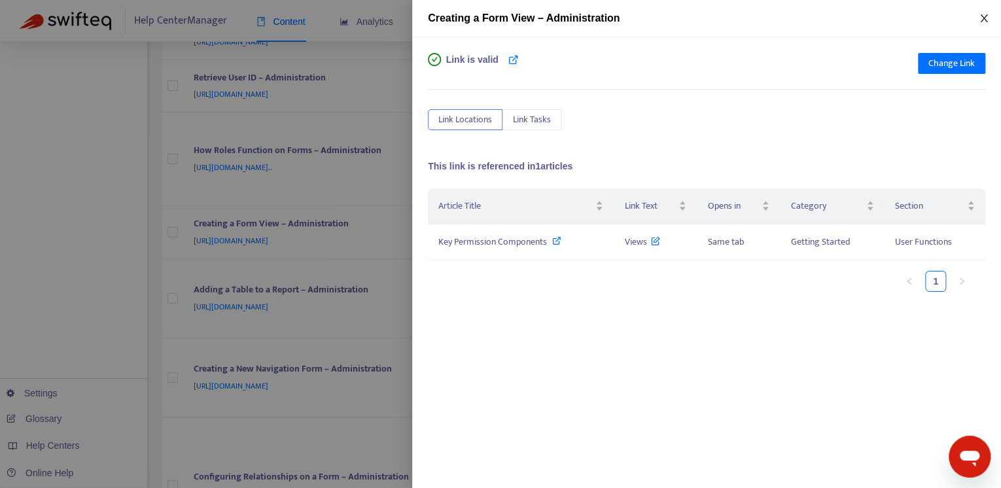
click at [982, 14] on icon "close" at bounding box center [984, 18] width 10 height 10
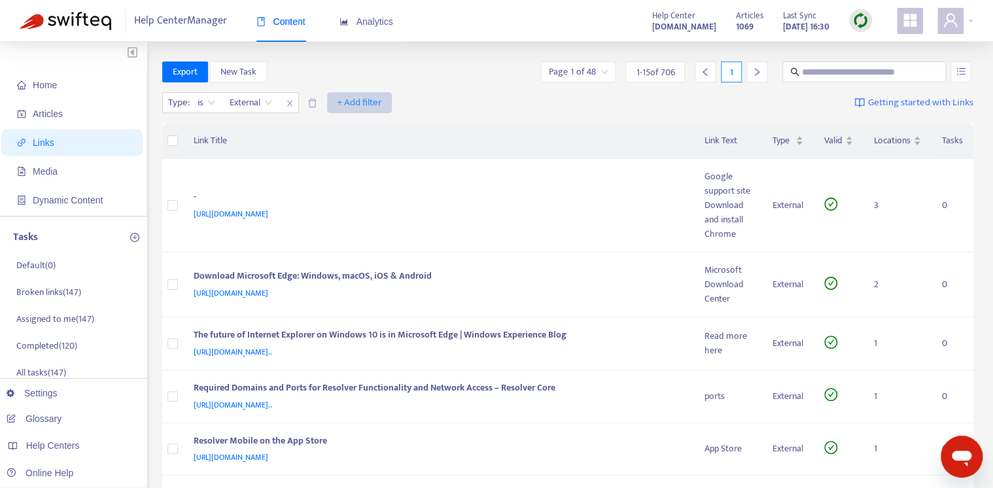
click at [348, 103] on span "+ Add filter" at bounding box center [359, 103] width 45 height 16
click at [430, 88] on div "Type : is External + Add filter Getting started with Links" at bounding box center [568, 106] width 812 height 36
click at [313, 105] on icon "delete" at bounding box center [313, 103] width 10 height 10
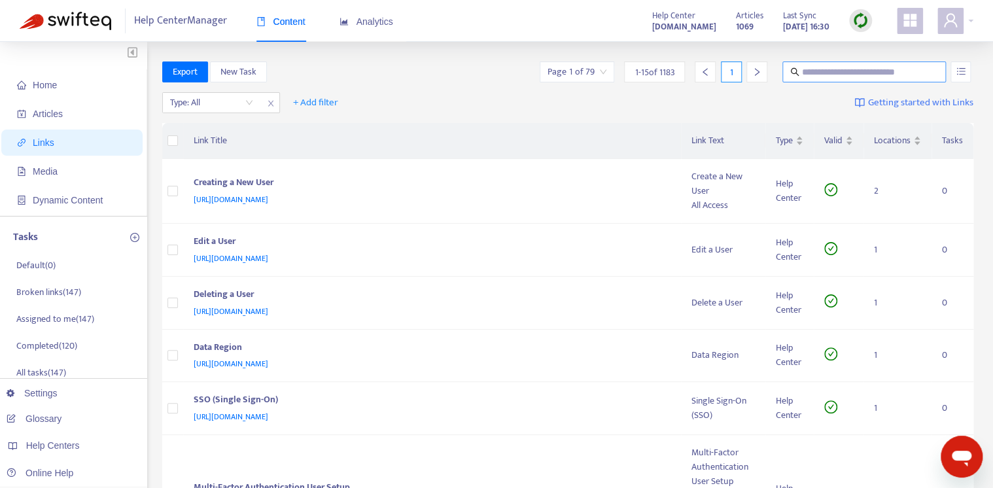
click at [817, 71] on input "text" at bounding box center [865, 72] width 126 height 14
paste input "**********"
type input "**********"
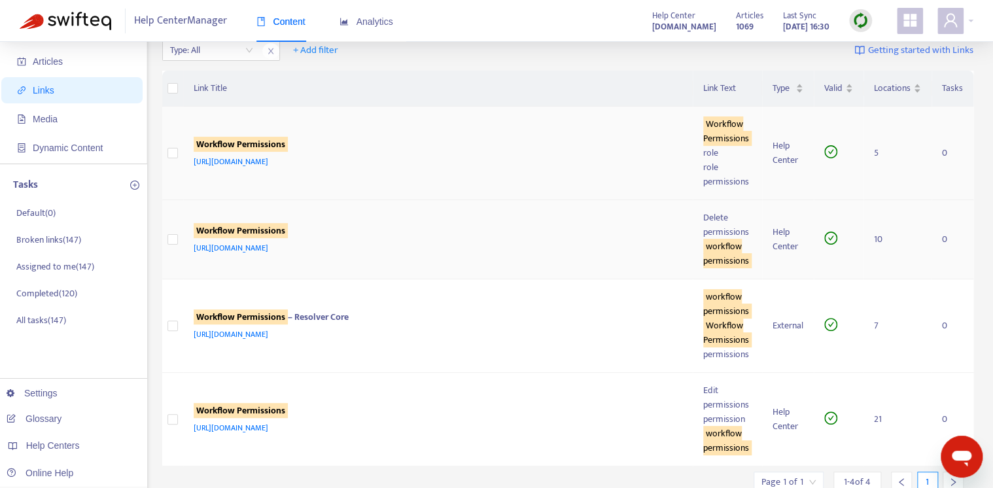
scroll to position [52, 0]
click at [557, 355] on td "Workflow Permissions – Resolver Core https://customer-resource-hub.zendesk.com/…" at bounding box center [438, 327] width 510 height 94
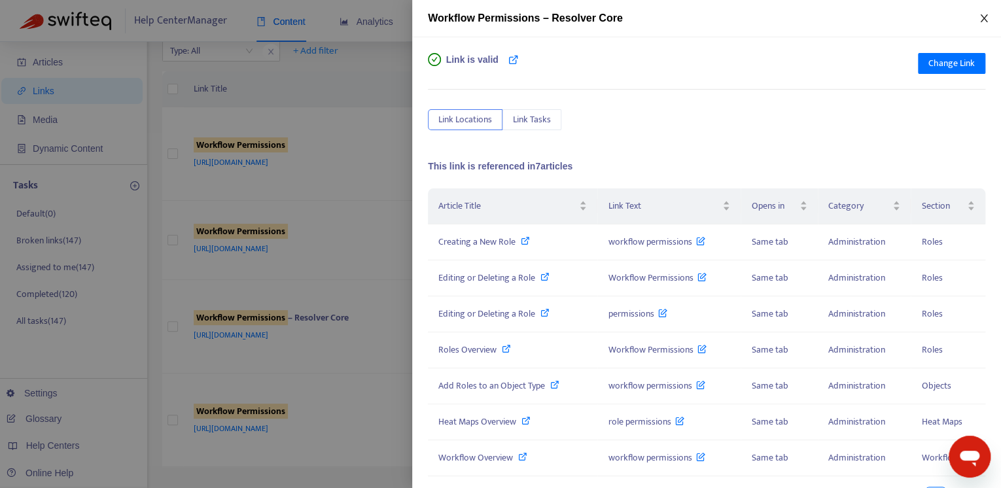
click at [988, 16] on icon "close" at bounding box center [984, 18] width 10 height 10
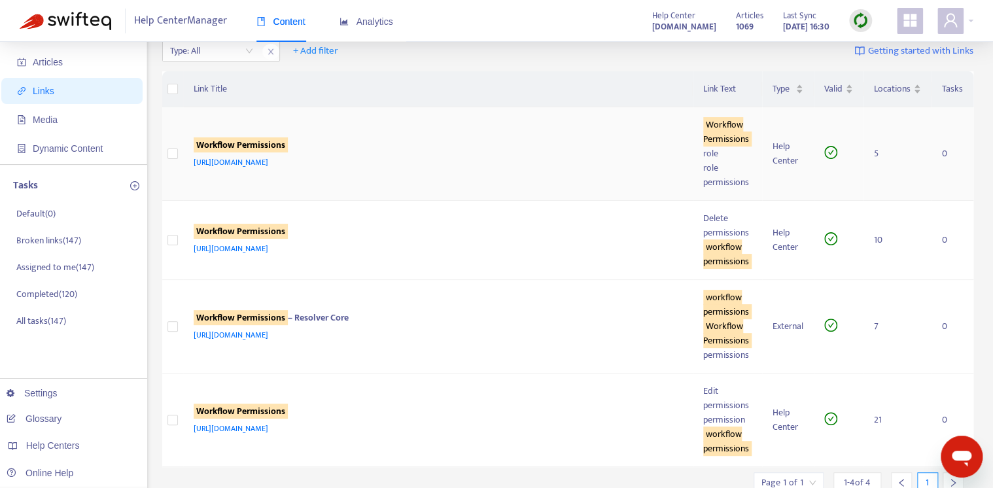
click at [513, 152] on div "Workflow Permissions" at bounding box center [436, 146] width 484 height 17
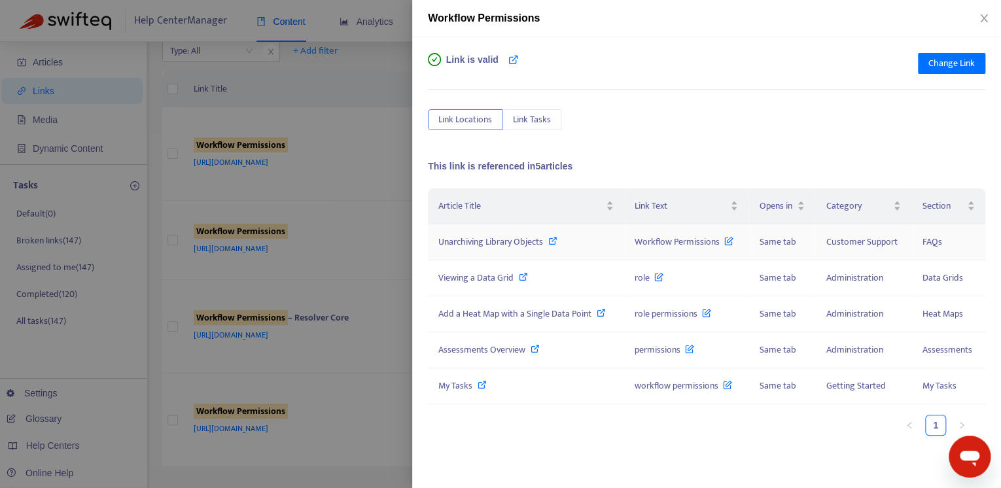
click at [551, 241] on icon at bounding box center [552, 240] width 9 height 9
click at [984, 12] on button "Close" at bounding box center [984, 18] width 18 height 12
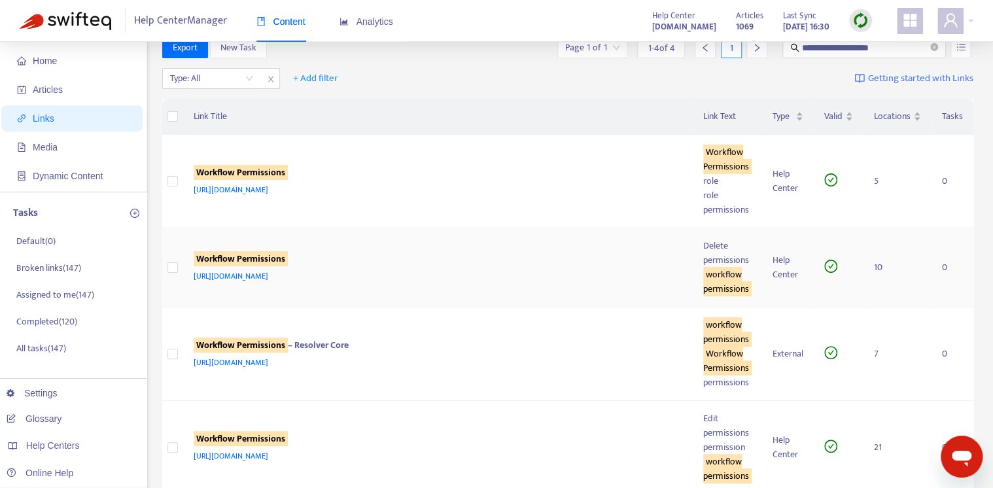
scroll to position [0, 0]
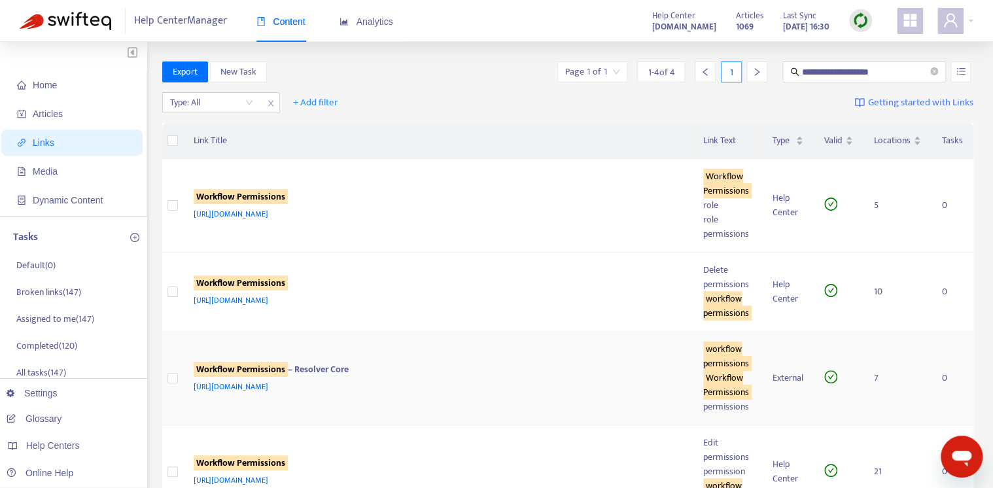
click at [425, 393] on td "Workflow Permissions – Resolver Core https://customer-resource-hub.zendesk.com/…" at bounding box center [438, 379] width 510 height 94
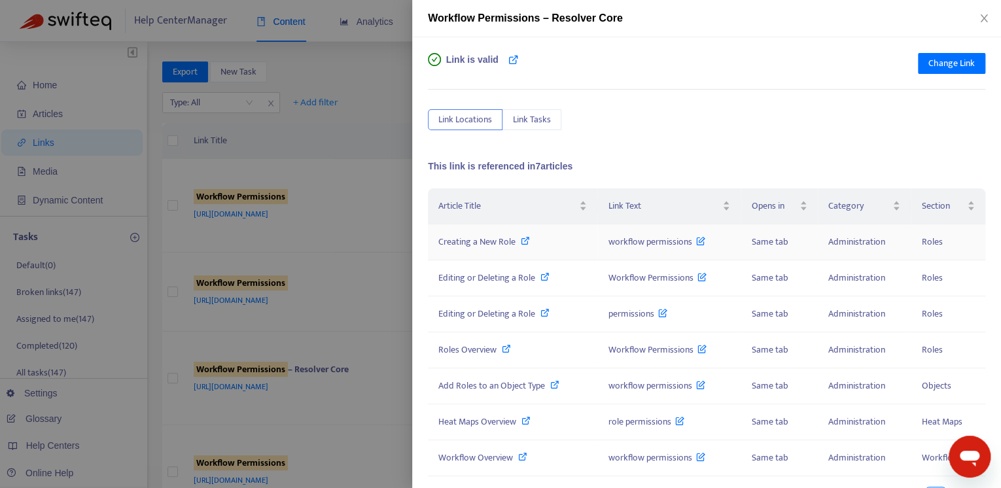
click at [525, 237] on icon at bounding box center [525, 240] width 9 height 9
click at [989, 16] on icon "close" at bounding box center [984, 18] width 10 height 10
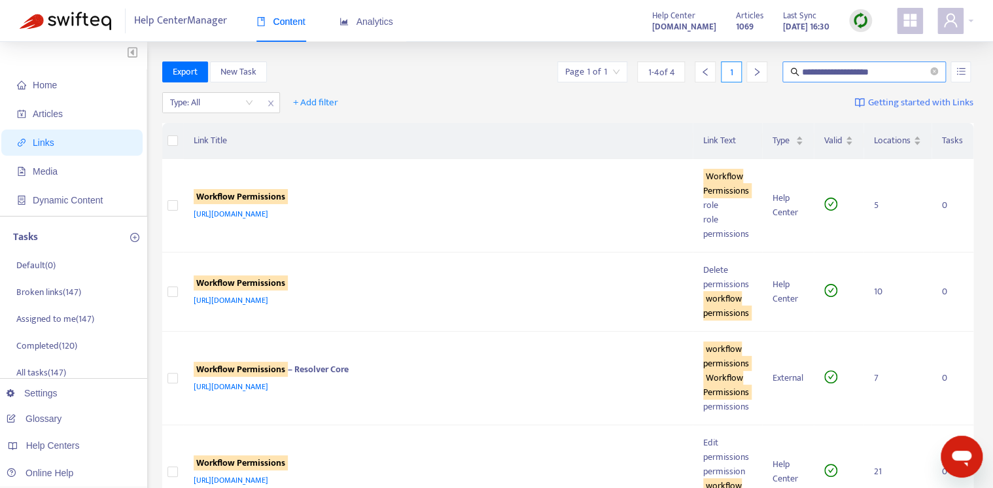
drag, startPoint x: 933, startPoint y: 71, endPoint x: 818, endPoint y: 75, distance: 115.2
click at [932, 72] on icon "close-circle" at bounding box center [934, 71] width 8 height 8
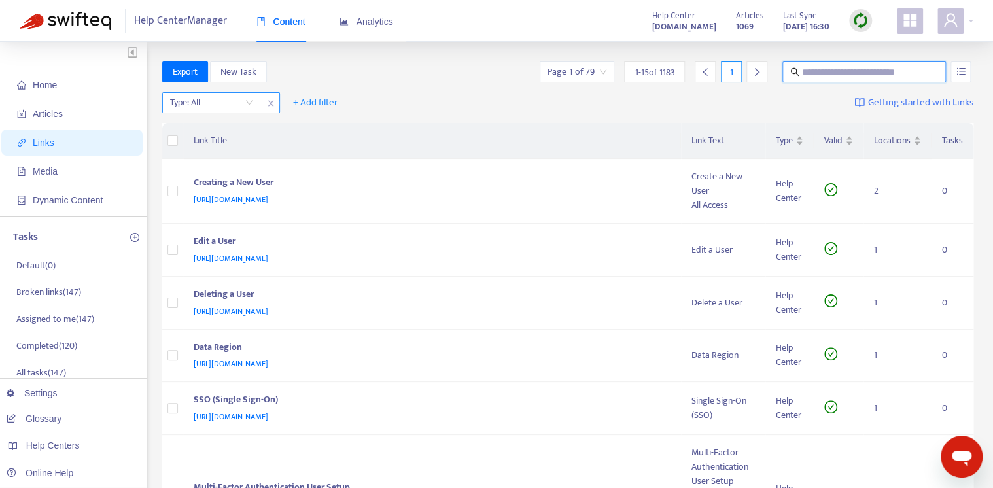
click at [215, 102] on input "search" at bounding box center [211, 103] width 83 height 20
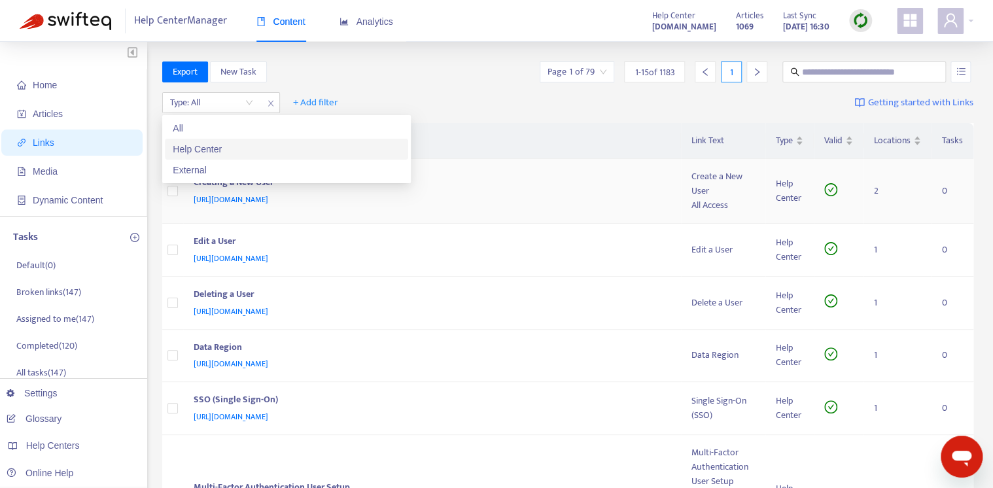
drag, startPoint x: 228, startPoint y: 167, endPoint x: 243, endPoint y: 167, distance: 15.7
click at [228, 167] on div "External" at bounding box center [287, 170] width 228 height 14
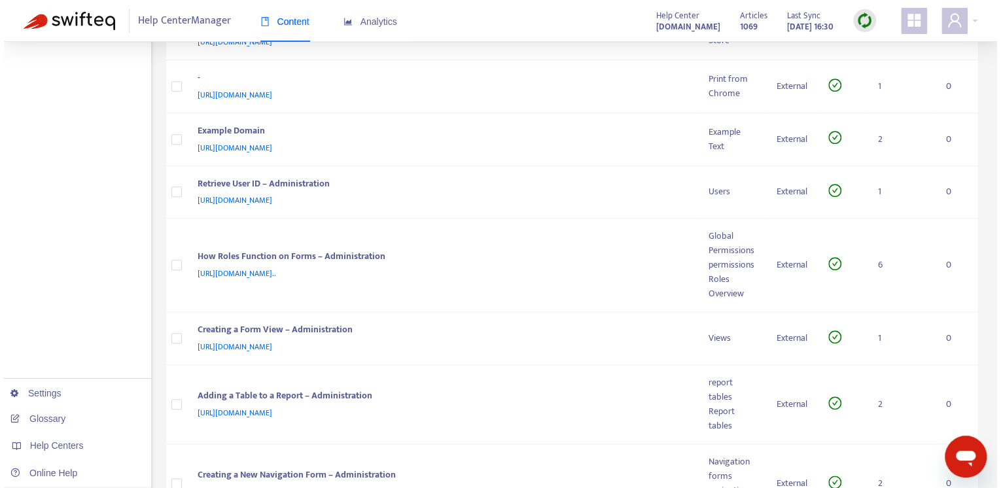
scroll to position [469, 0]
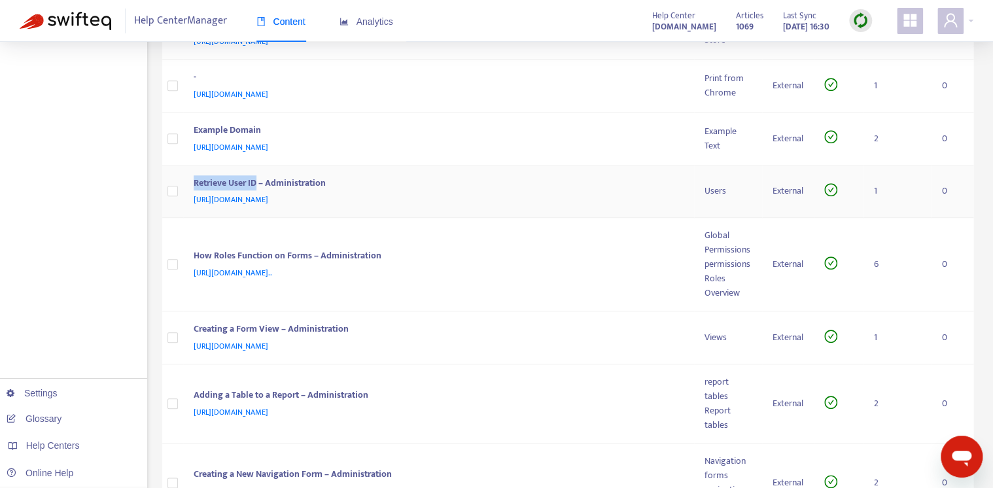
drag, startPoint x: 257, startPoint y: 179, endPoint x: 192, endPoint y: 186, distance: 65.1
click at [192, 186] on td "Retrieve User ID – Administration https://admin-support-resolver.zendesk.com/hc…" at bounding box center [439, 192] width 512 height 53
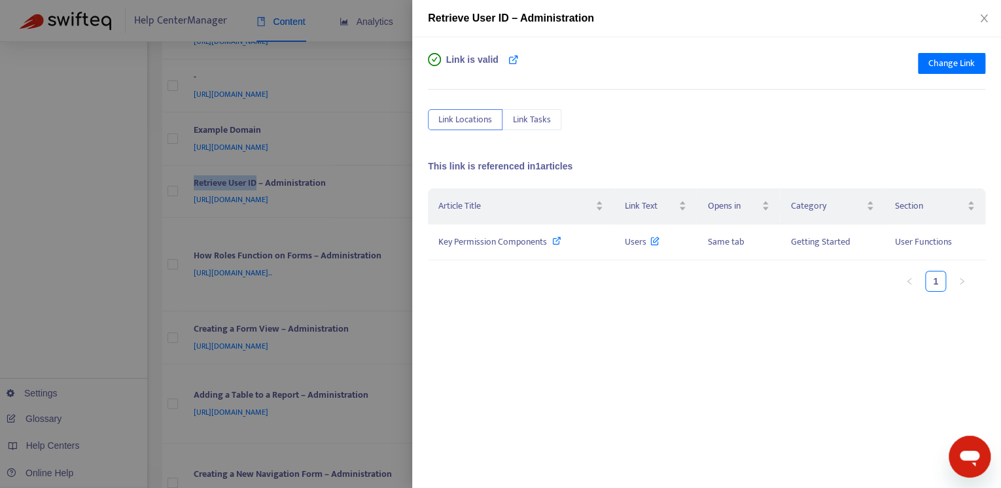
copy div "Retrieve User ID"
click at [934, 62] on span "Change Link" at bounding box center [951, 63] width 46 height 14
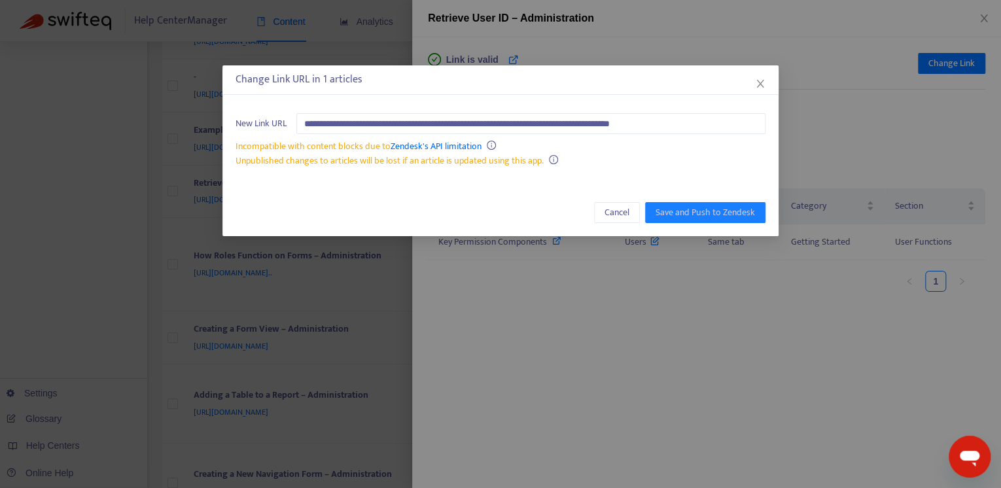
click at [981, 13] on div "**********" at bounding box center [500, 244] width 1001 height 488
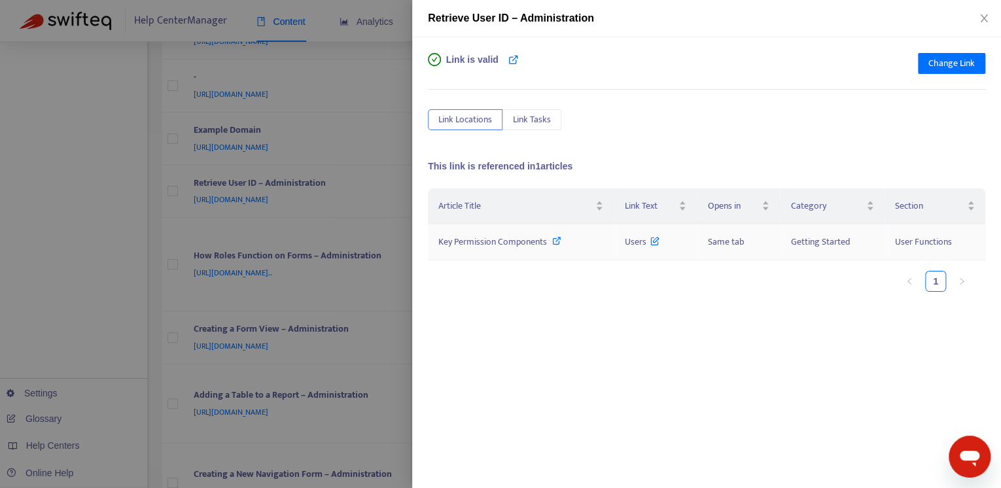
click at [557, 237] on icon at bounding box center [556, 240] width 9 height 9
click at [981, 18] on icon "close" at bounding box center [984, 18] width 10 height 10
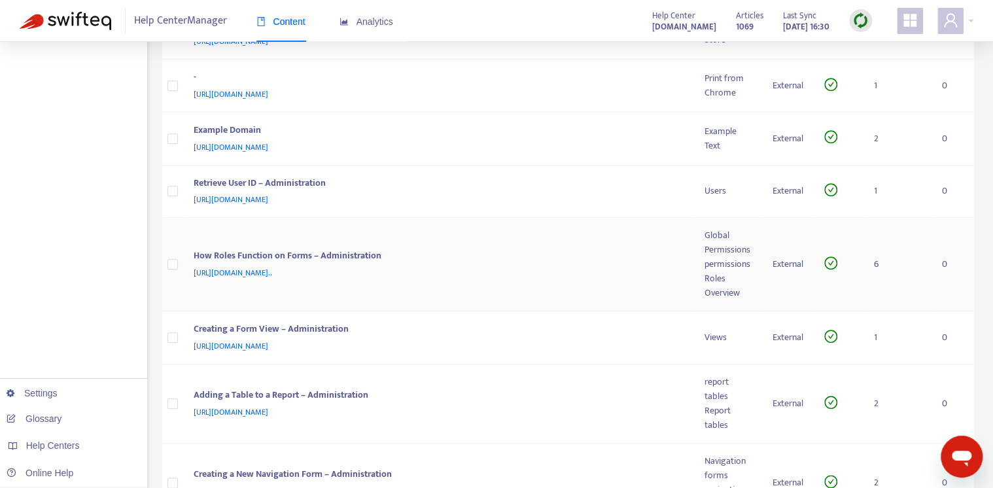
click at [570, 249] on div "How Roles Function on Forms – Administration" at bounding box center [436, 257] width 485 height 17
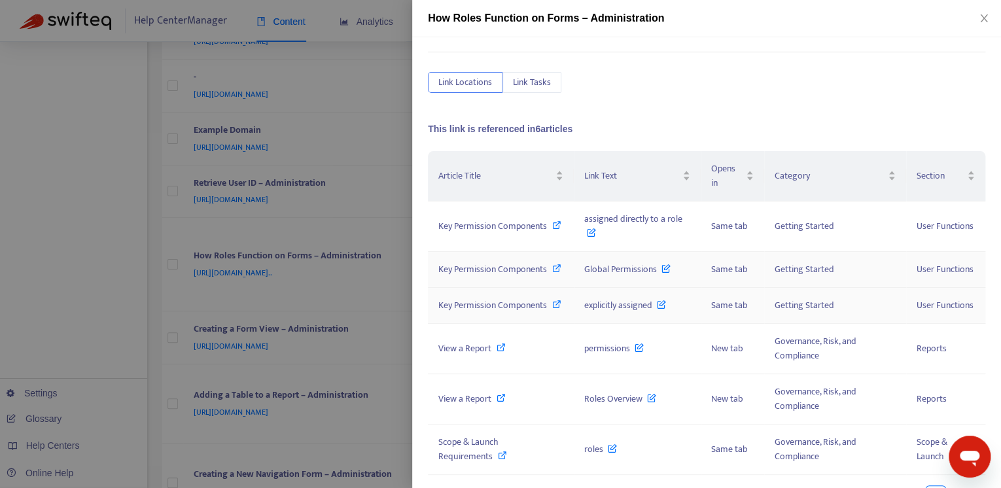
scroll to position [94, 0]
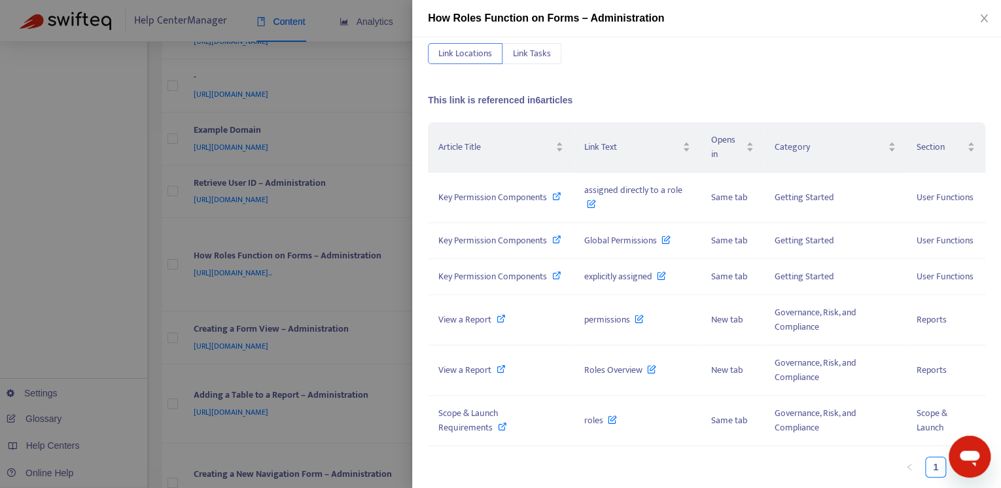
click at [282, 222] on div at bounding box center [500, 244] width 1001 height 488
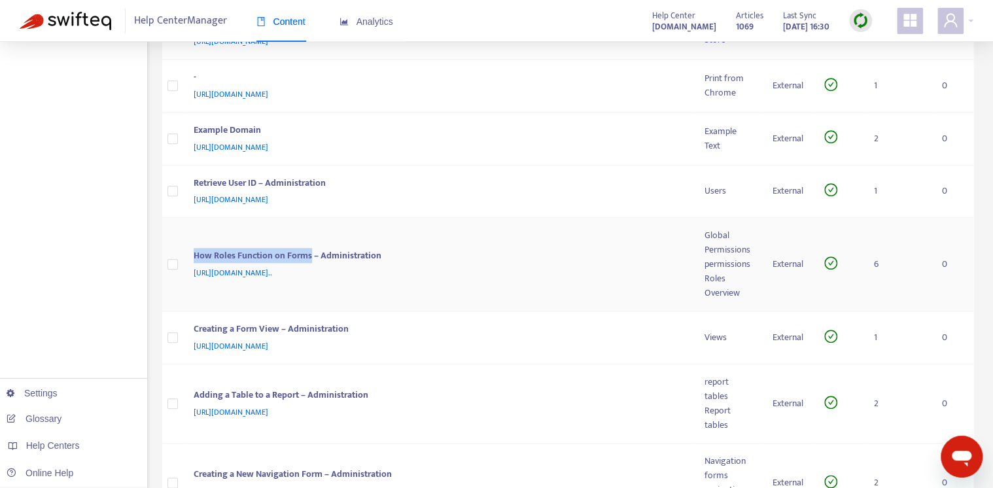
drag, startPoint x: 301, startPoint y: 252, endPoint x: 194, endPoint y: 259, distance: 107.5
click at [194, 259] on div "How Roles Function on Forms – Administration" at bounding box center [436, 257] width 485 height 17
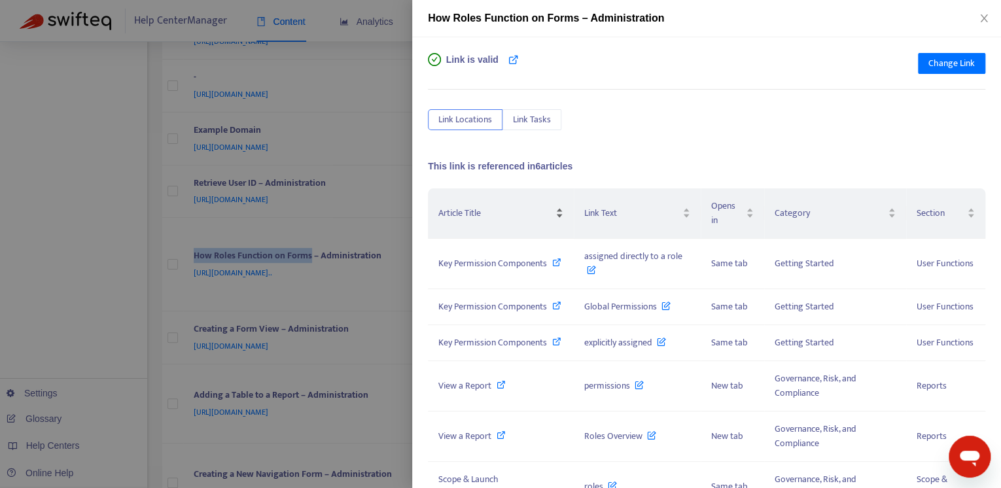
copy div "How Roles Function on Forms"
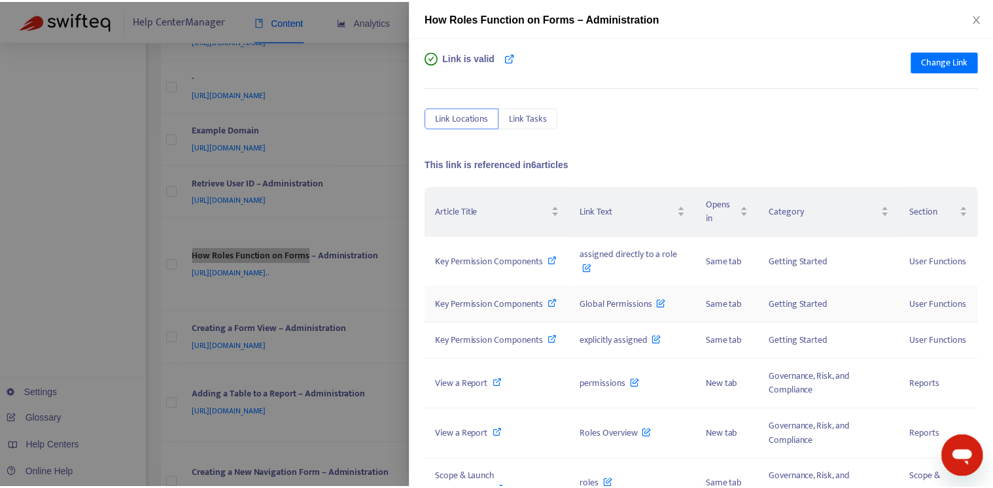
scroll to position [0, 0]
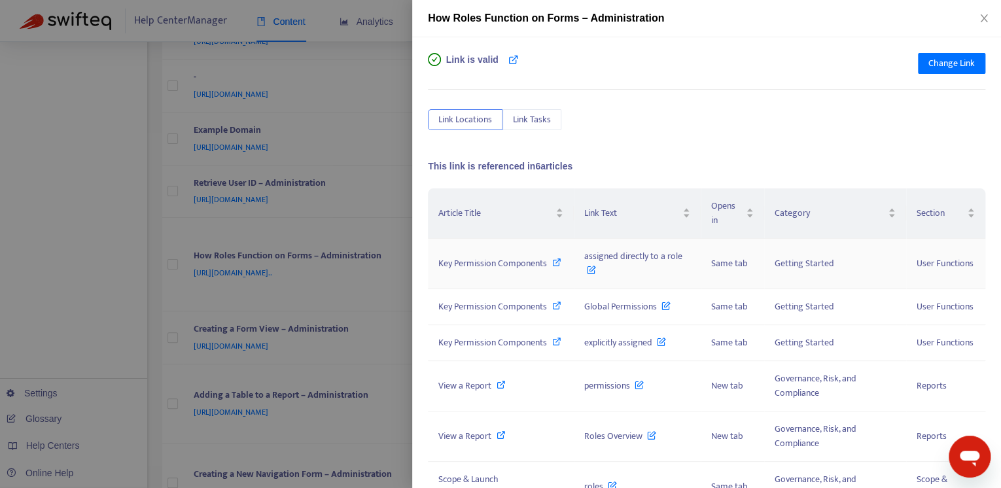
click at [552, 267] on icon at bounding box center [556, 262] width 9 height 9
click at [940, 61] on span "Change Link" at bounding box center [951, 63] width 46 height 14
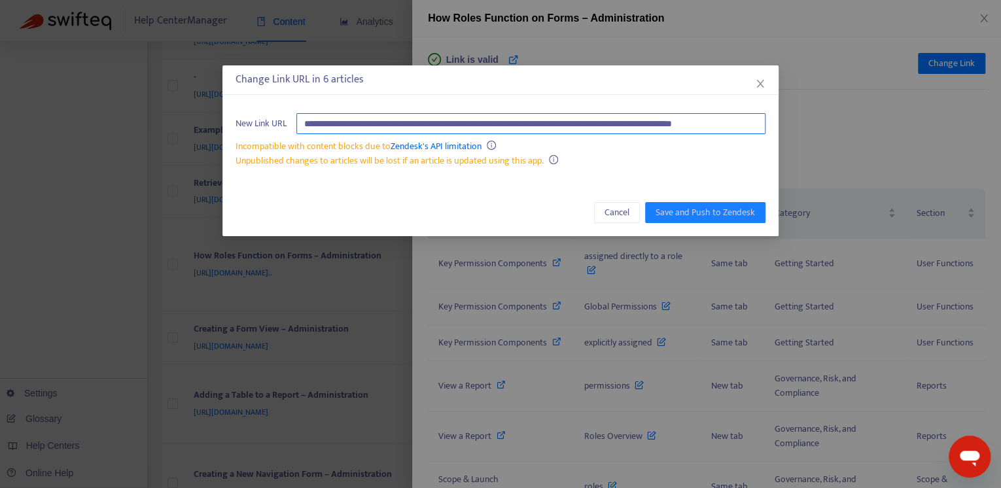
click at [631, 129] on input "**********" at bounding box center [530, 123] width 469 height 21
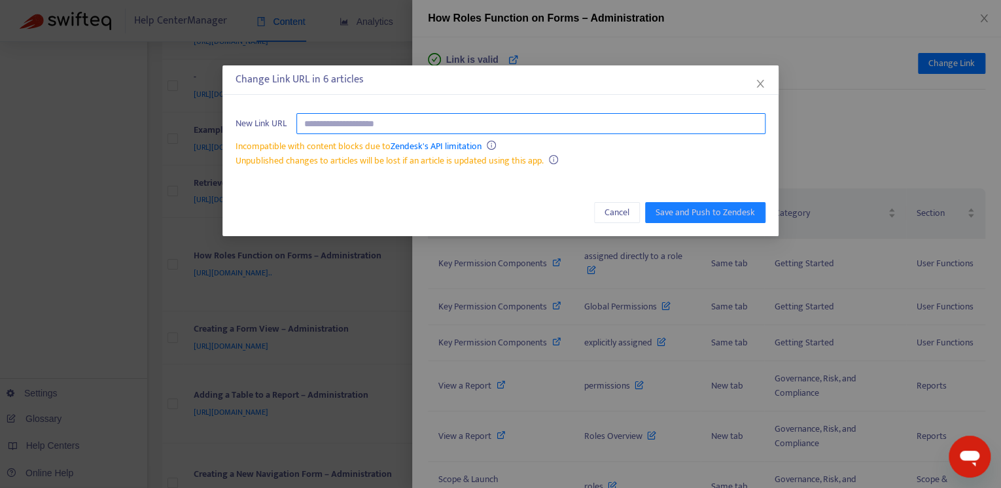
paste input "**********"
type input "**********"
drag, startPoint x: 136, startPoint y: 104, endPoint x: 142, endPoint y: 99, distance: 7.5
click at [120, 101] on div "**********" at bounding box center [500, 244] width 1001 height 488
click at [512, 122] on input "text" at bounding box center [530, 123] width 469 height 21
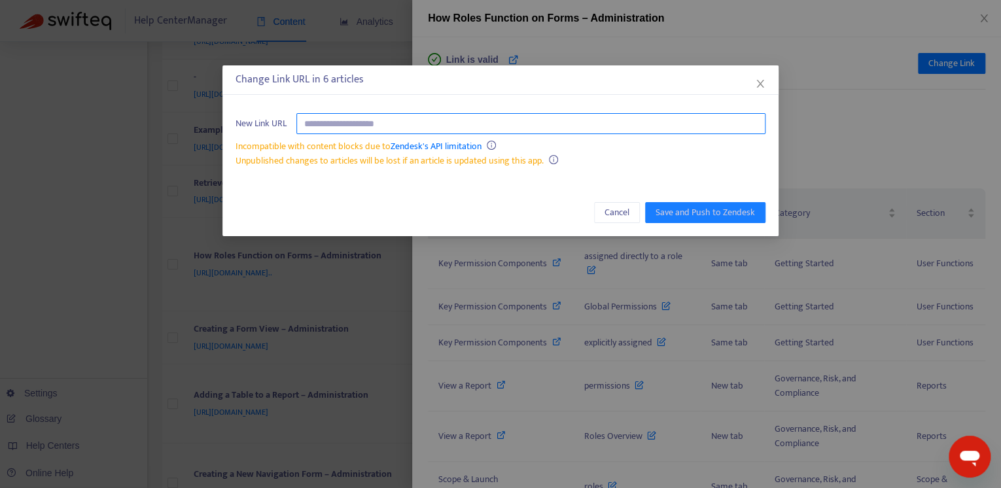
paste input "**********"
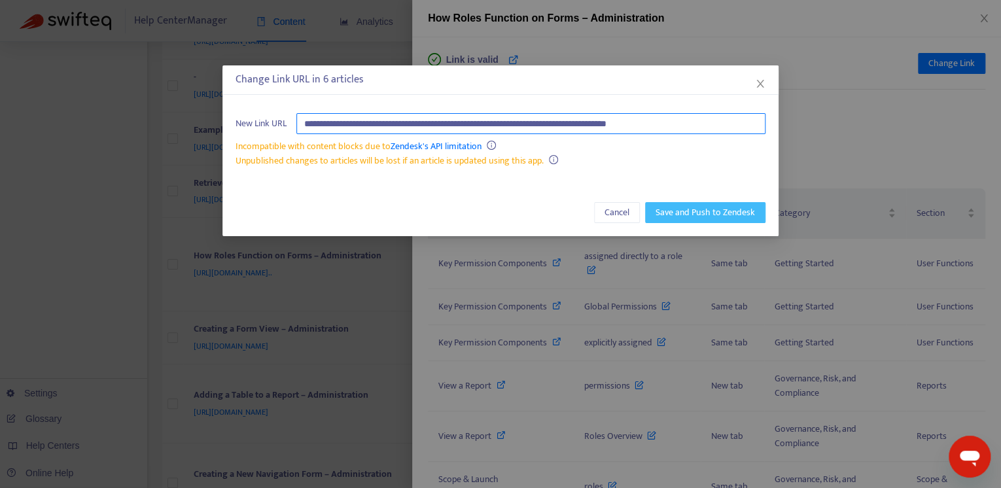
type input "**********"
click at [709, 209] on span "Save and Push to Zendesk" at bounding box center [705, 212] width 99 height 14
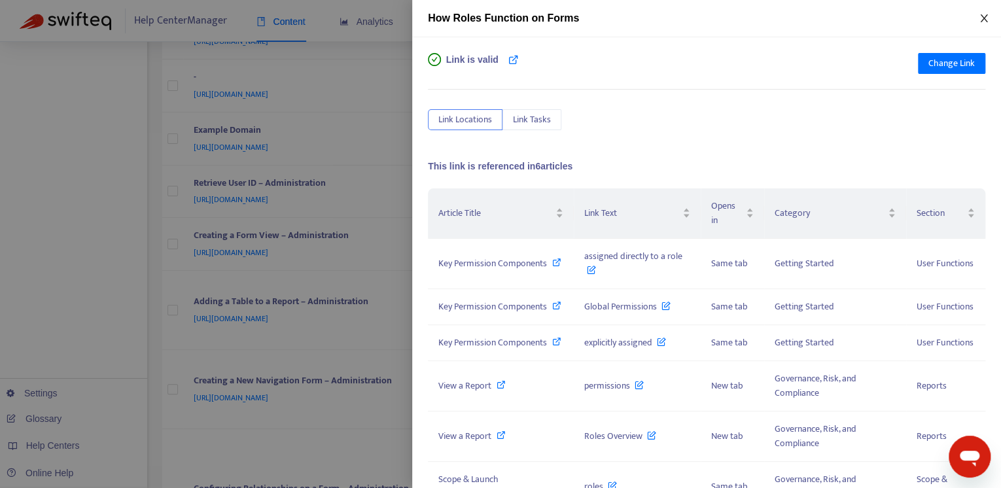
click at [985, 16] on icon "close" at bounding box center [983, 18] width 7 height 8
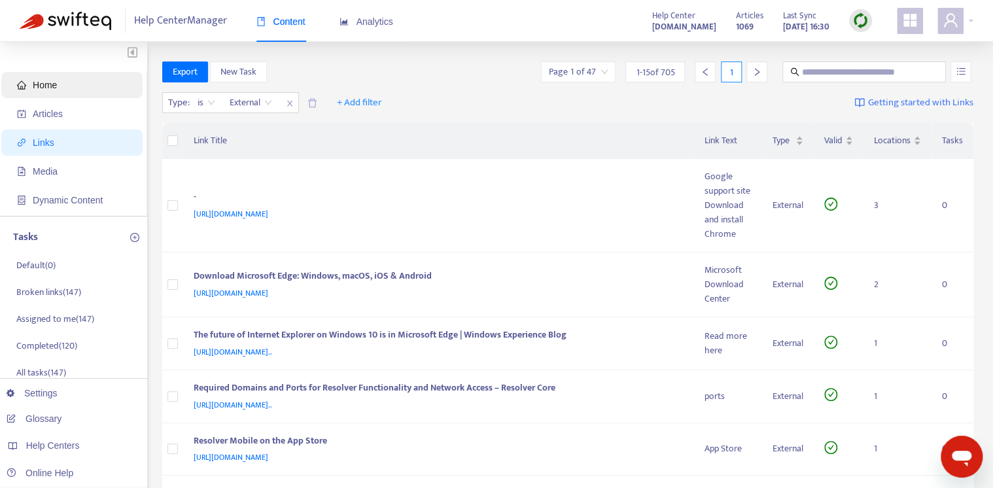
click at [65, 78] on span "Home" at bounding box center [74, 85] width 115 height 26
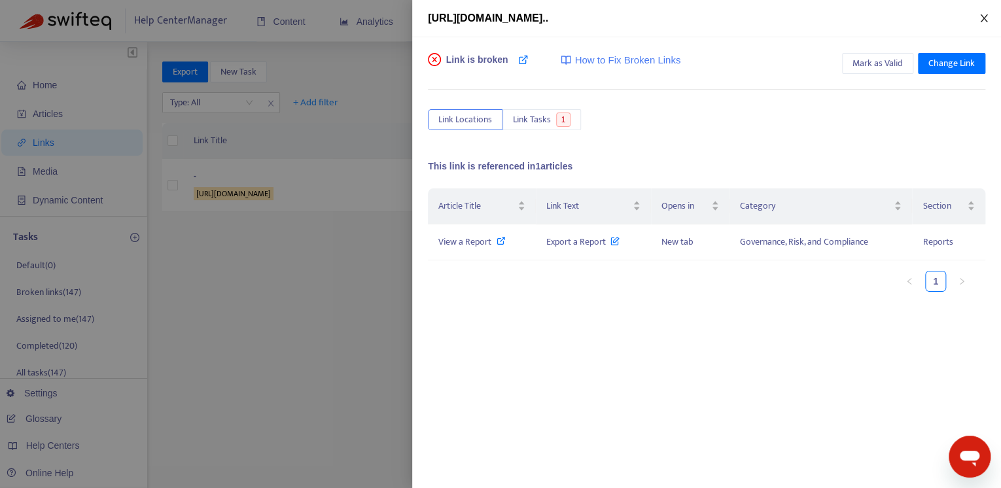
click at [987, 16] on icon "close" at bounding box center [984, 18] width 10 height 10
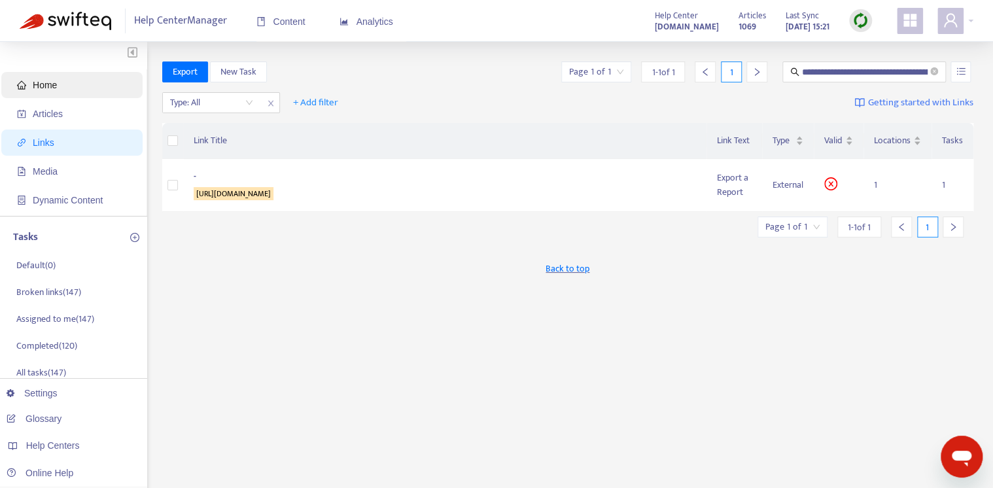
click at [70, 89] on span "Home" at bounding box center [74, 85] width 115 height 26
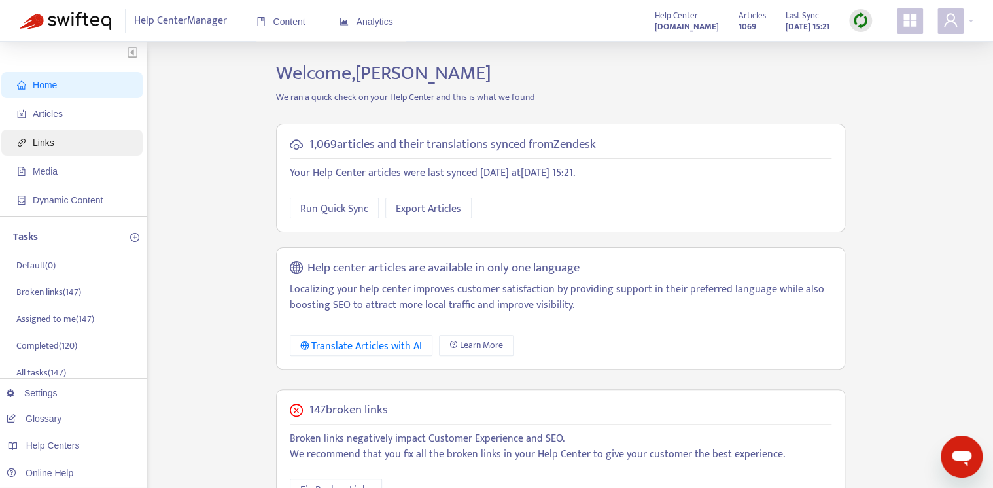
click at [50, 141] on span "Links" at bounding box center [44, 142] width 22 height 10
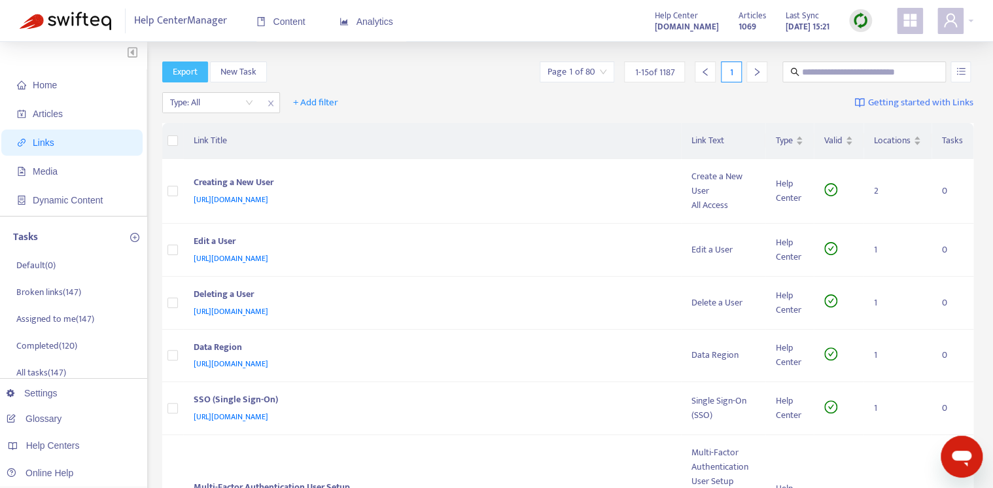
click at [182, 67] on span "Export" at bounding box center [185, 72] width 25 height 14
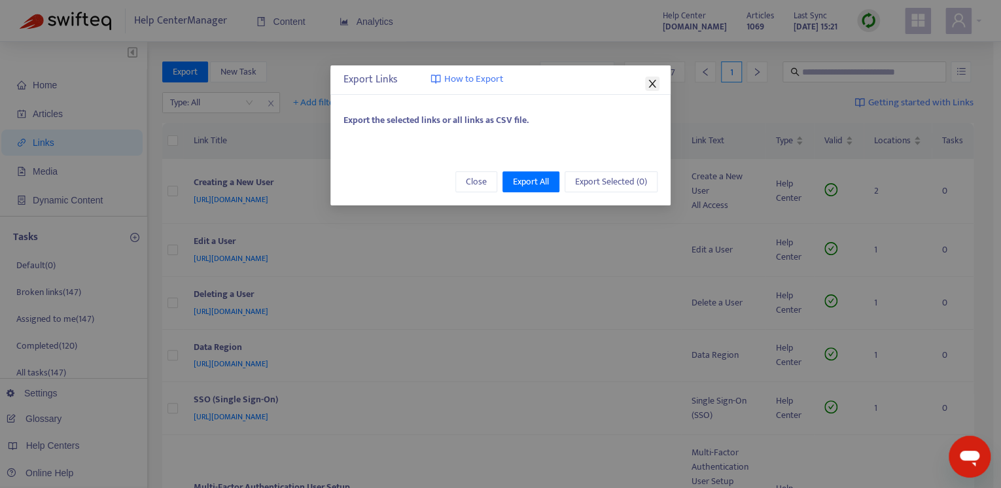
click at [652, 84] on icon "close" at bounding box center [651, 84] width 7 height 8
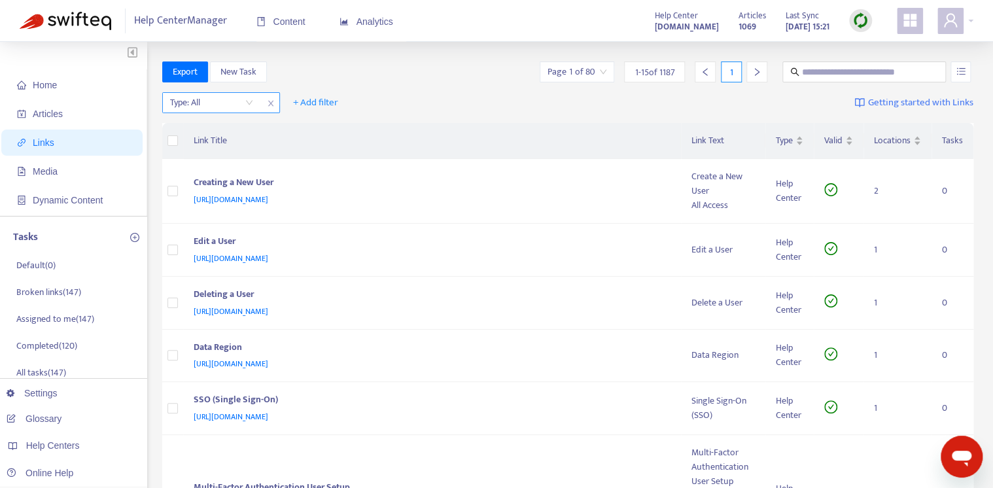
click at [230, 109] on input "search" at bounding box center [211, 103] width 83 height 20
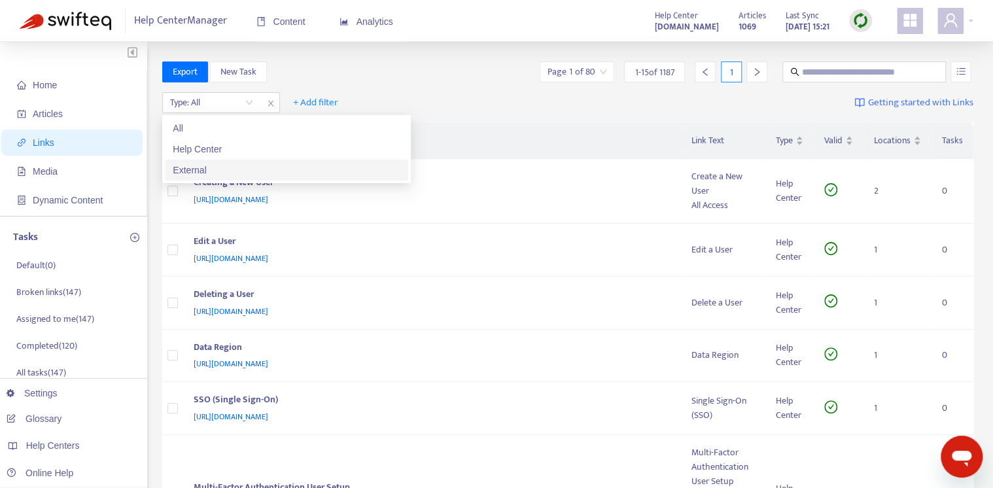
click at [253, 174] on div "External" at bounding box center [287, 170] width 228 height 14
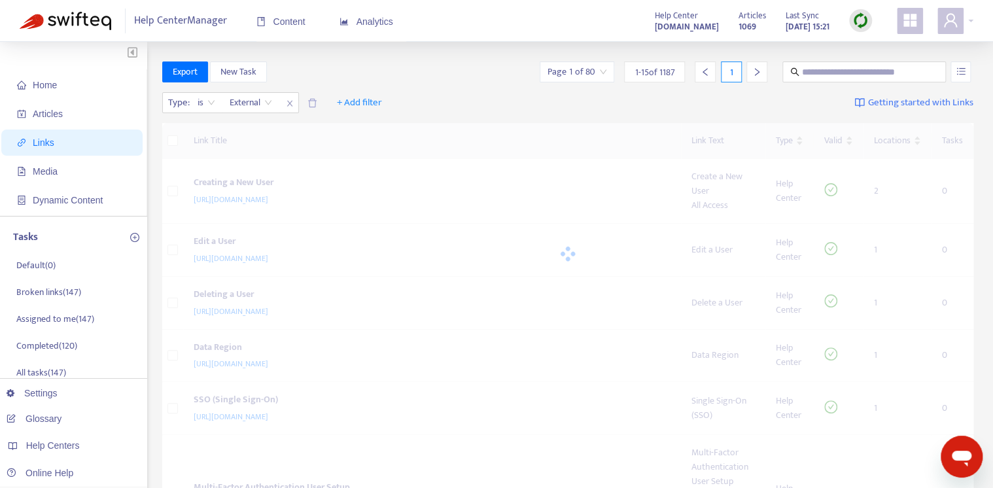
click at [536, 102] on div "Type : is External External + Add filter Getting started with Links" at bounding box center [568, 106] width 812 height 36
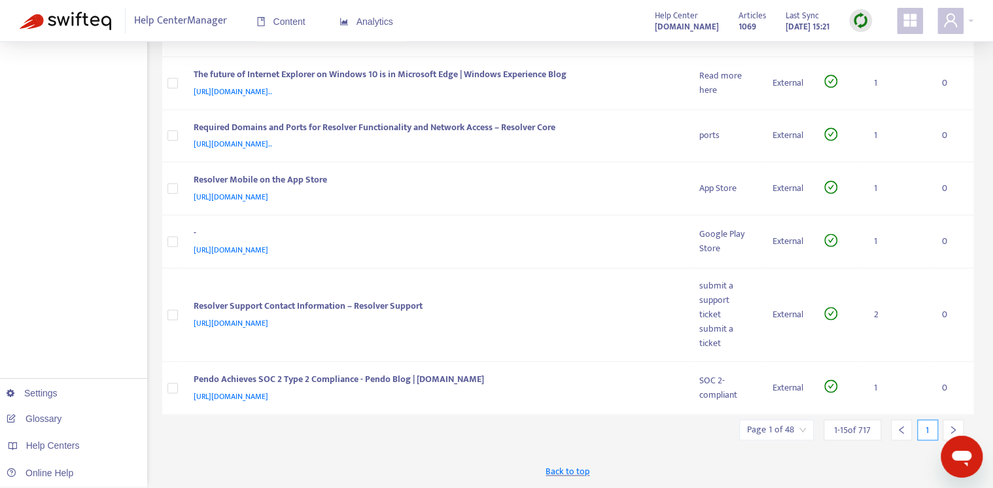
scroll to position [707, 0]
click at [792, 431] on input "search" at bounding box center [776, 430] width 59 height 20
click at [914, 395] on span "15" at bounding box center [922, 394] width 82 height 20
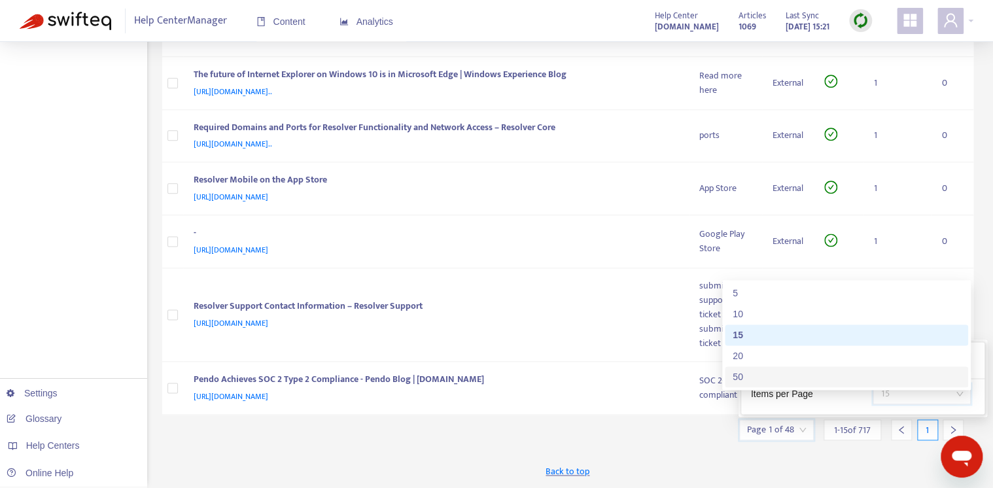
click at [775, 366] on div "50" at bounding box center [846, 376] width 243 height 21
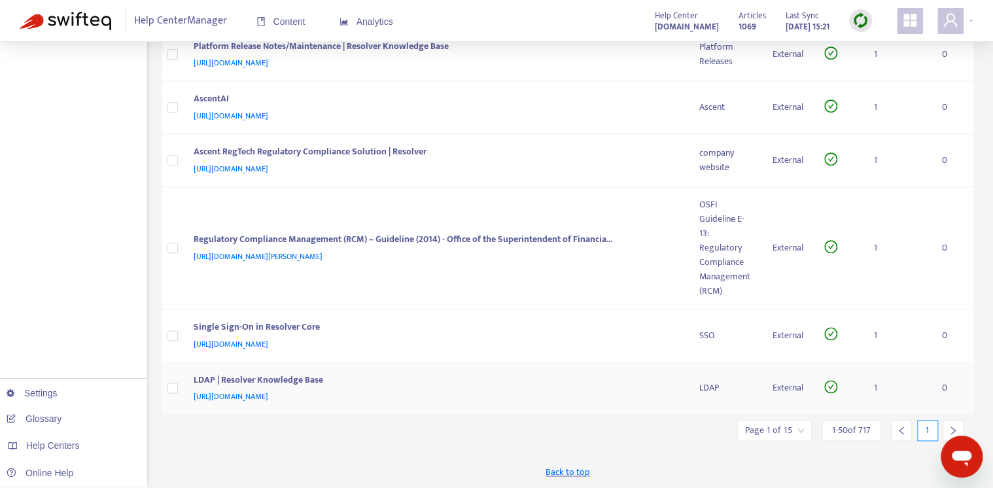
scroll to position [3141, 0]
click at [955, 423] on div at bounding box center [953, 430] width 21 height 21
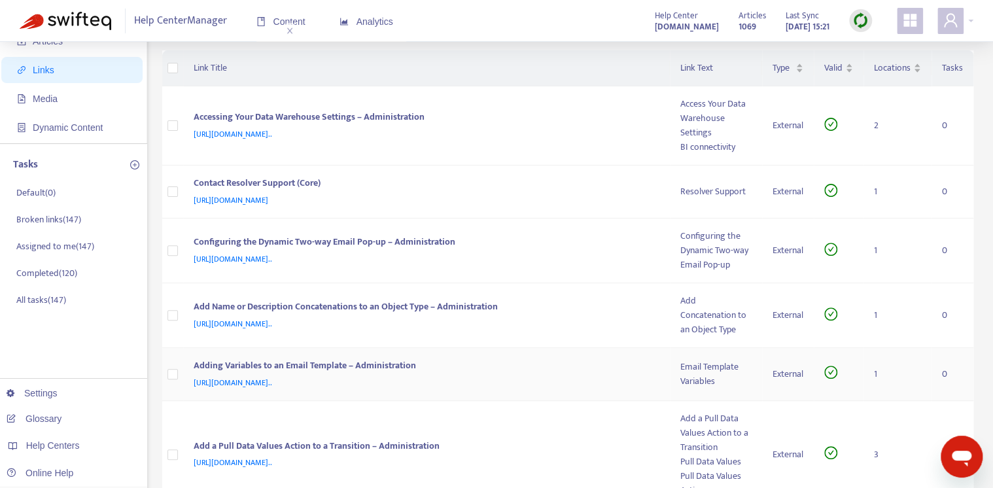
scroll to position [0, 0]
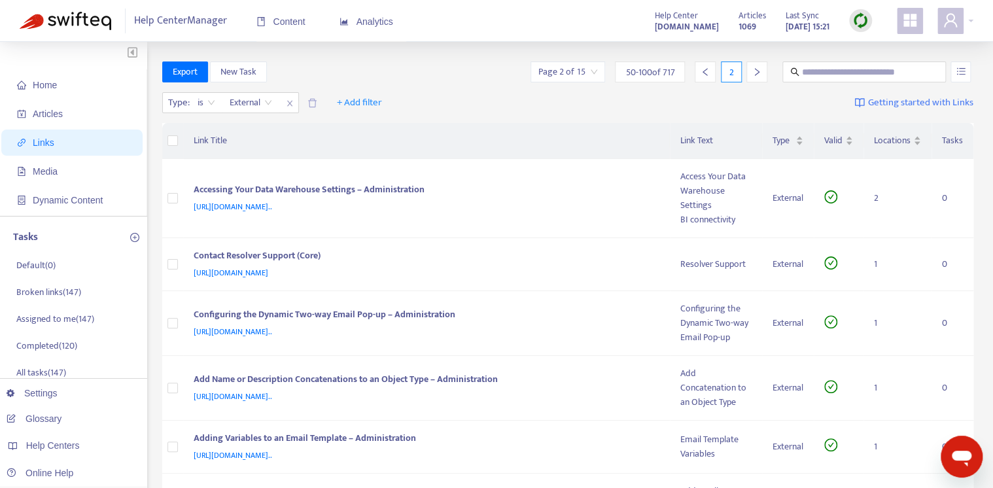
click at [755, 71] on icon "right" at bounding box center [756, 71] width 9 height 9
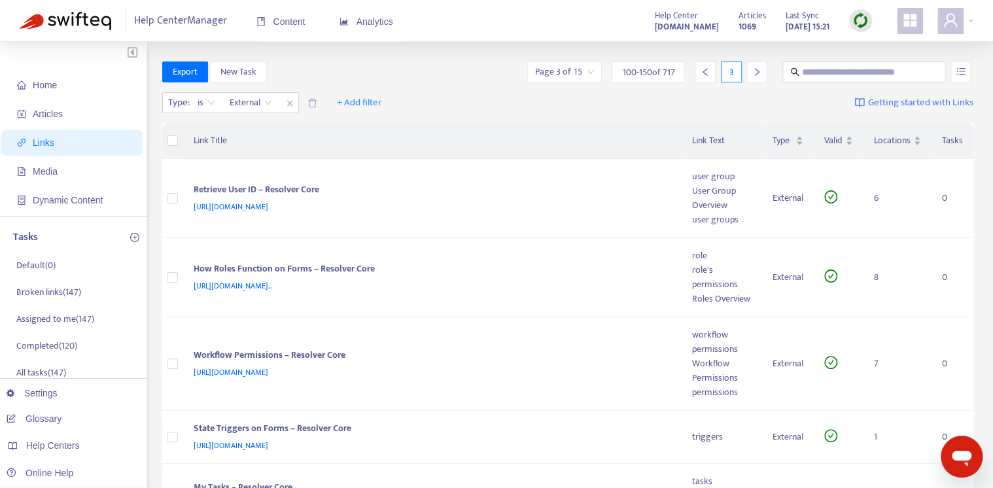
click at [757, 73] on icon "right" at bounding box center [756, 71] width 9 height 9
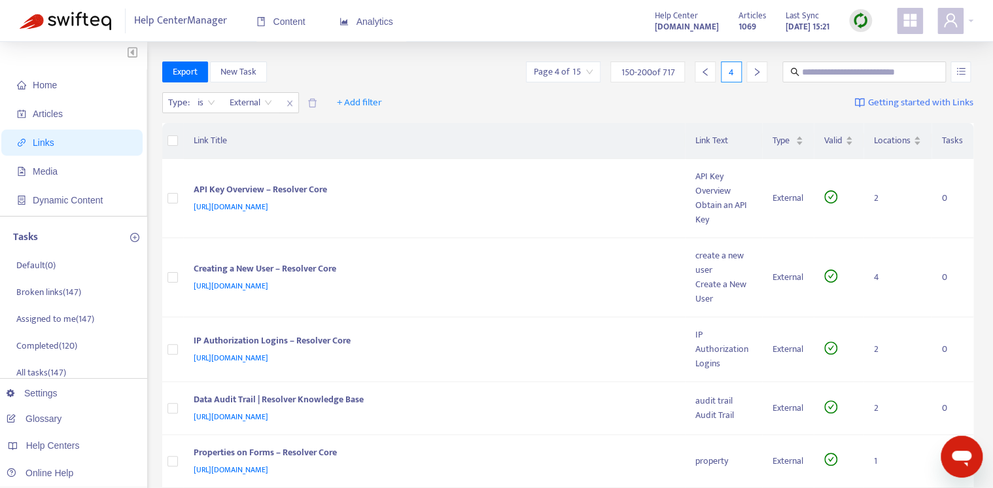
click at [756, 73] on icon "right" at bounding box center [756, 71] width 9 height 9
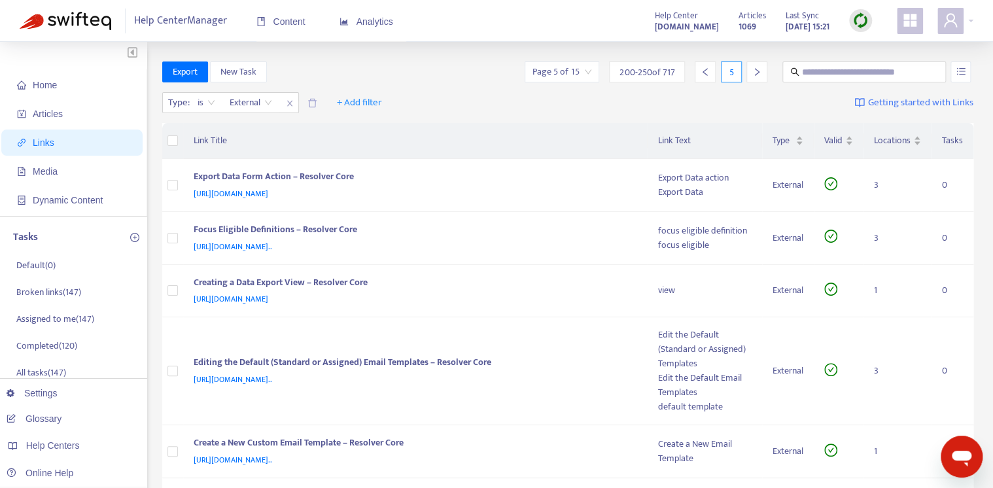
click at [758, 67] on icon "right" at bounding box center [756, 71] width 9 height 9
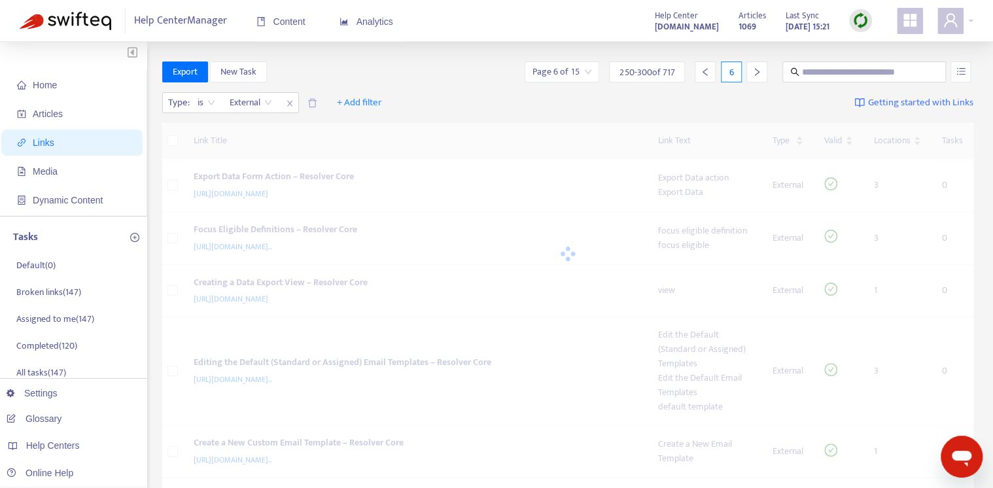
click at [686, 109] on div "Type : is External + Add filter Getting started with Links" at bounding box center [568, 106] width 812 height 36
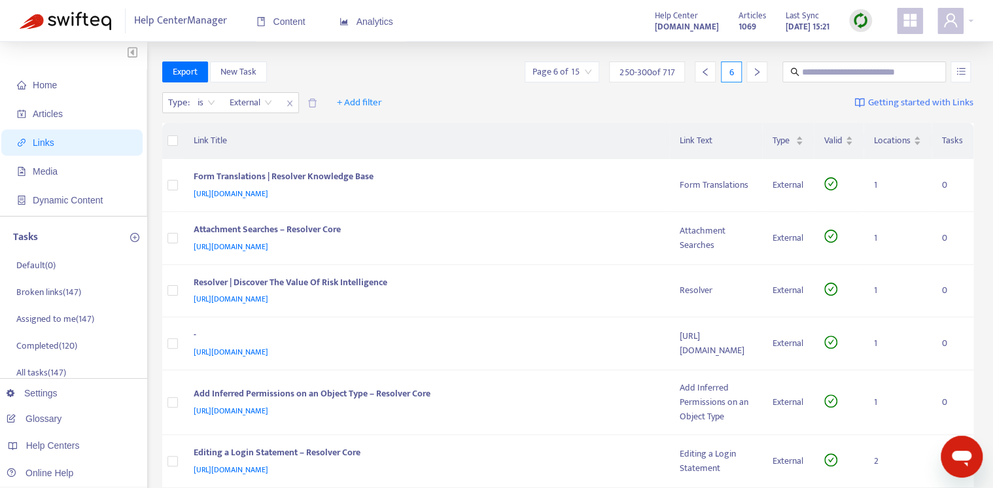
click at [754, 71] on icon "right" at bounding box center [756, 71] width 9 height 9
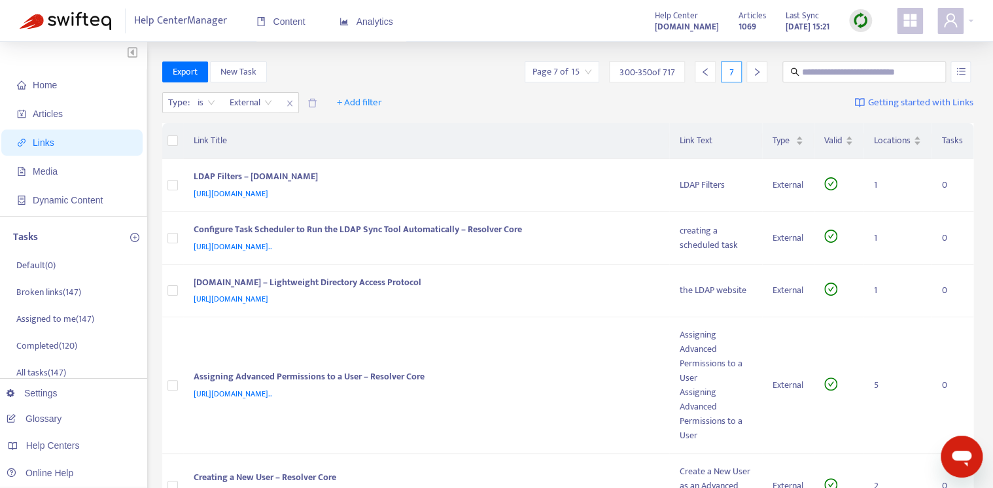
click at [752, 70] on icon "right" at bounding box center [756, 71] width 9 height 9
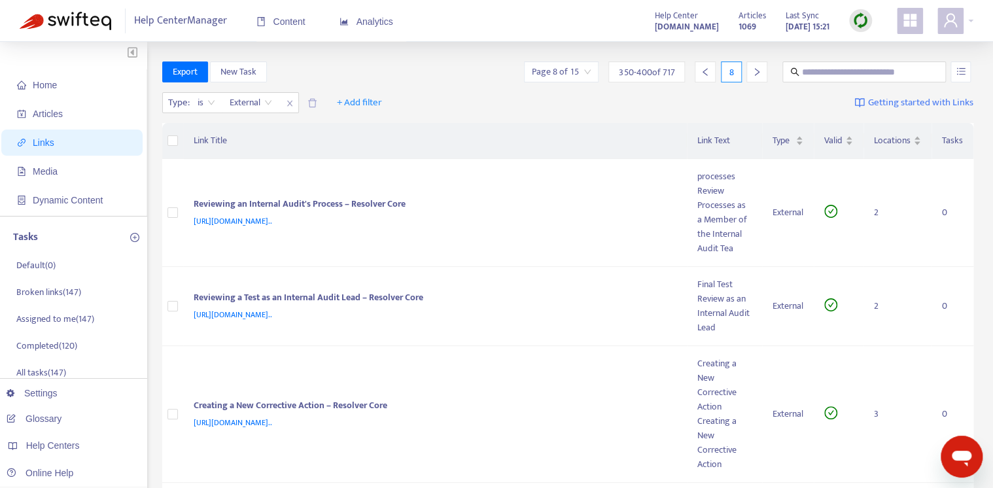
click at [756, 73] on icon "right" at bounding box center [756, 71] width 9 height 9
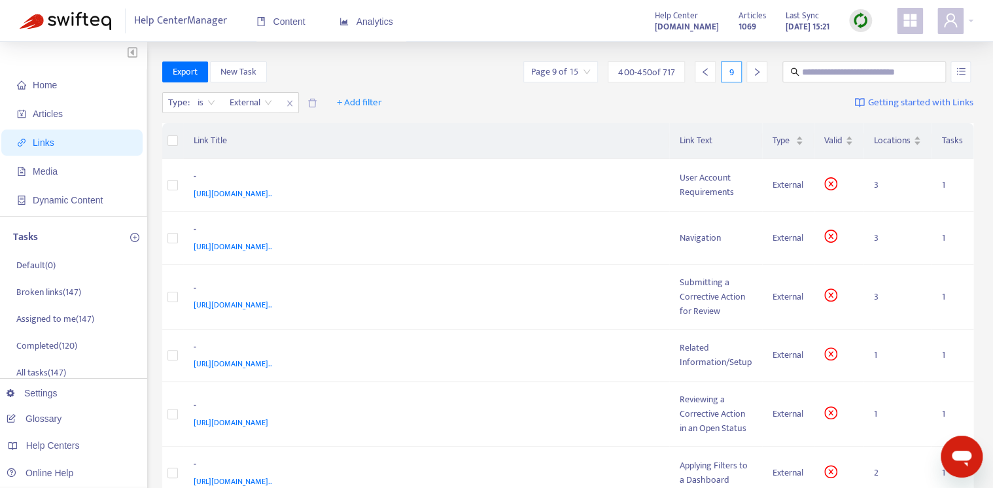
click at [759, 65] on div at bounding box center [757, 72] width 21 height 21
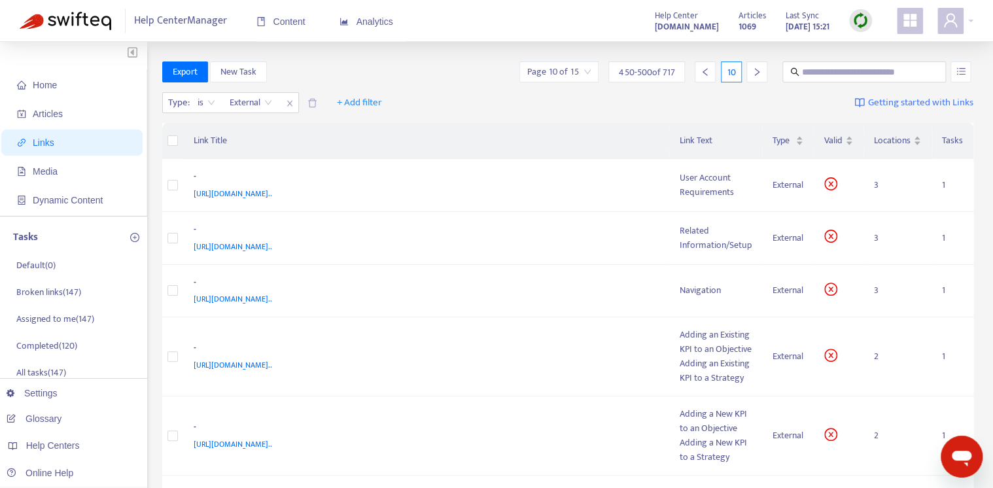
click at [775, 105] on div "Type : is External + Add filter Getting started with Links" at bounding box center [568, 106] width 812 height 36
click at [756, 68] on icon "right" at bounding box center [756, 71] width 9 height 9
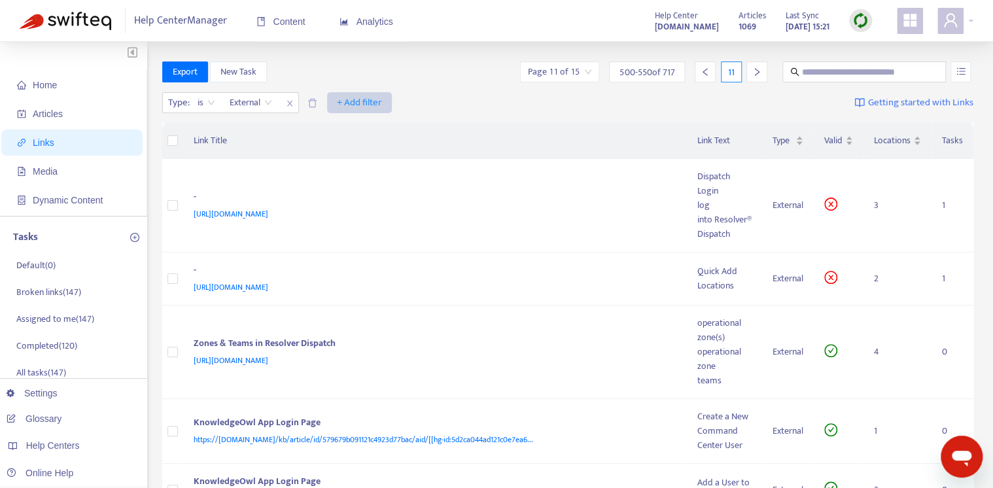
click at [381, 99] on button "+ Add filter" at bounding box center [359, 102] width 65 height 21
click at [366, 186] on span "Valid" at bounding box center [360, 192] width 44 height 14
click at [361, 107] on input "search" at bounding box center [351, 103] width 83 height 20
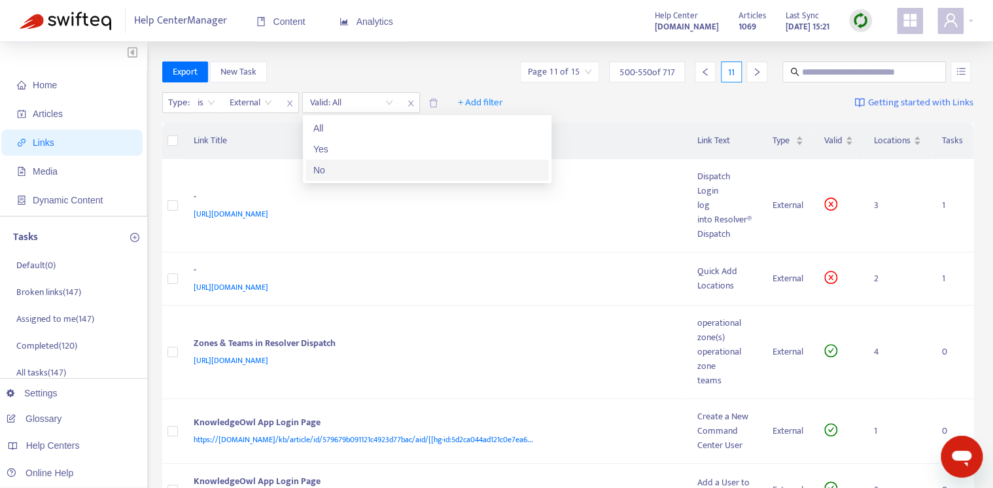
click at [357, 150] on div "Yes" at bounding box center [427, 149] width 228 height 14
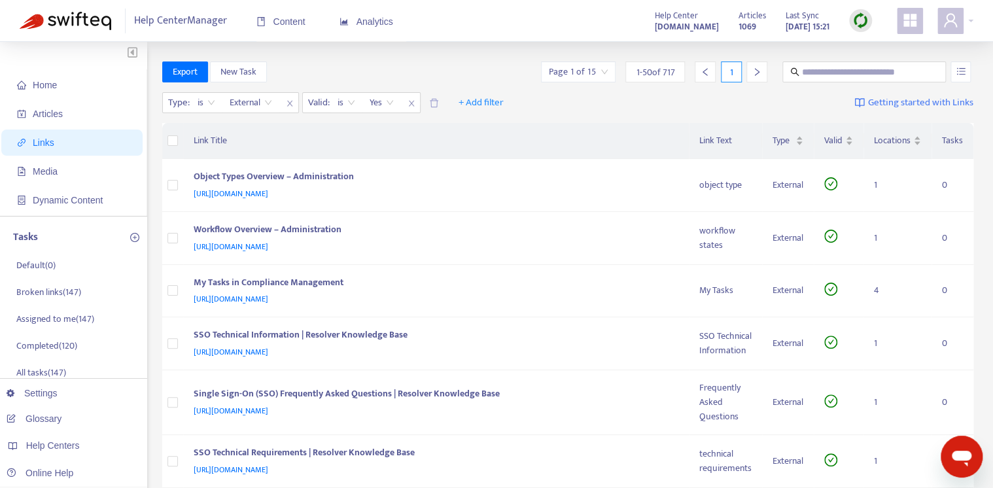
click at [580, 71] on input "search" at bounding box center [578, 72] width 59 height 20
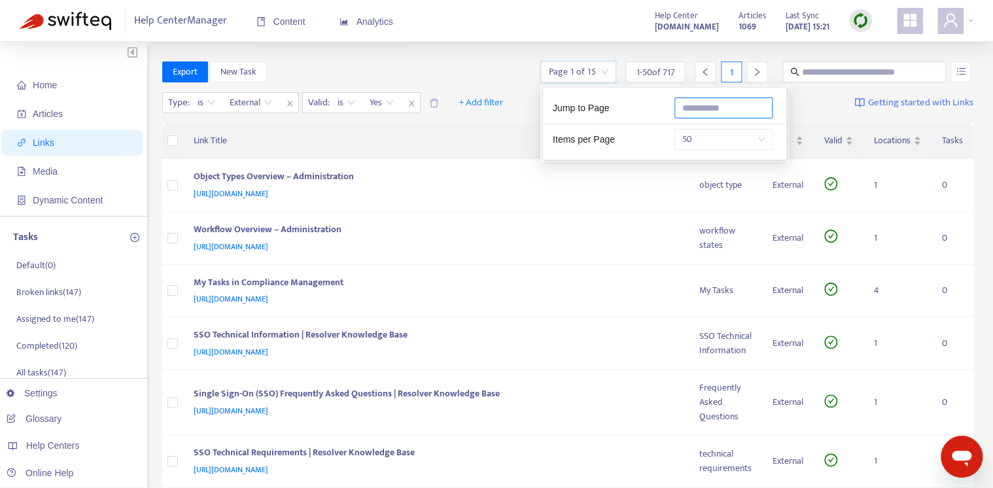
click at [687, 105] on input "text" at bounding box center [724, 107] width 98 height 21
click at [716, 105] on input "*" at bounding box center [724, 107] width 98 height 21
type input "*"
drag, startPoint x: 448, startPoint y: 125, endPoint x: 499, endPoint y: 127, distance: 51.1
click at [448, 126] on th "Link Title" at bounding box center [436, 141] width 506 height 36
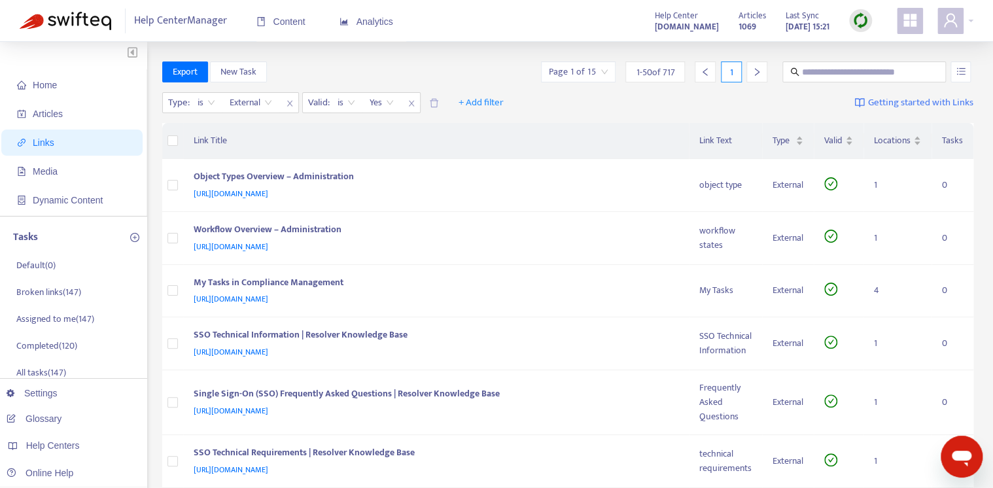
click at [527, 123] on th "Link Title" at bounding box center [436, 141] width 506 height 36
click at [563, 181] on div "Object Types Overview – Administration" at bounding box center [434, 177] width 480 height 17
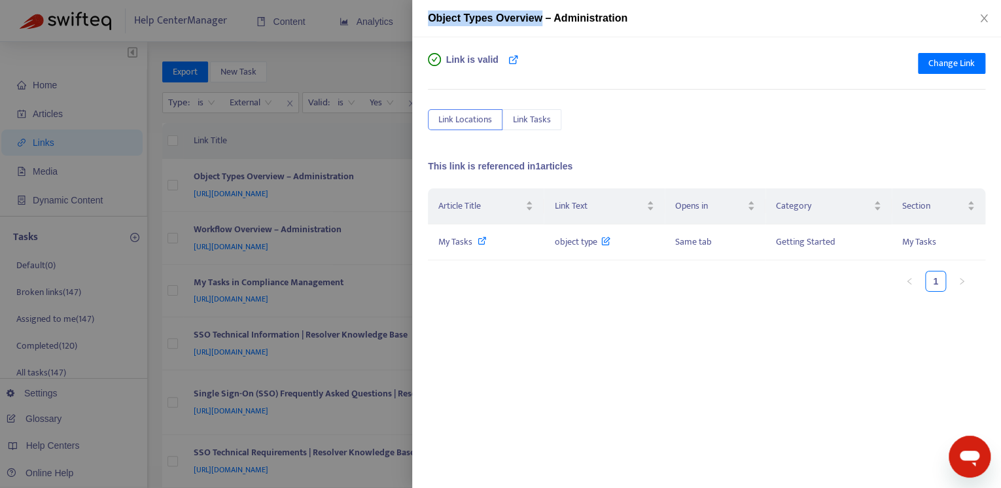
drag, startPoint x: 538, startPoint y: 15, endPoint x: 411, endPoint y: 22, distance: 127.8
click at [411, 22] on div "Object Types Overview – Administration Link is valid Change Link Link Locations…" at bounding box center [500, 244] width 1001 height 488
copy div "Object Types Overview"
drag, startPoint x: 982, startPoint y: 16, endPoint x: 983, endPoint y: 92, distance: 76.6
click at [982, 16] on icon "close" at bounding box center [983, 18] width 7 height 8
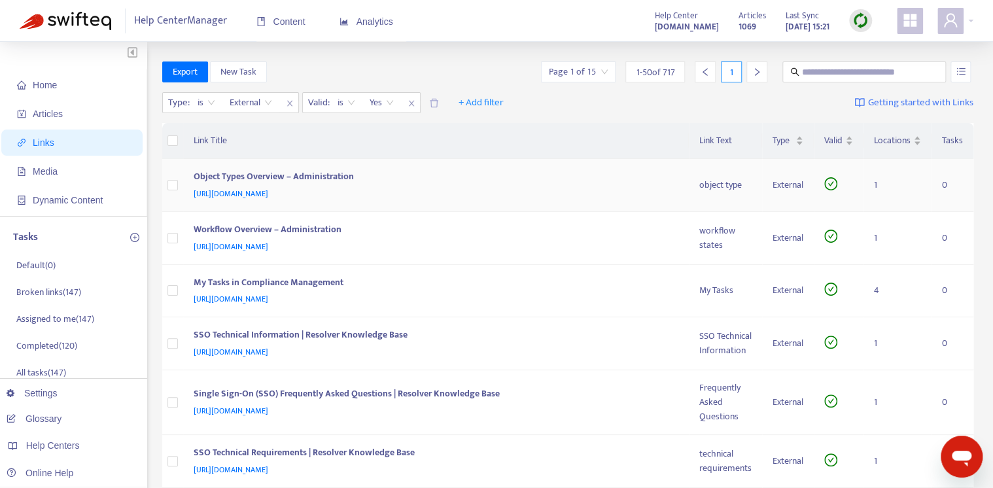
click at [414, 170] on div "Object Types Overview – Administration" at bounding box center [434, 177] width 480 height 17
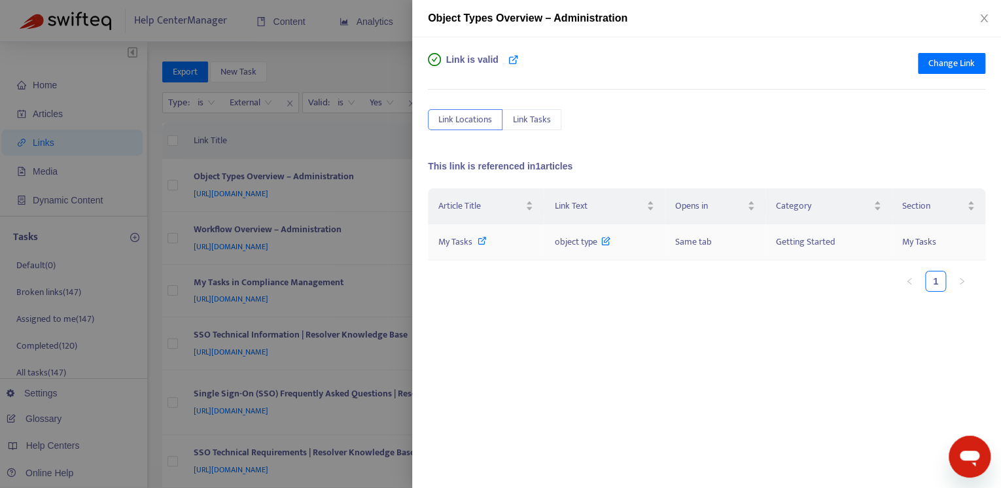
click at [482, 238] on icon at bounding box center [482, 240] width 9 height 9
click at [983, 22] on icon "close" at bounding box center [984, 18] width 10 height 10
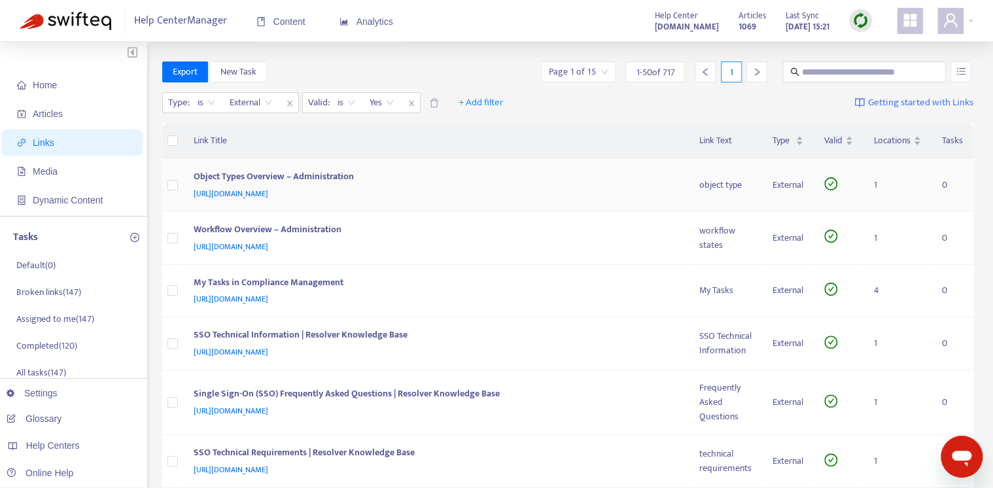
click at [603, 173] on div "Object Types Overview – Administration" at bounding box center [434, 177] width 480 height 17
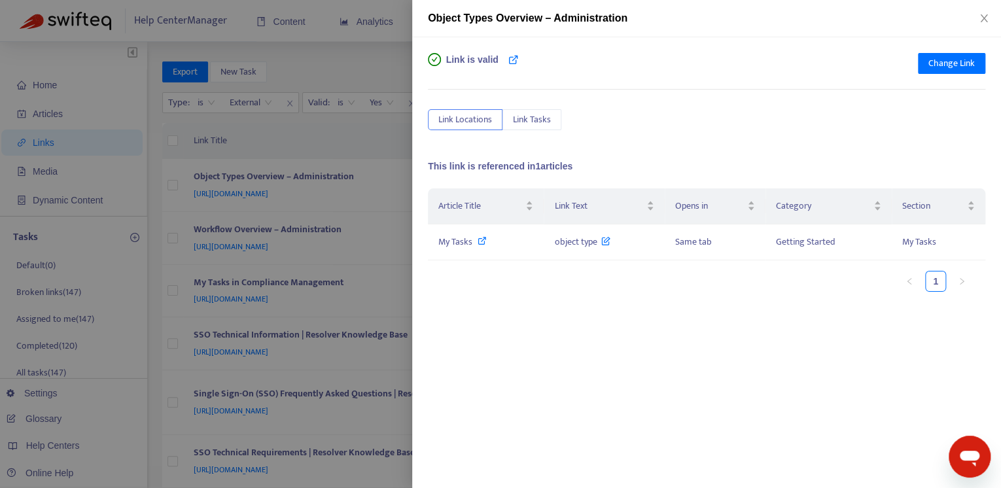
click at [575, 329] on div "Article Title Link Text Opens in Category Section My Tasks object type Same tab…" at bounding box center [706, 319] width 557 height 262
click at [987, 22] on icon "close" at bounding box center [983, 18] width 7 height 8
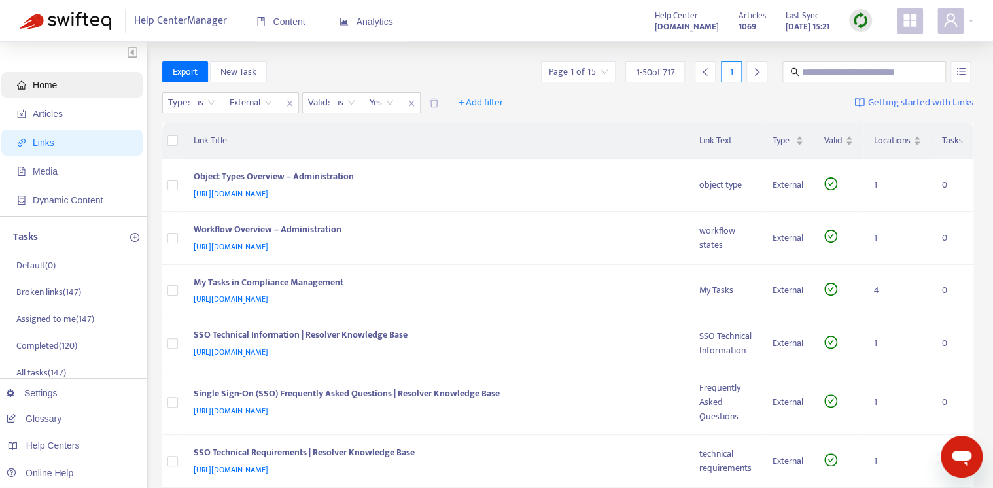
click at [50, 86] on span "Home" at bounding box center [45, 85] width 24 height 10
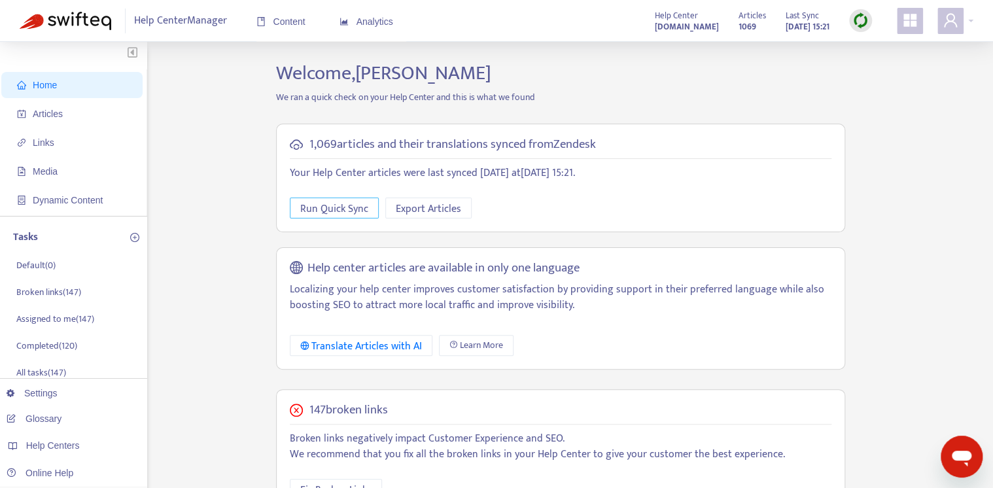
click at [339, 211] on span "Run Quick Sync" at bounding box center [334, 209] width 68 height 16
click at [91, 137] on span "Links" at bounding box center [74, 143] width 115 height 26
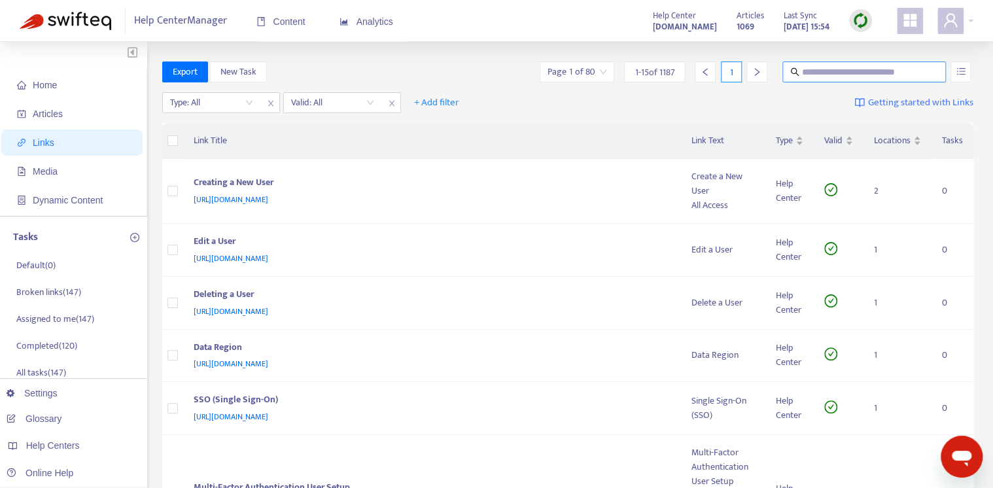
click at [837, 71] on input "text" at bounding box center [865, 72] width 126 height 14
click at [215, 114] on div "Type: All Valid: All + Add filter Getting started with Links" at bounding box center [568, 106] width 812 height 36
click at [862, 75] on input "text" at bounding box center [865, 72] width 126 height 14
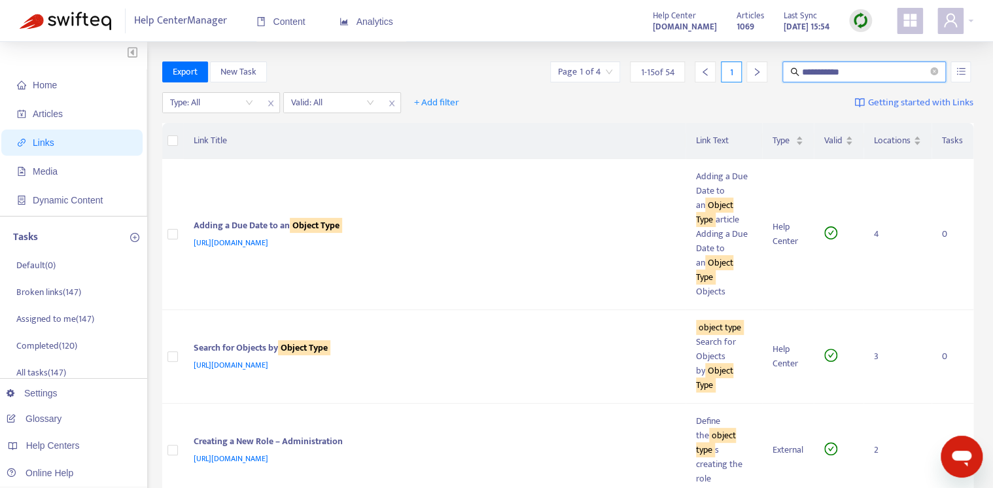
click at [875, 65] on input "**********" at bounding box center [865, 72] width 126 height 14
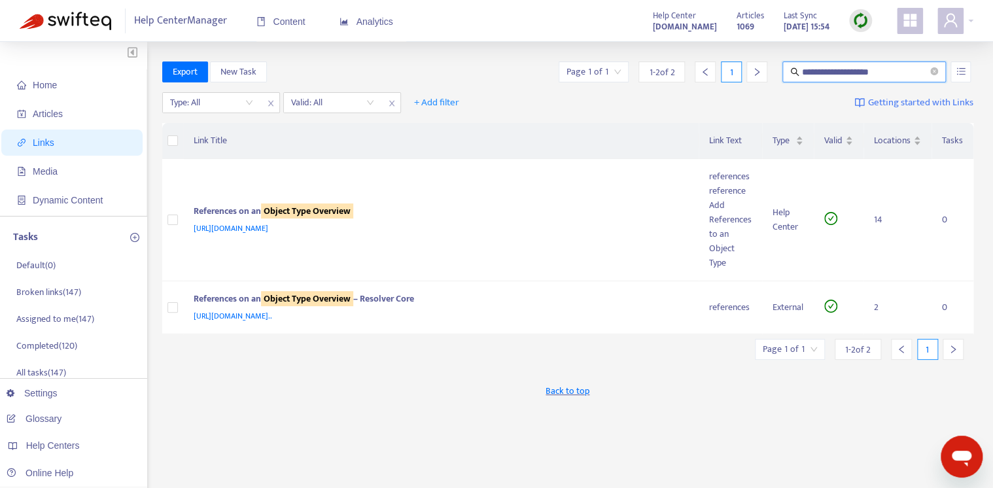
click at [907, 71] on input "**********" at bounding box center [865, 72] width 126 height 14
type input "*"
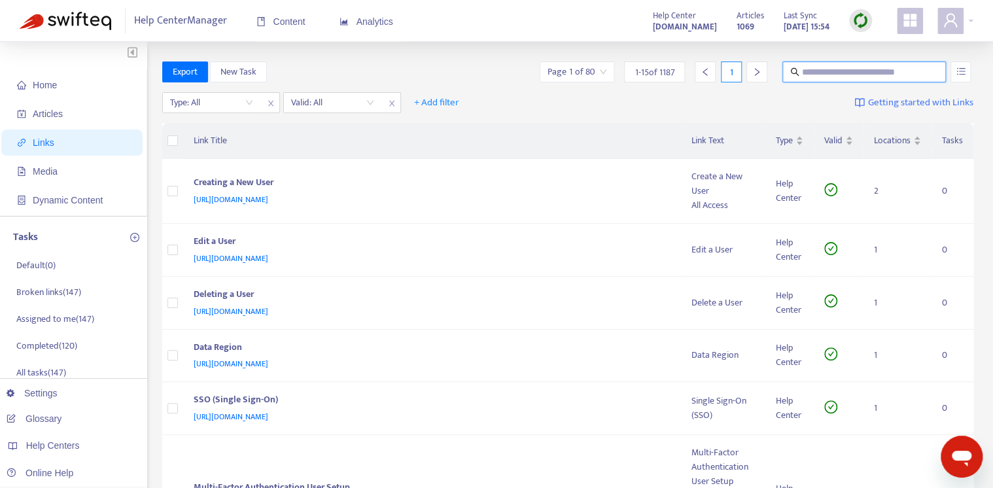
click at [829, 71] on input "text" at bounding box center [865, 72] width 126 height 14
type input "*"
click at [587, 69] on input "search" at bounding box center [577, 72] width 59 height 20
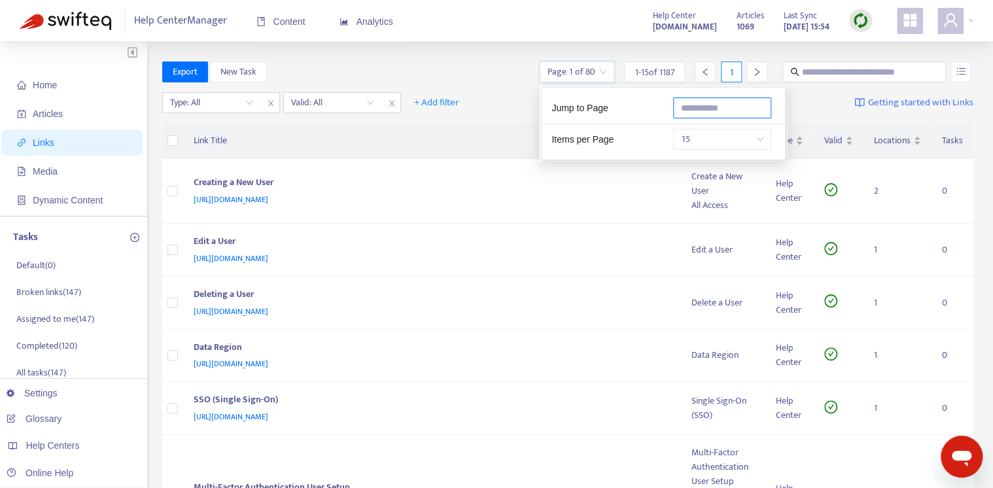
click at [704, 107] on input "text" at bounding box center [722, 107] width 98 height 21
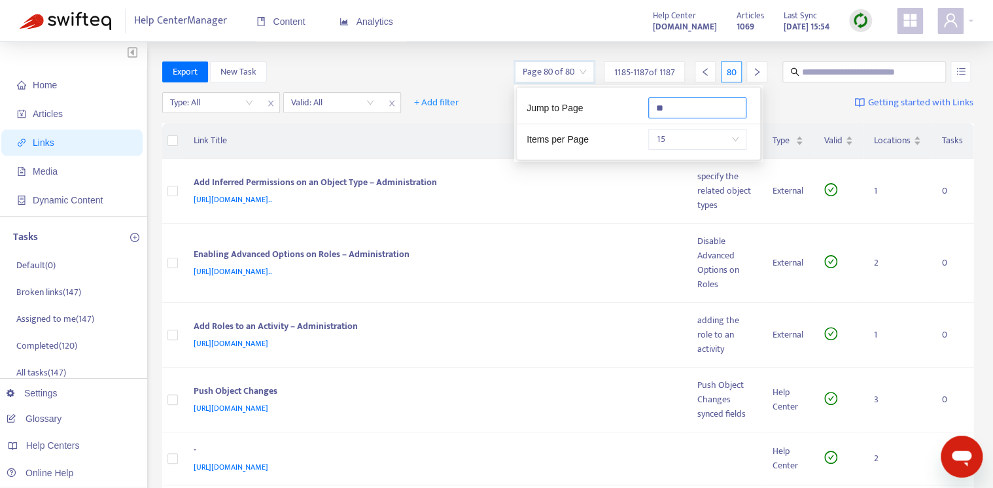
type input "**"
click at [452, 63] on div "Export New Task Page 80 of 80 1185 - 1187 of 1187 80" at bounding box center [568, 72] width 812 height 21
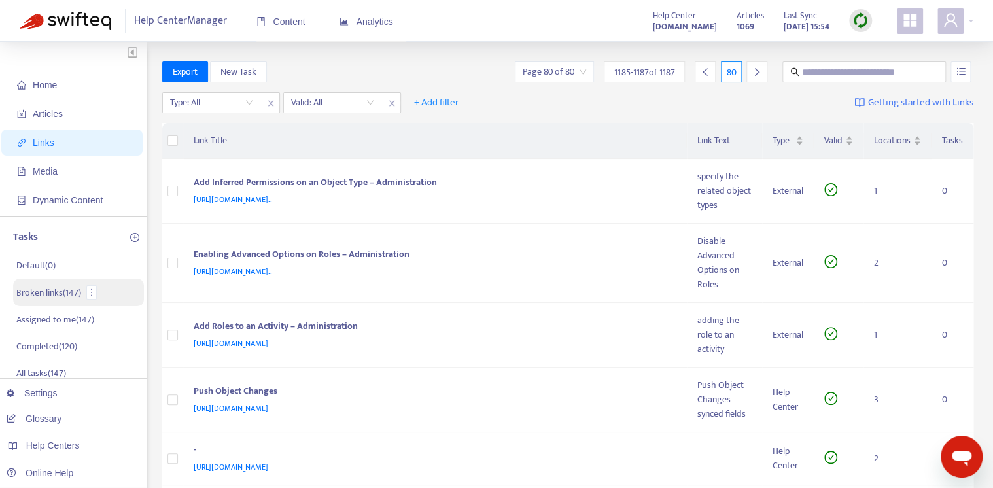
click at [48, 296] on p "Broken links ( 147 )" at bounding box center [48, 293] width 65 height 14
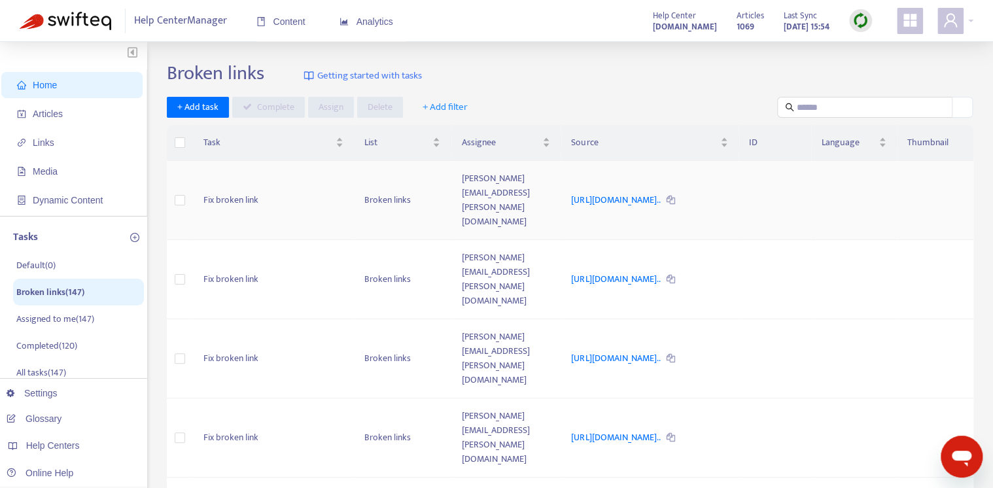
click at [293, 184] on td "Fix broken link" at bounding box center [273, 200] width 162 height 79
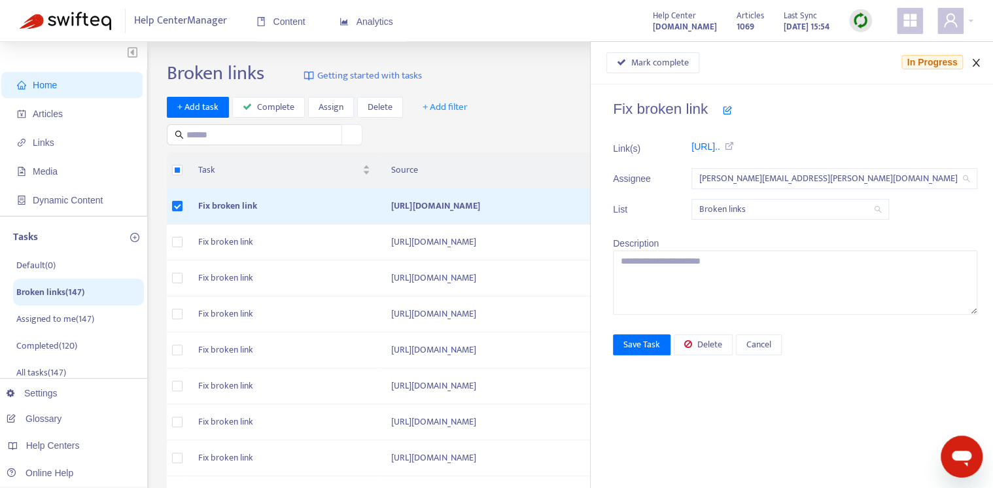
drag, startPoint x: 976, startPoint y: 63, endPoint x: 965, endPoint y: 71, distance: 13.6
click at [976, 63] on icon "close" at bounding box center [975, 63] width 7 height 8
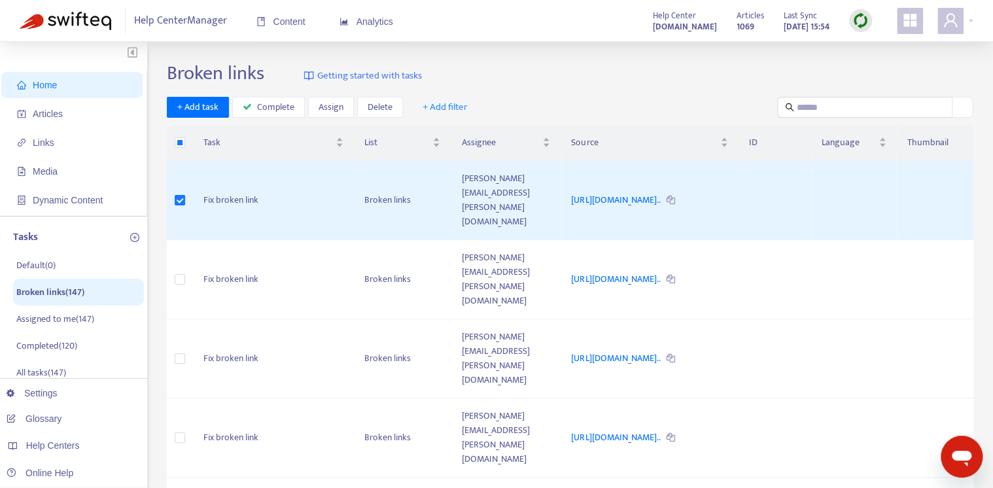
click at [96, 82] on span "Home" at bounding box center [74, 85] width 115 height 26
click at [58, 147] on span "Links" at bounding box center [74, 143] width 115 height 26
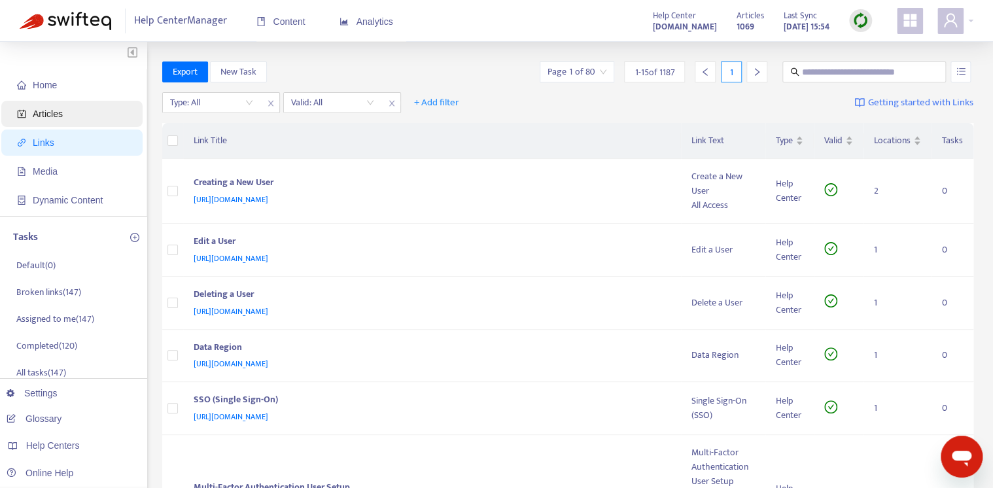
click at [110, 115] on span "Articles" at bounding box center [74, 114] width 115 height 26
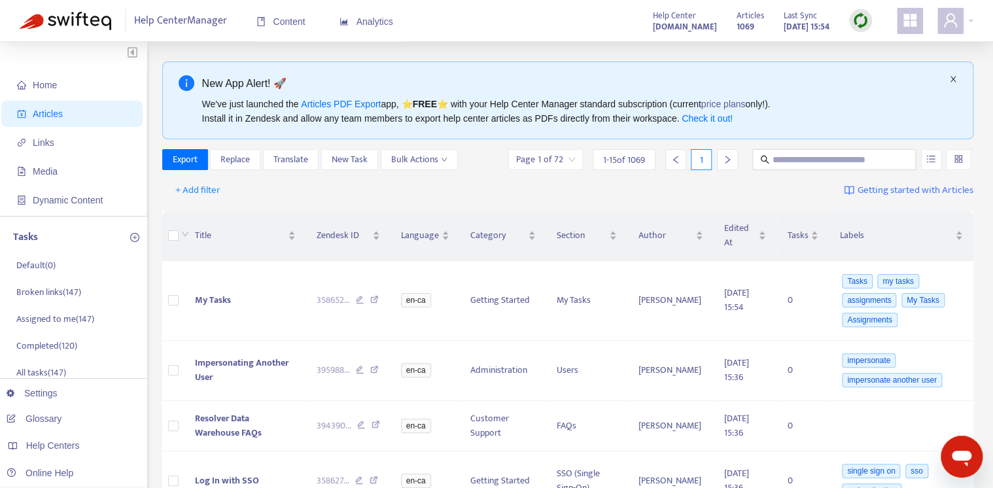
click at [952, 79] on icon "close" at bounding box center [953, 79] width 8 height 8
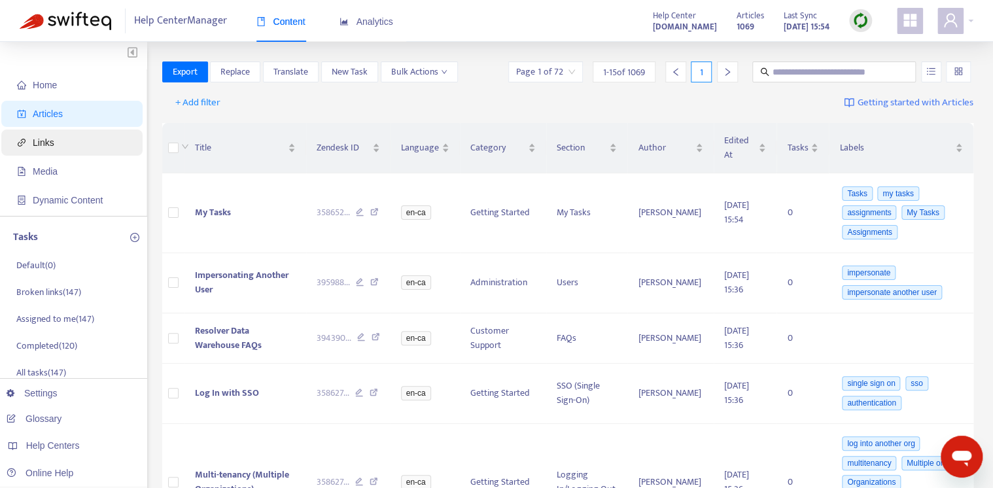
click at [62, 138] on span "Links" at bounding box center [74, 143] width 115 height 26
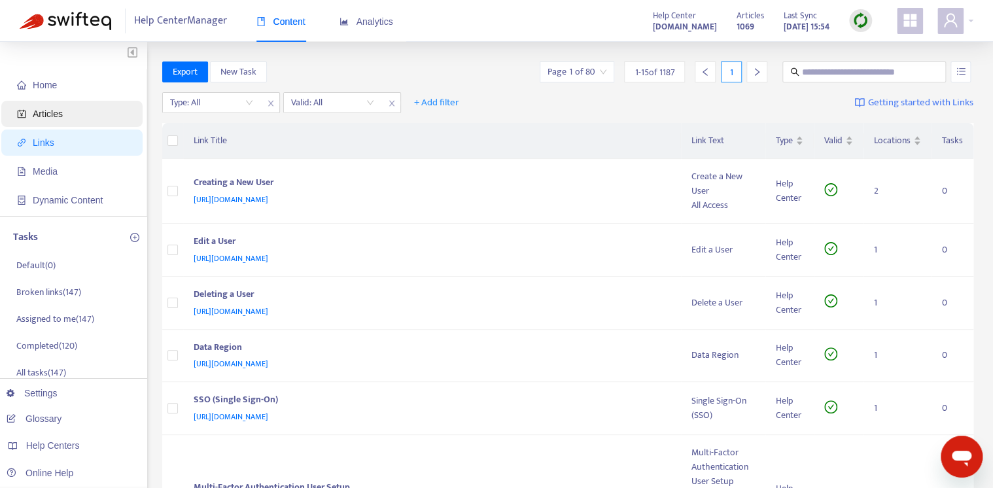
click at [71, 115] on span "Articles" at bounding box center [74, 114] width 115 height 26
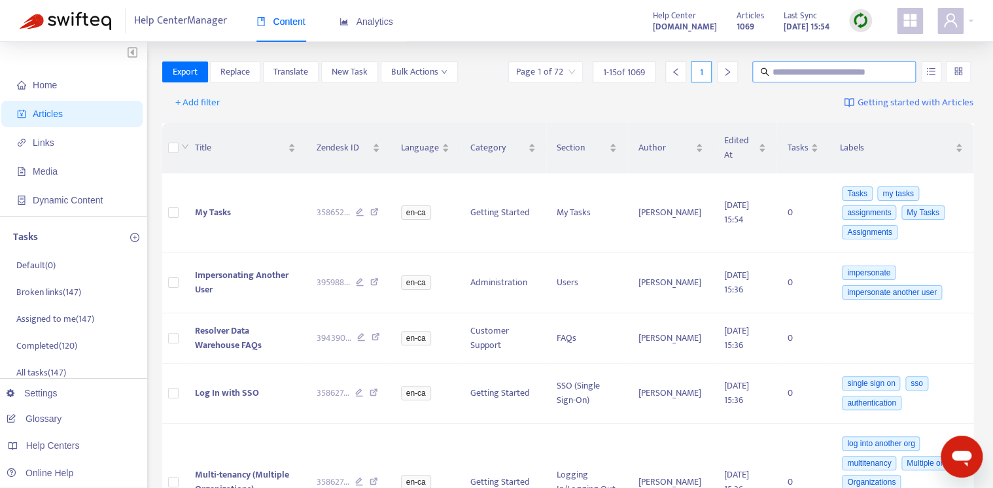
click at [794, 65] on input "text" at bounding box center [835, 72] width 126 height 14
type input "**********"
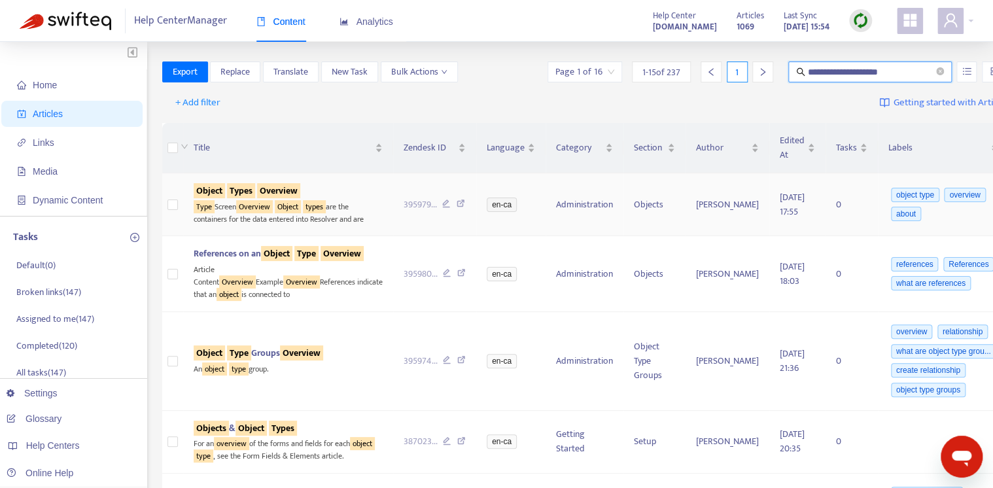
click at [259, 191] on span "Object Types Overview" at bounding box center [247, 190] width 107 height 15
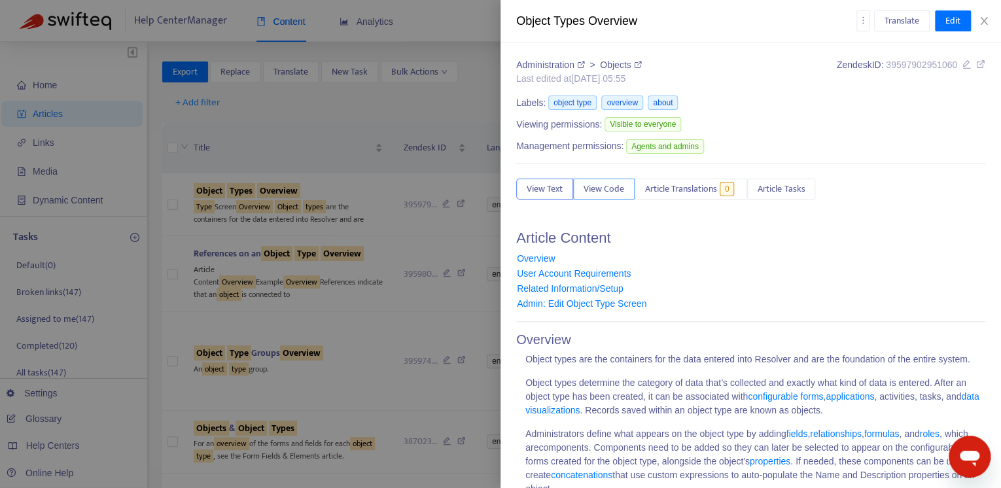
click at [608, 190] on span "View Code" at bounding box center [604, 189] width 41 height 14
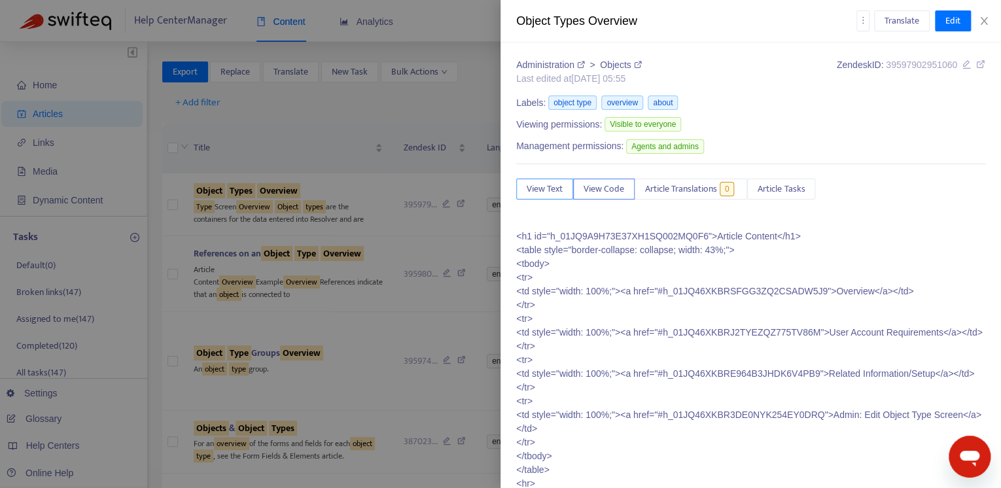
click at [544, 182] on span "View Text" at bounding box center [545, 189] width 36 height 14
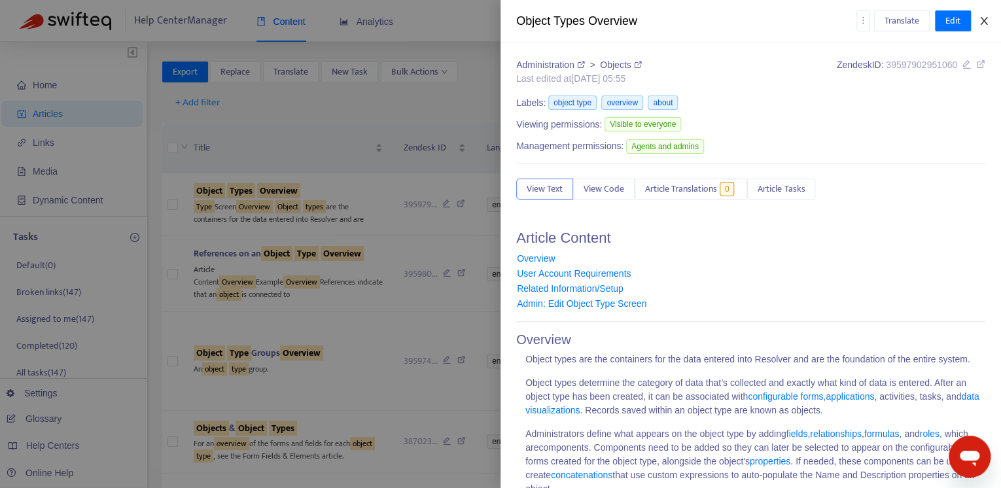
click at [987, 18] on icon "close" at bounding box center [984, 21] width 10 height 10
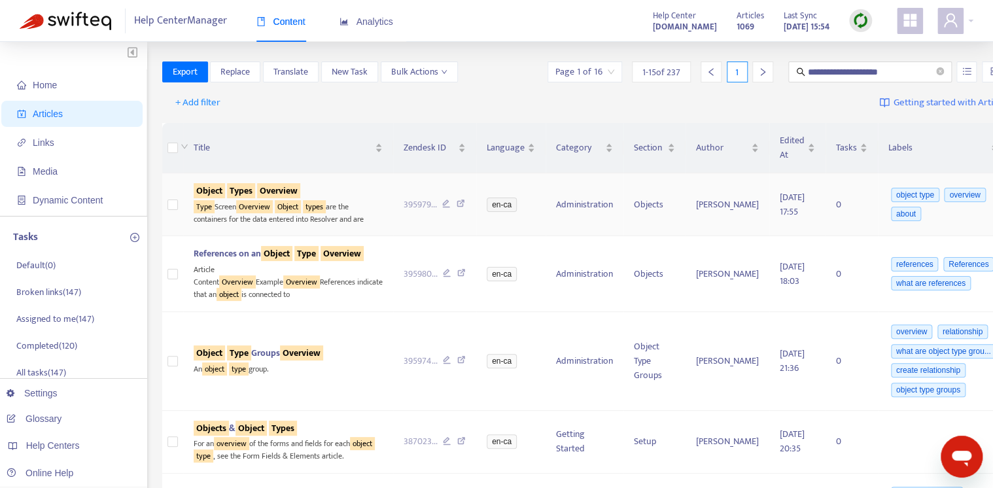
click at [255, 190] on sqkw "Types" at bounding box center [241, 190] width 28 height 15
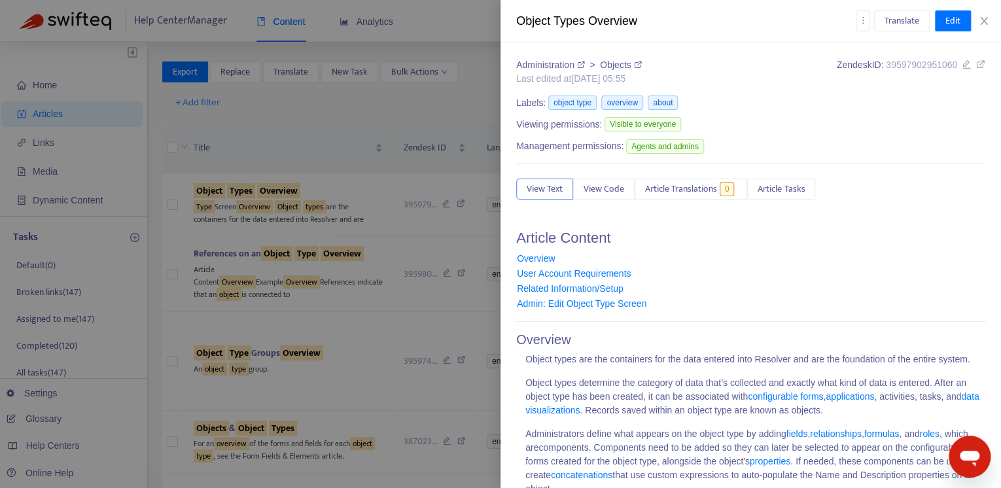
click at [313, 87] on div at bounding box center [500, 244] width 1001 height 488
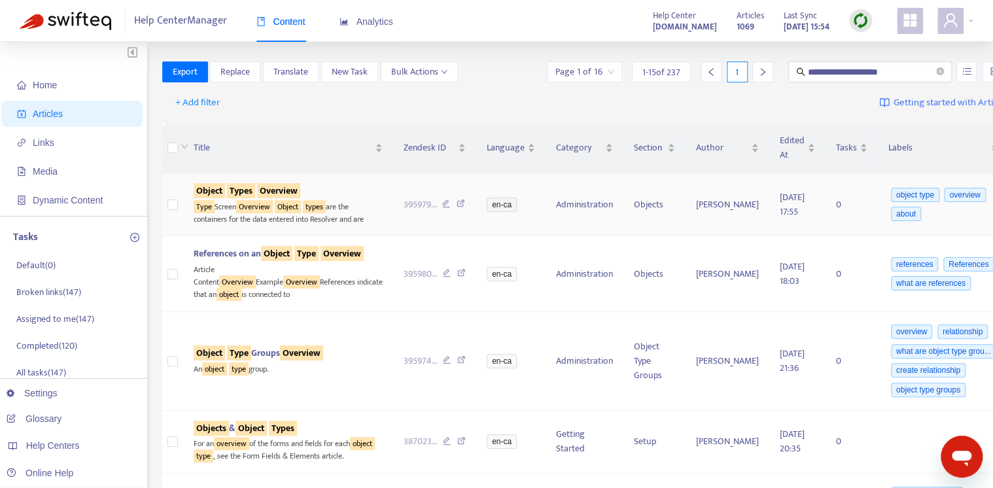
click at [457, 209] on icon at bounding box center [461, 206] width 9 height 12
click at [69, 137] on span "Links" at bounding box center [74, 143] width 115 height 26
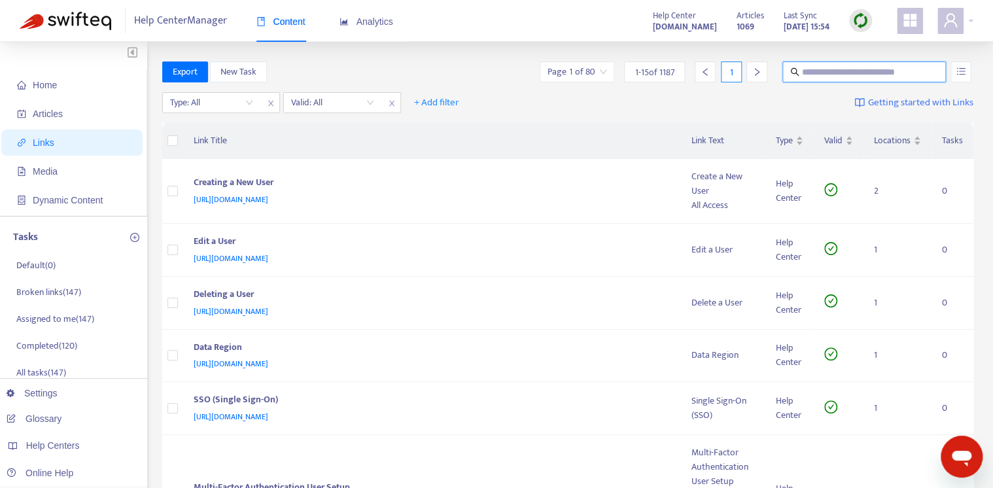
click at [875, 76] on input "text" at bounding box center [865, 72] width 126 height 14
paste input "**********"
type input "**********"
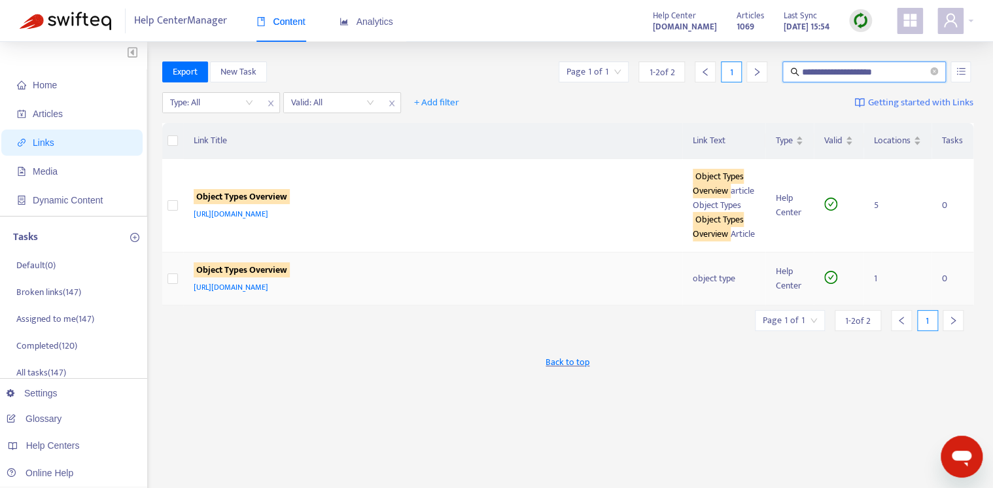
click at [563, 280] on div "Object Types Overview" at bounding box center [431, 271] width 474 height 17
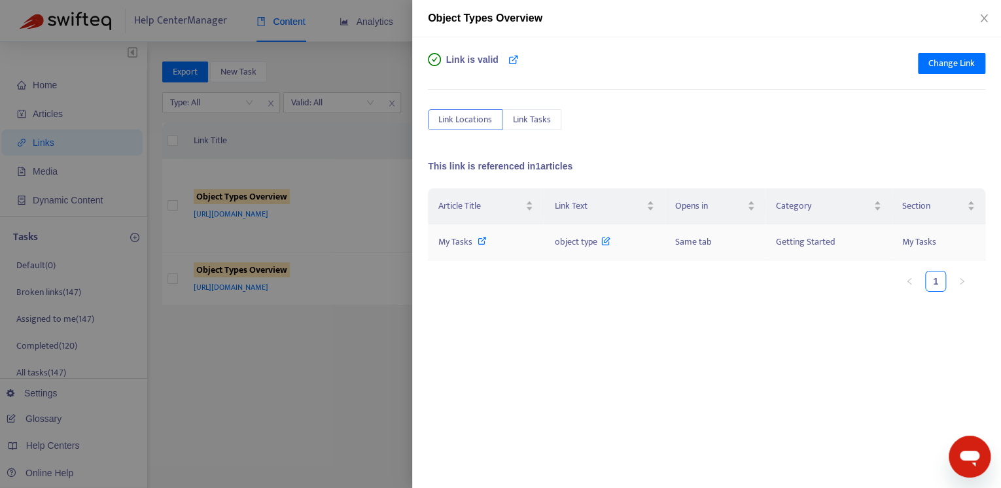
click at [691, 243] on span "Same tab" at bounding box center [693, 241] width 37 height 15
click at [676, 327] on div "Article Title Link Text Opens in Category Section My Tasks object type Same tab…" at bounding box center [706, 319] width 557 height 262
click at [982, 19] on icon "close" at bounding box center [983, 18] width 7 height 8
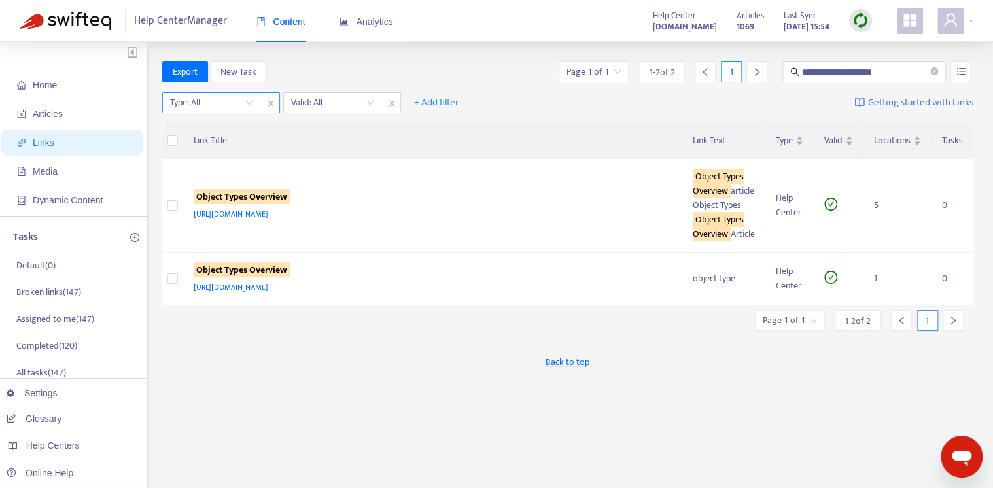
click at [263, 105] on span "close" at bounding box center [270, 104] width 17 height 16
click at [215, 100] on input "search" at bounding box center [211, 103] width 83 height 20
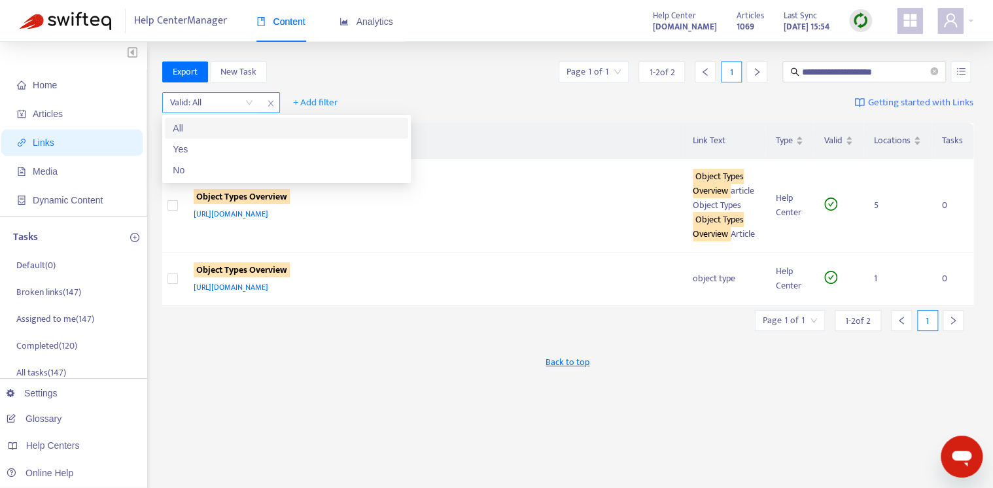
click at [267, 101] on icon "close" at bounding box center [271, 103] width 8 height 8
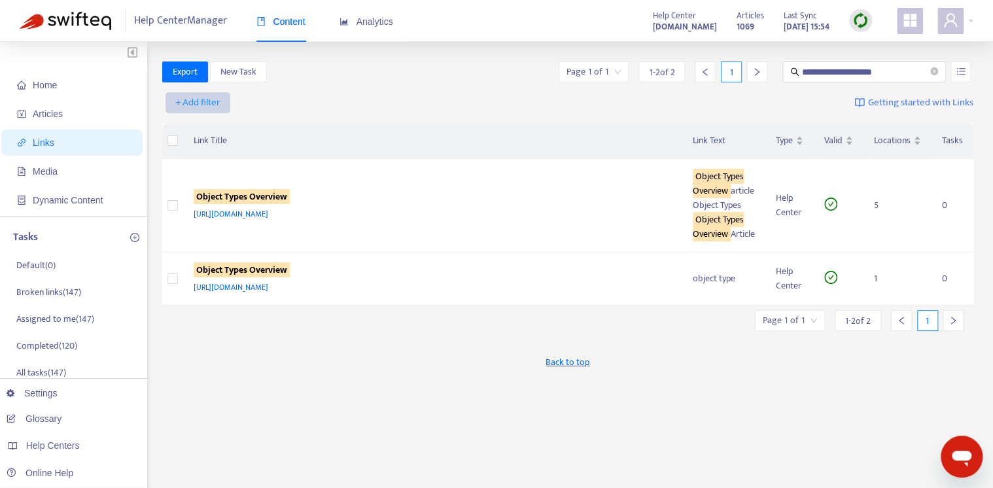
click at [219, 101] on span "+ Add filter" at bounding box center [197, 103] width 45 height 16
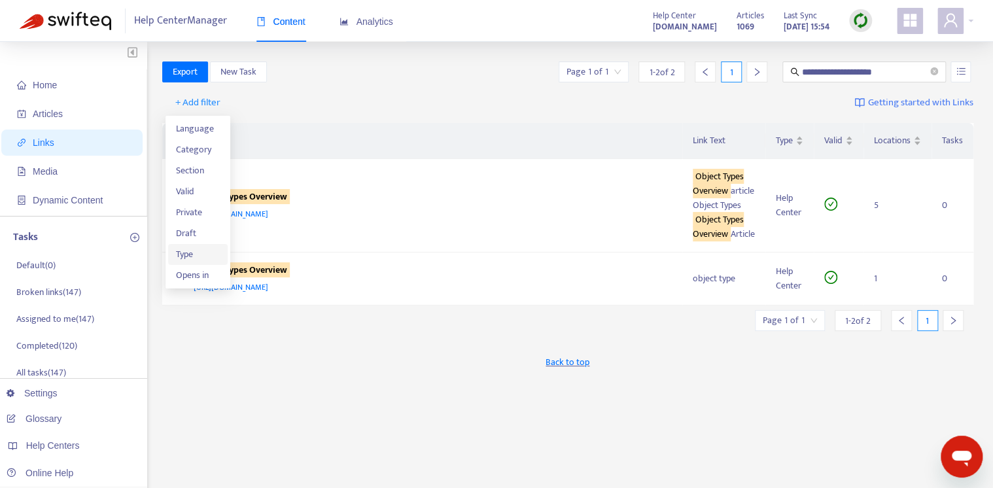
click at [200, 253] on span "Type" at bounding box center [198, 254] width 44 height 14
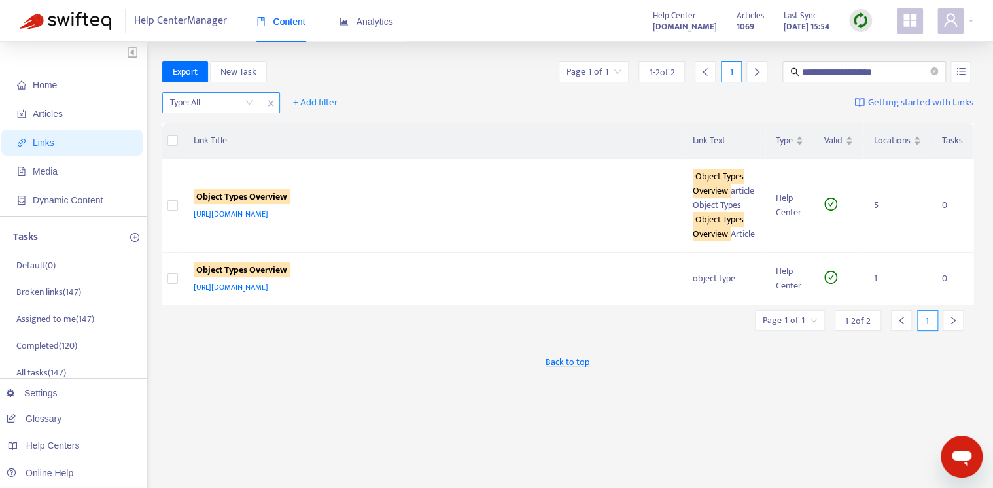
click at [215, 107] on input "search" at bounding box center [211, 103] width 83 height 20
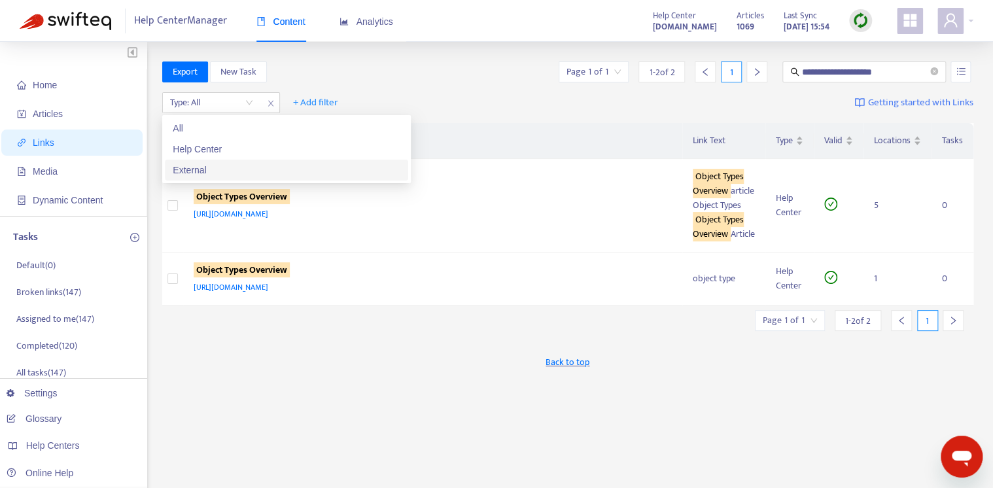
click at [241, 170] on div "External" at bounding box center [287, 170] width 228 height 14
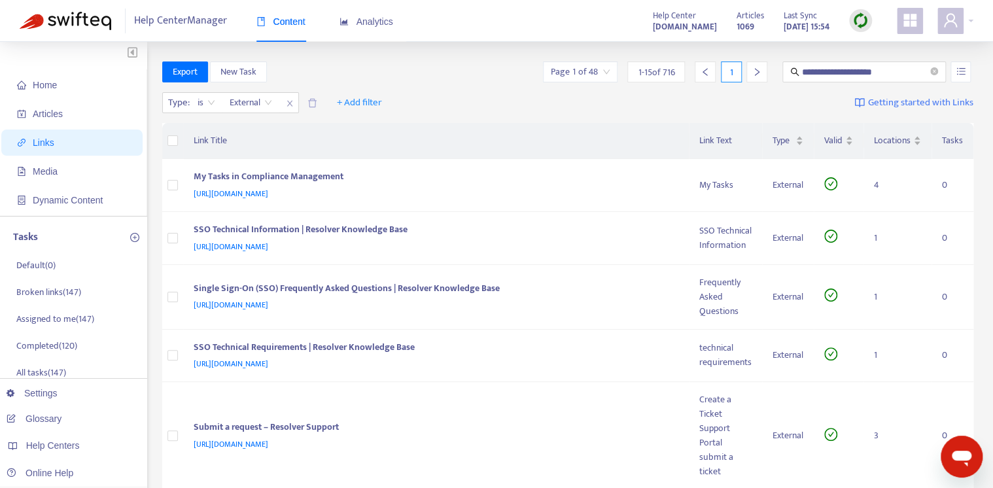
click at [542, 121] on div "Type : is External External + Add filter Getting started with Links" at bounding box center [568, 106] width 812 height 36
click at [516, 194] on div "https://resolver.knowledgeowl.com/help/my-tasks-in-compliance-management" at bounding box center [434, 193] width 480 height 14
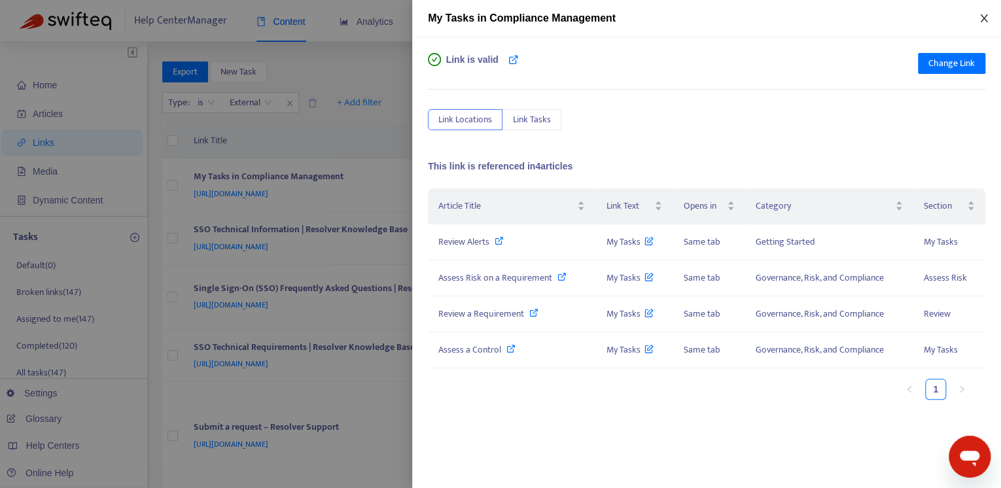
click at [985, 16] on icon "close" at bounding box center [983, 18] width 7 height 8
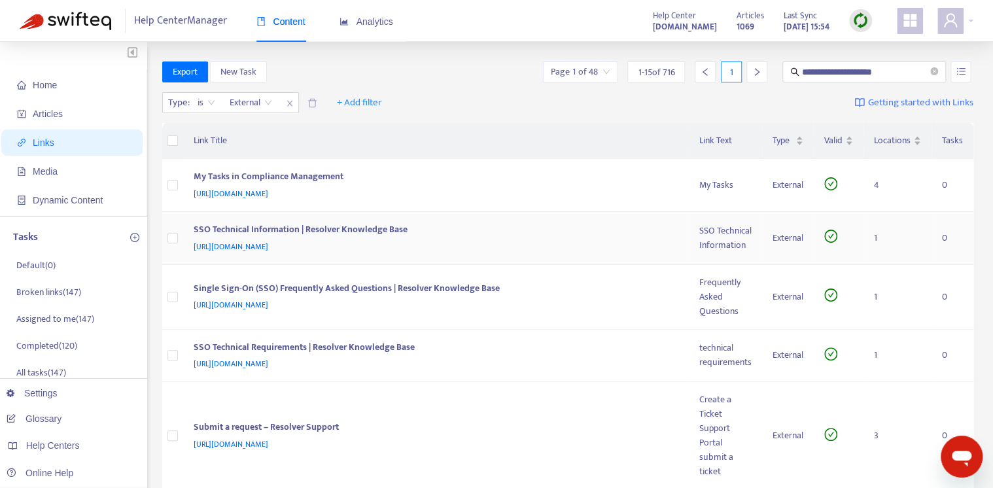
click at [484, 248] on div "https://resolver.knowledgeowl.com/help/sso-technical-information" at bounding box center [434, 246] width 480 height 14
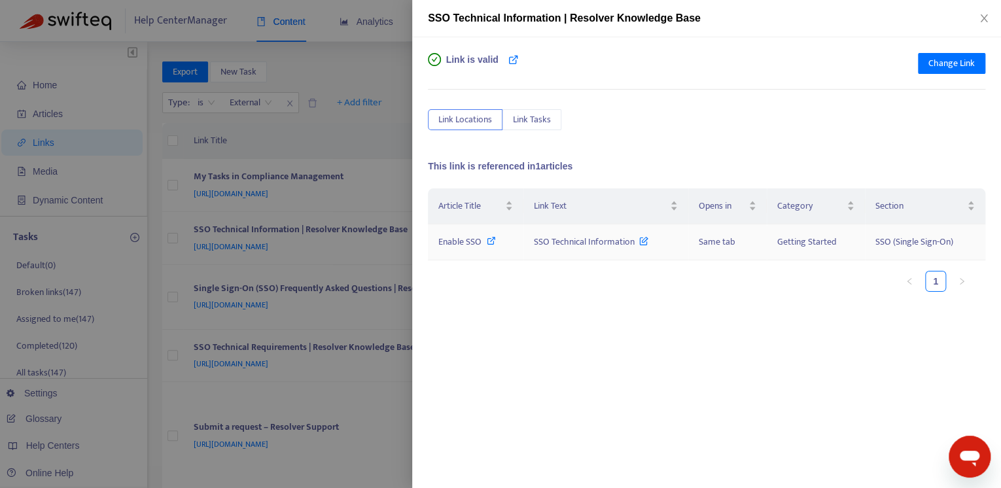
click at [489, 241] on icon at bounding box center [491, 240] width 9 height 9
click at [984, 13] on icon "close" at bounding box center [984, 18] width 10 height 10
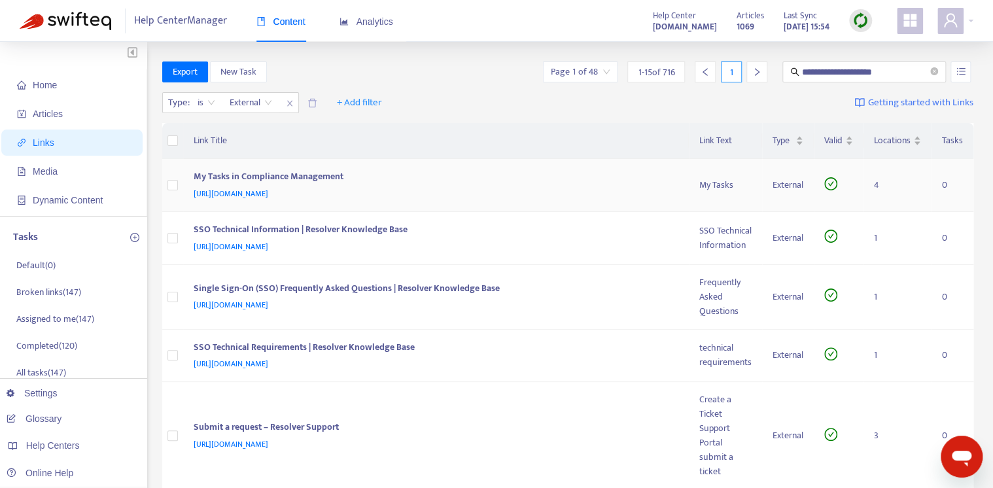
click at [497, 185] on div "My Tasks in Compliance Management" at bounding box center [434, 177] width 480 height 17
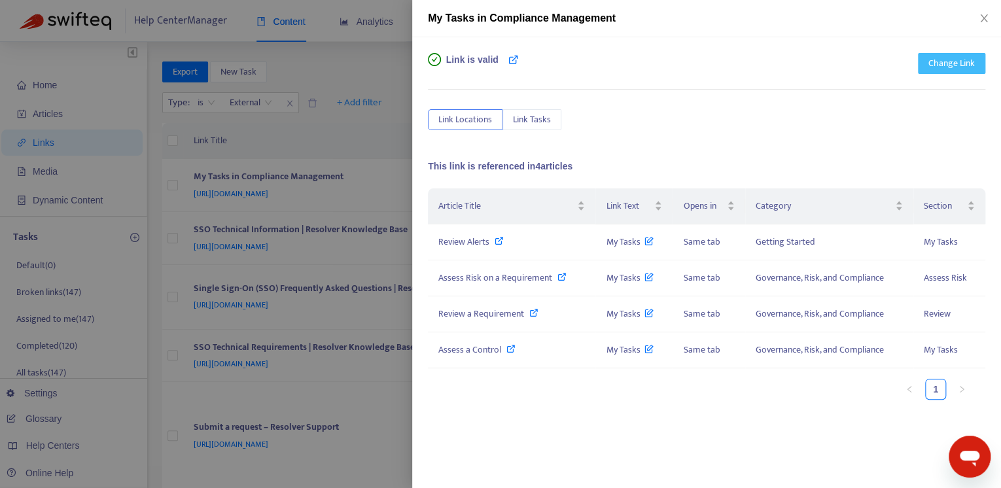
click at [960, 59] on span "Change Link" at bounding box center [951, 63] width 46 height 14
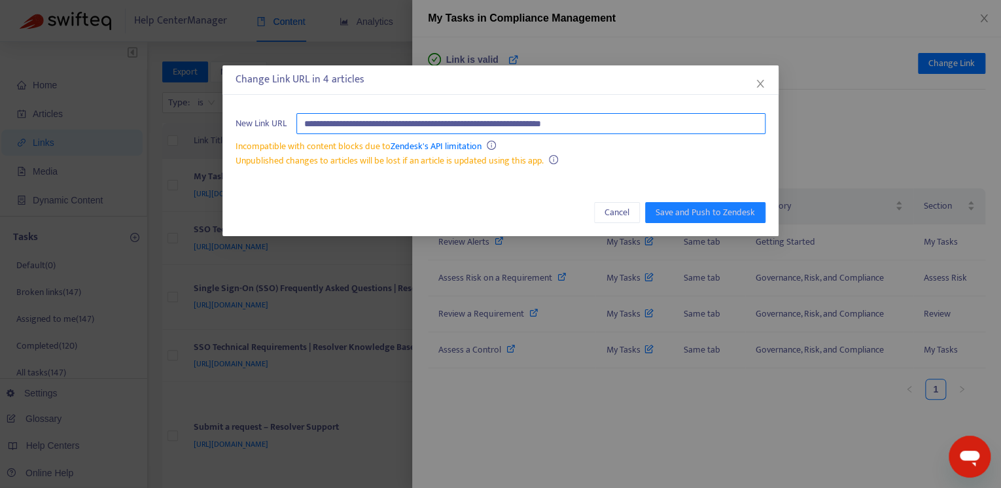
paste input "text"
type input "**********"
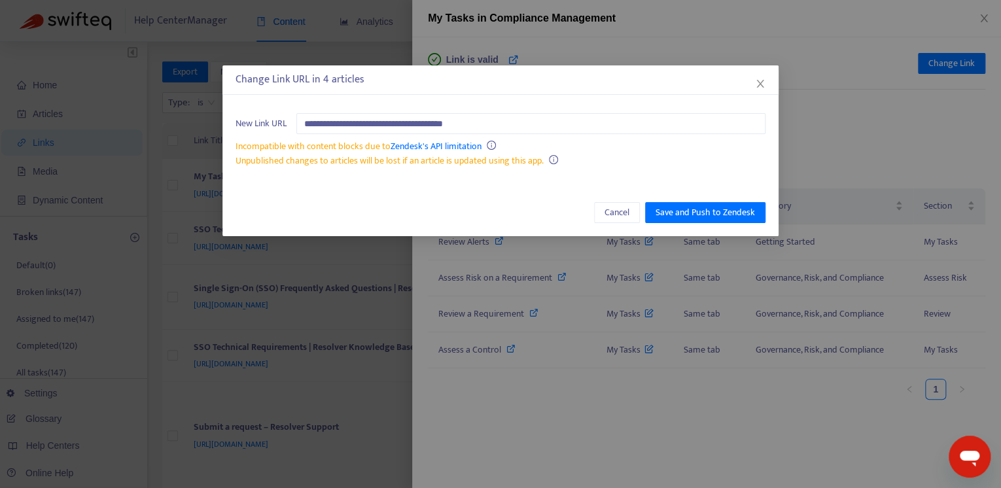
click at [614, 152] on div "Incompatible with content blocks due to Zendesk's API limitation" at bounding box center [501, 146] width 530 height 14
click at [692, 211] on span "Save and Push to Zendesk" at bounding box center [705, 212] width 99 height 14
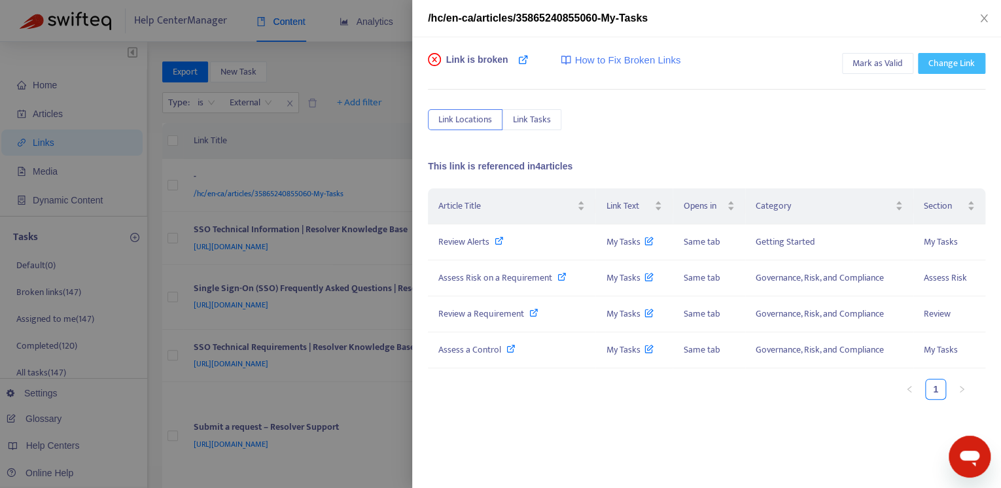
click at [945, 63] on span "Change Link" at bounding box center [951, 63] width 46 height 14
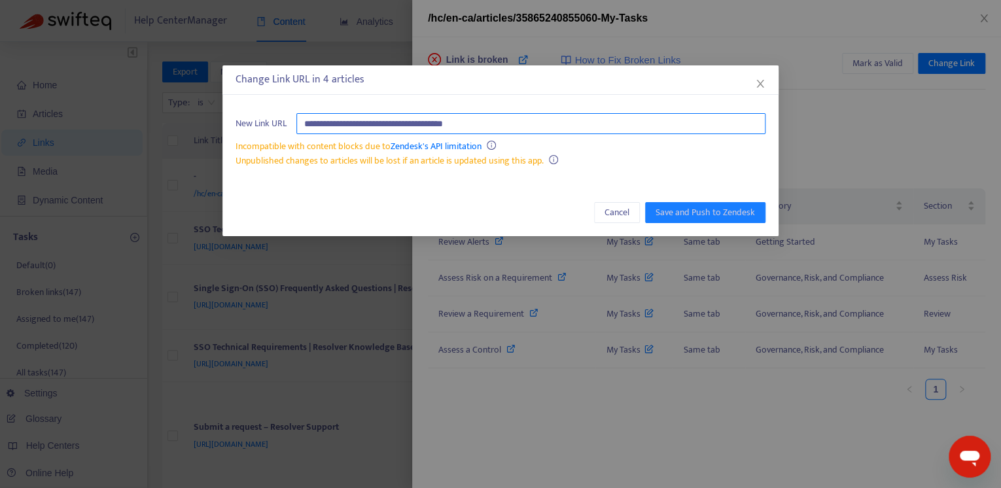
paste input "**********"
type input "**********"
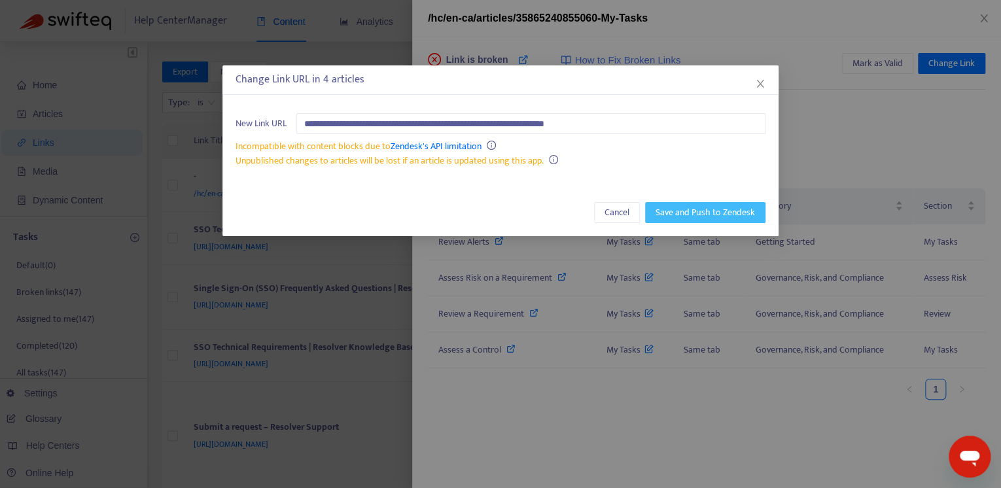
click at [726, 211] on span "Save and Push to Zendesk" at bounding box center [705, 212] width 99 height 14
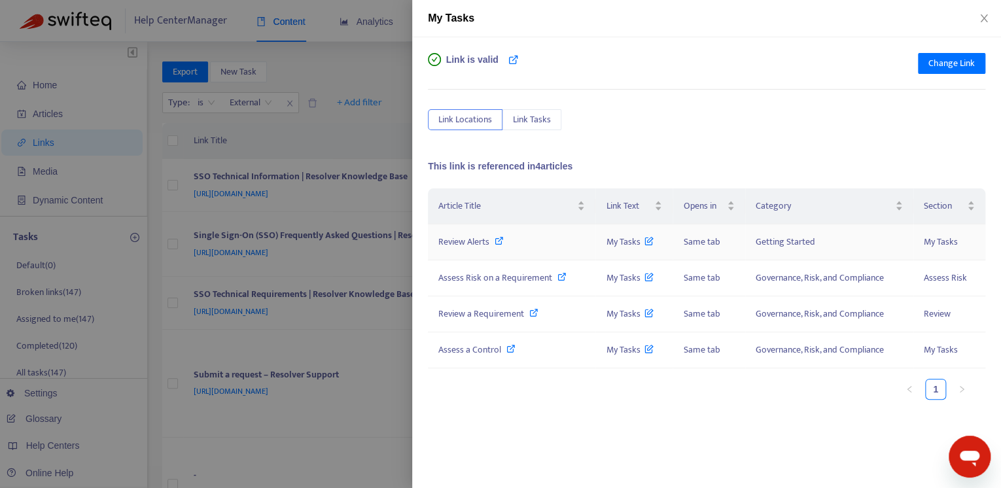
click at [504, 243] on icon at bounding box center [499, 240] width 9 height 9
click at [559, 275] on icon at bounding box center [561, 276] width 9 height 9
click at [986, 16] on icon "close" at bounding box center [983, 18] width 7 height 8
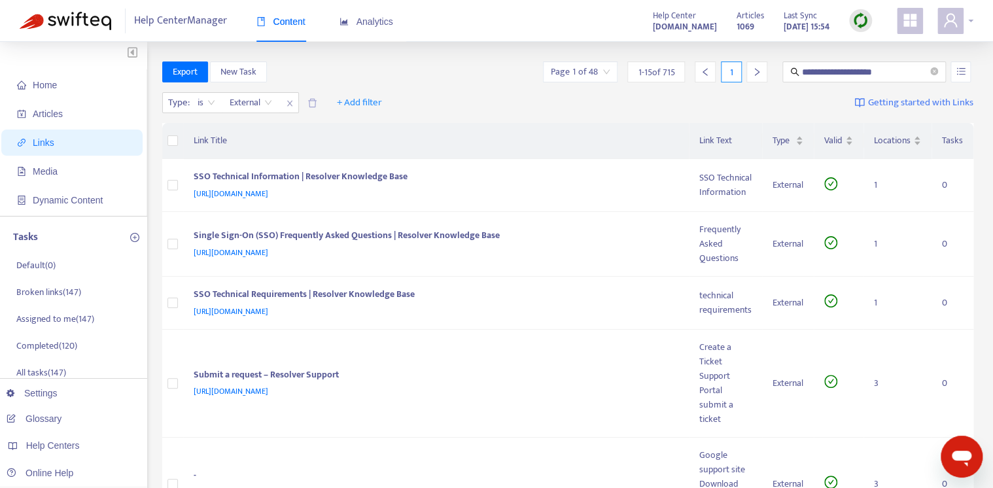
click at [953, 20] on icon "user" at bounding box center [950, 20] width 13 height 14
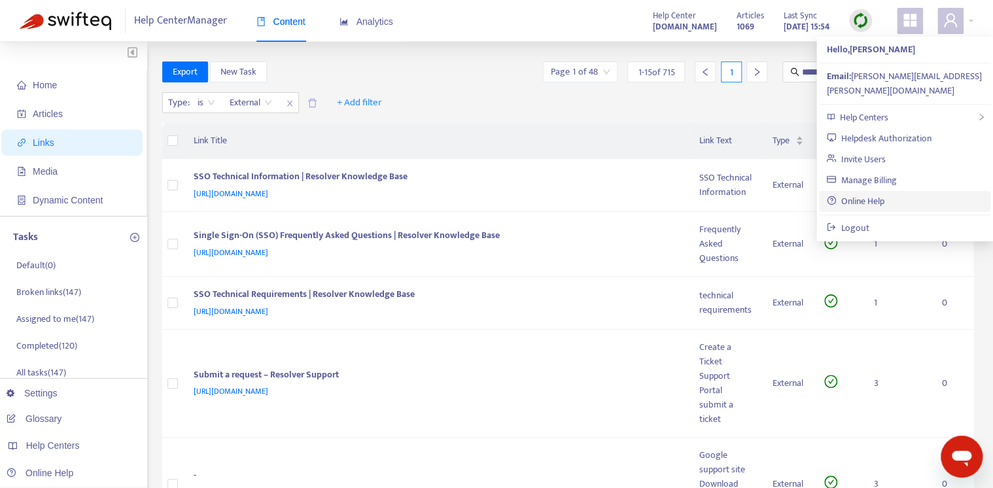
click at [866, 194] on link "Online Help" at bounding box center [856, 201] width 58 height 15
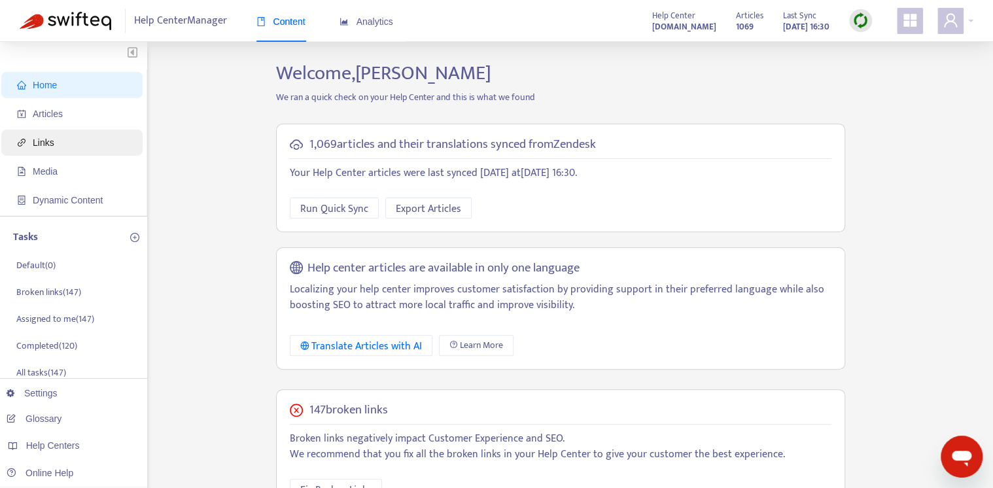
click at [48, 138] on span "Links" at bounding box center [44, 142] width 22 height 10
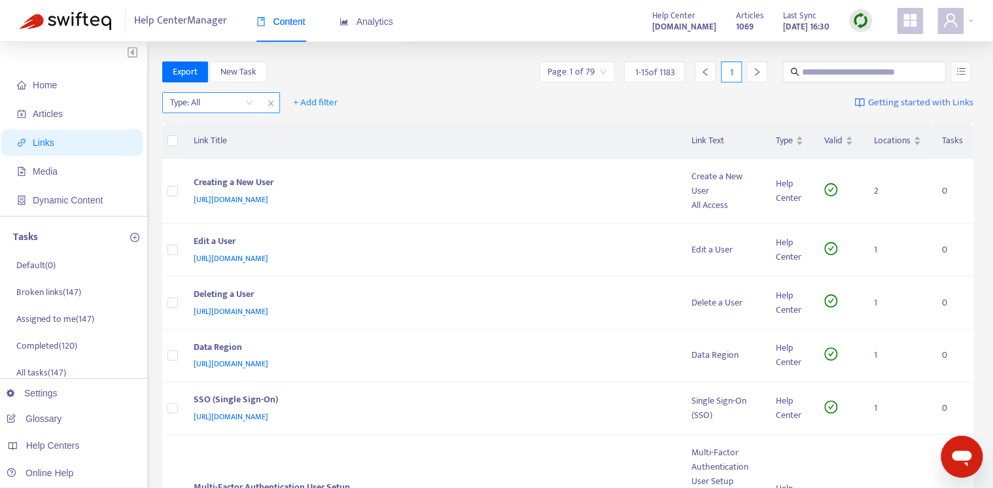
click at [226, 103] on input "search" at bounding box center [211, 103] width 83 height 20
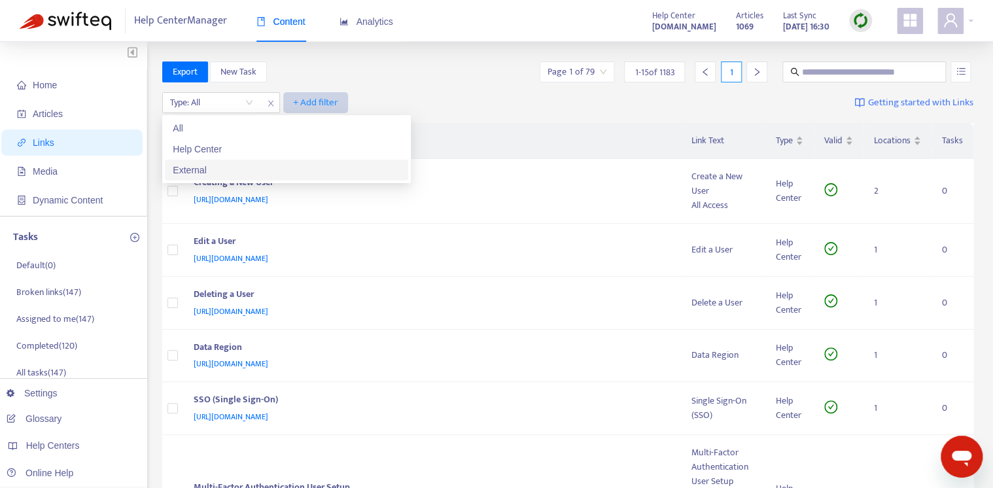
drag, startPoint x: 247, startPoint y: 173, endPoint x: 387, endPoint y: 105, distance: 155.4
click at [247, 173] on div "External" at bounding box center [287, 170] width 228 height 14
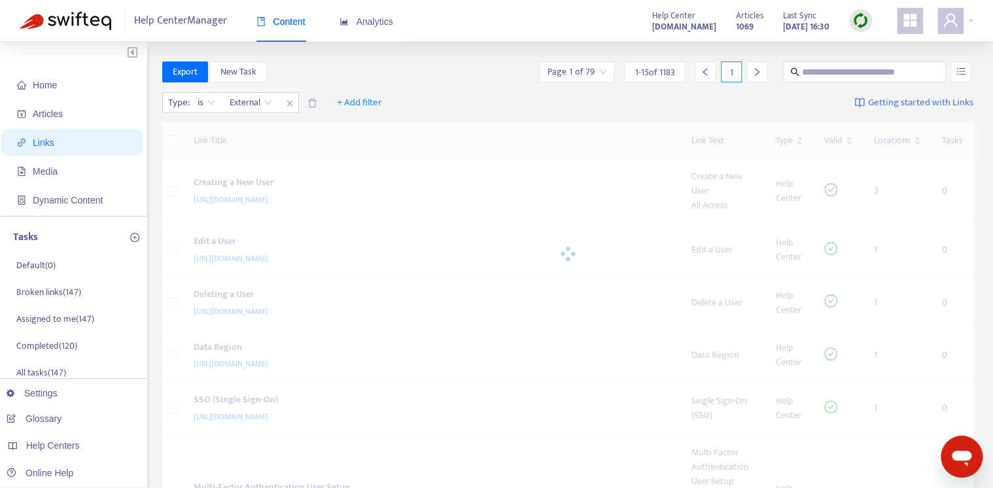
click at [421, 86] on div "Export New Task Page 1 of 79 1 - 15 of 1183 1" at bounding box center [568, 75] width 812 height 26
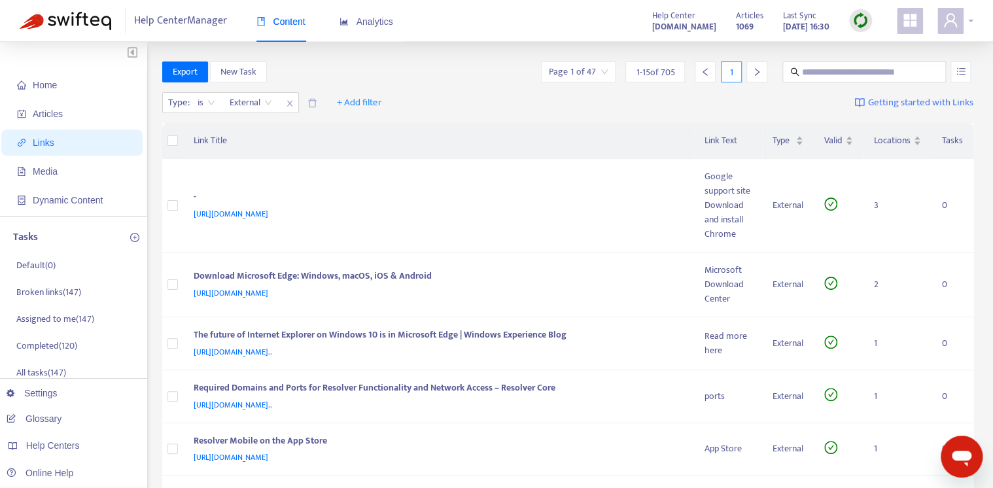
click at [950, 19] on icon "user" at bounding box center [951, 20] width 16 height 16
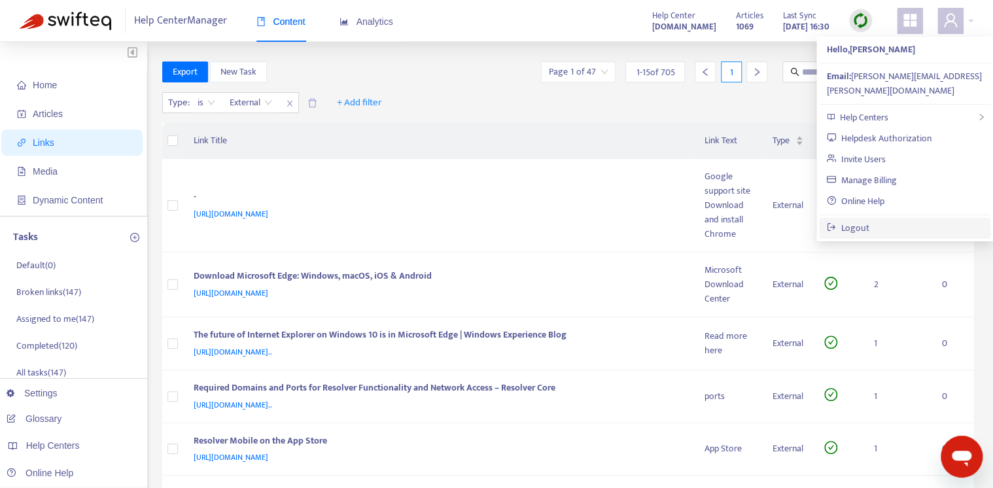
click at [870, 220] on link "Logout" at bounding box center [848, 227] width 43 height 15
